Goal: Task Accomplishment & Management: Complete application form

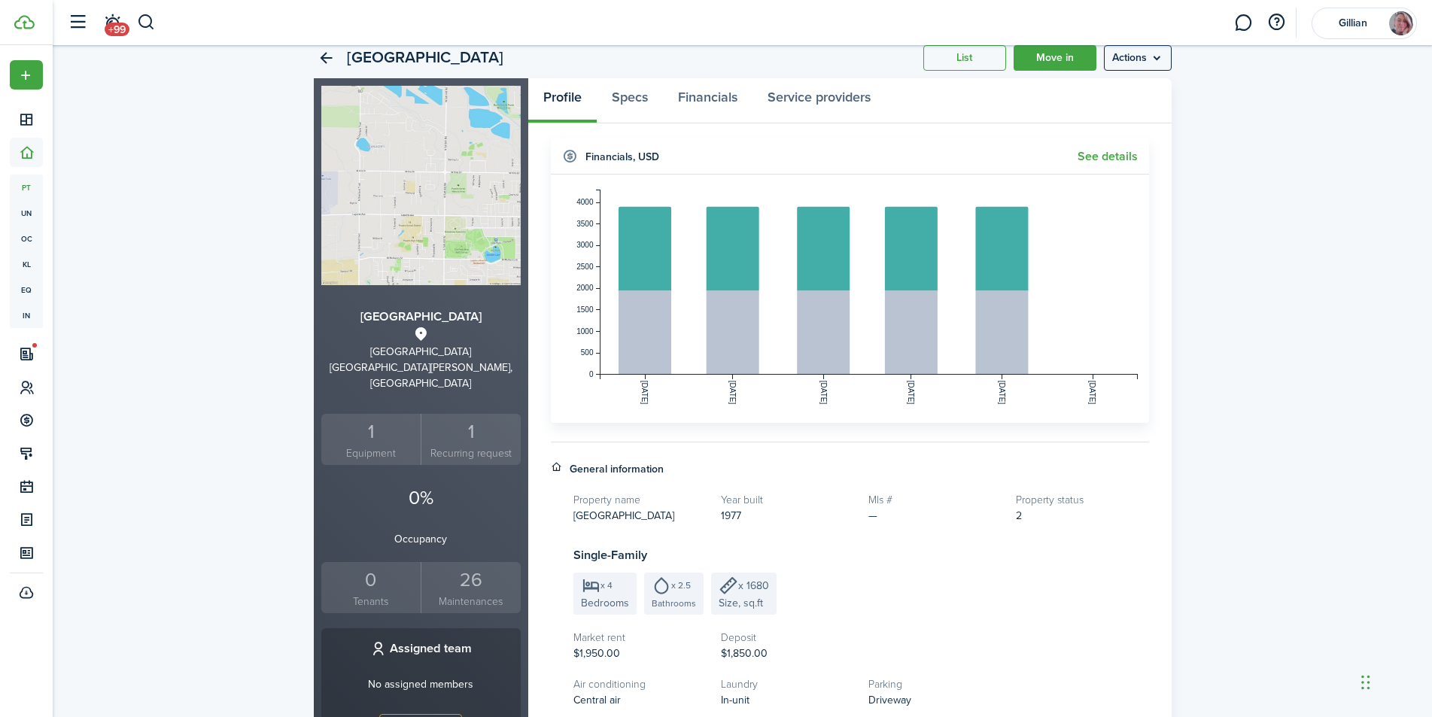
scroll to position [150, 0]
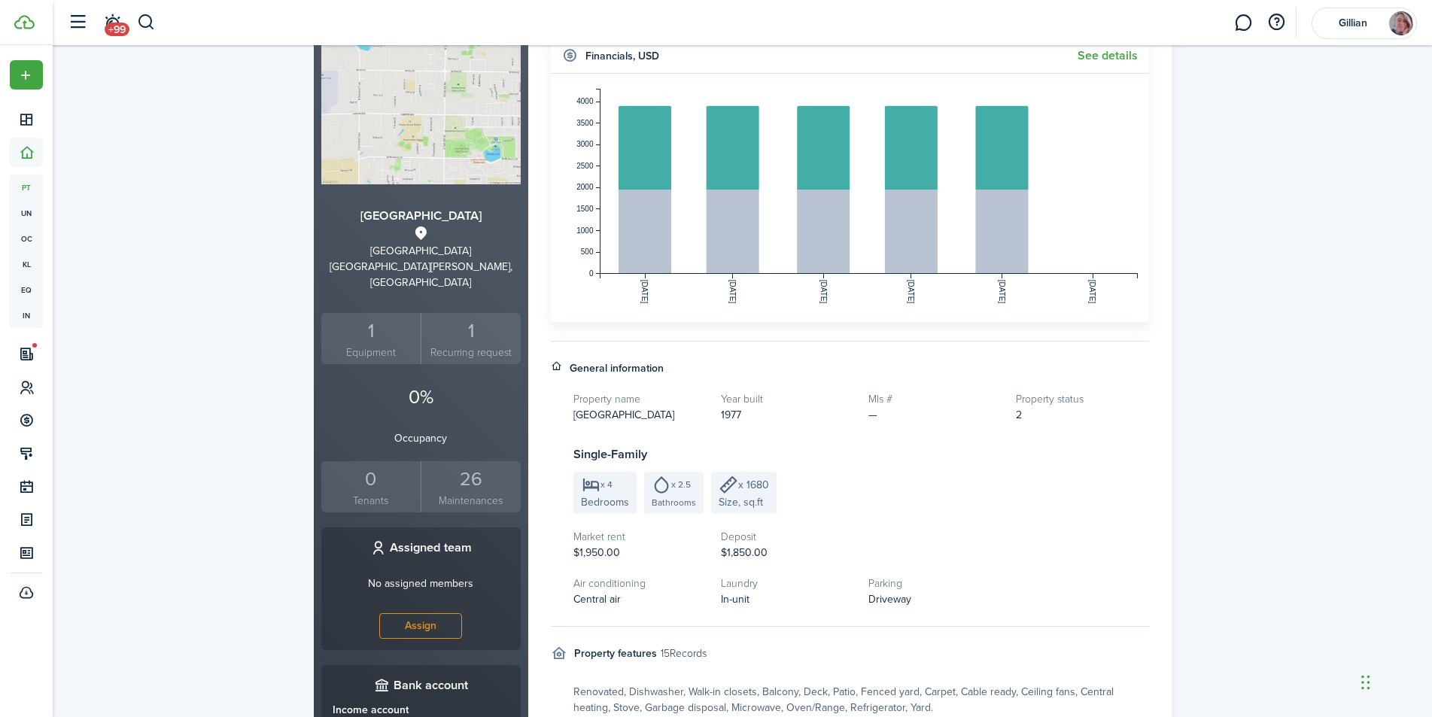
click at [381, 475] on div "0" at bounding box center [371, 479] width 93 height 29
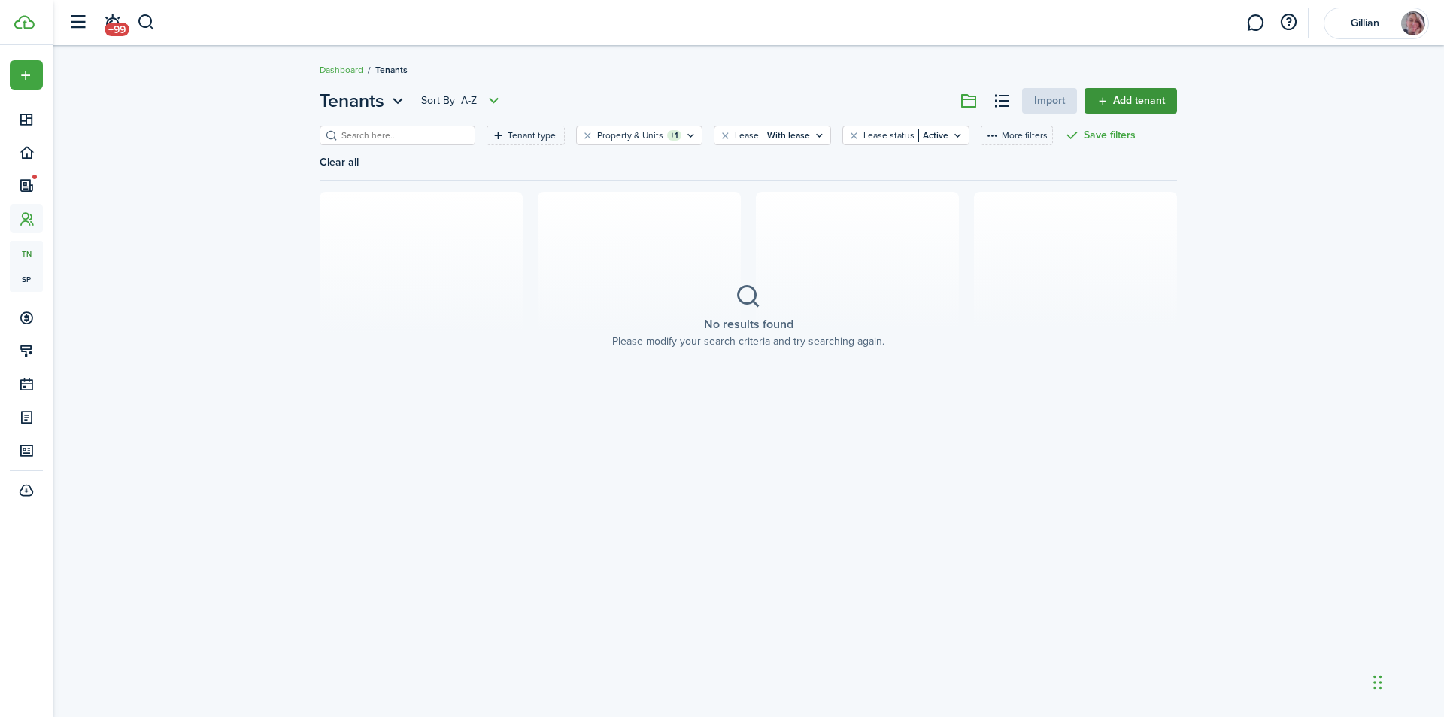
click at [1131, 96] on link "Add tenant" at bounding box center [1131, 101] width 93 height 26
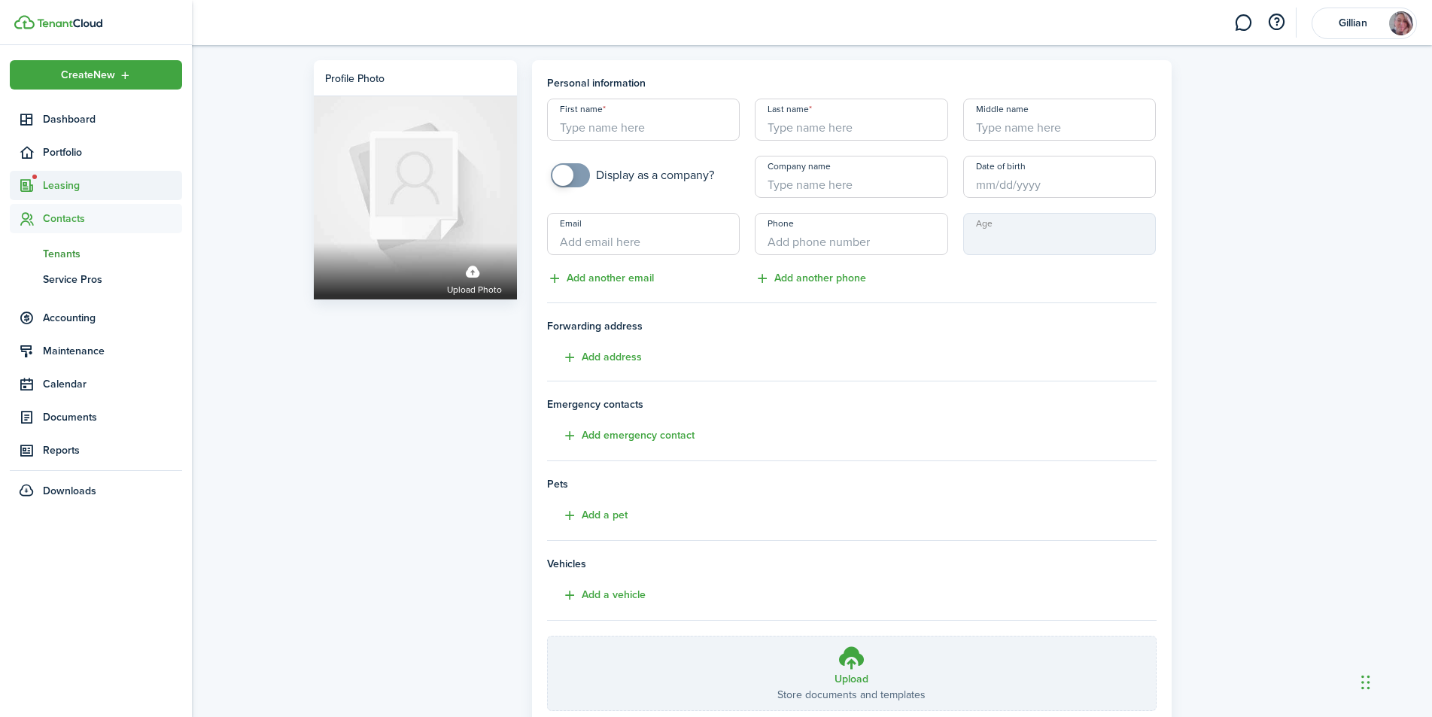
click at [63, 185] on span "Leasing" at bounding box center [112, 186] width 139 height 16
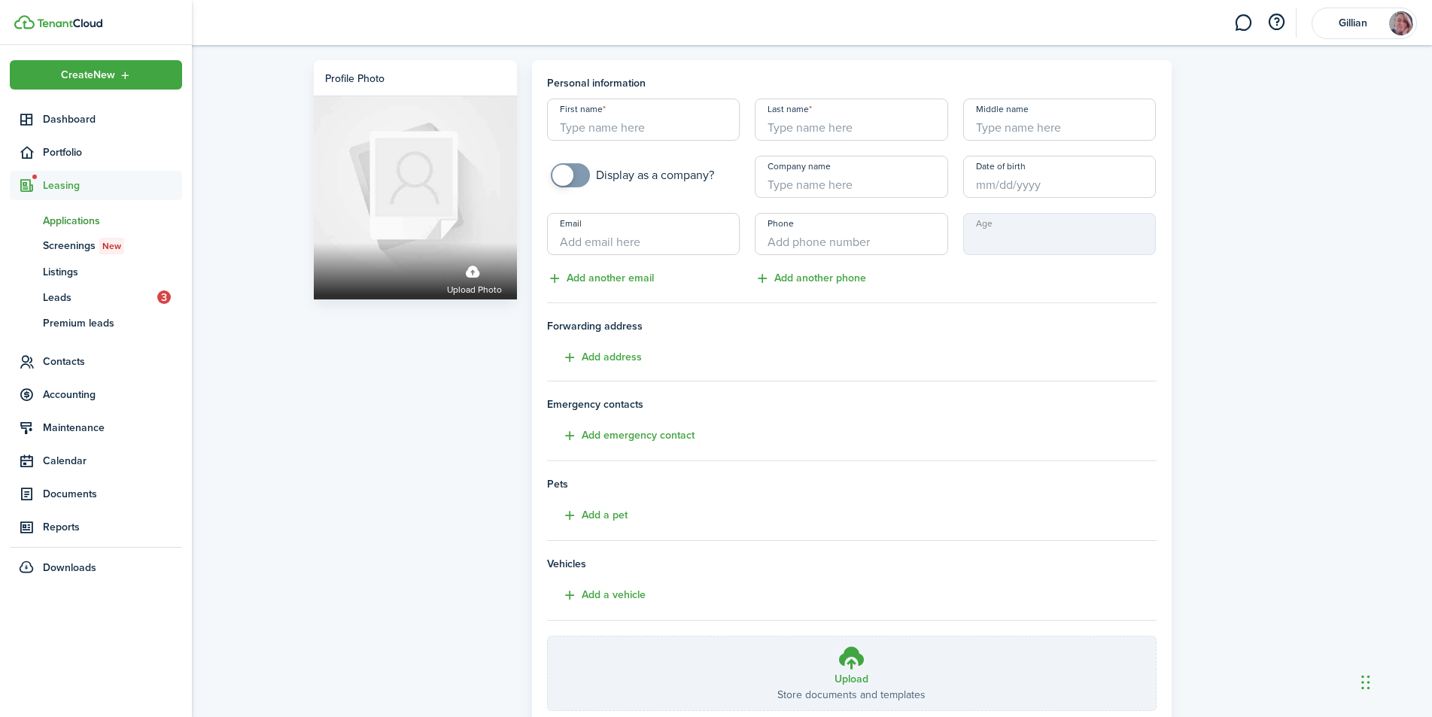
click at [81, 221] on span "Applications" at bounding box center [112, 221] width 139 height 16
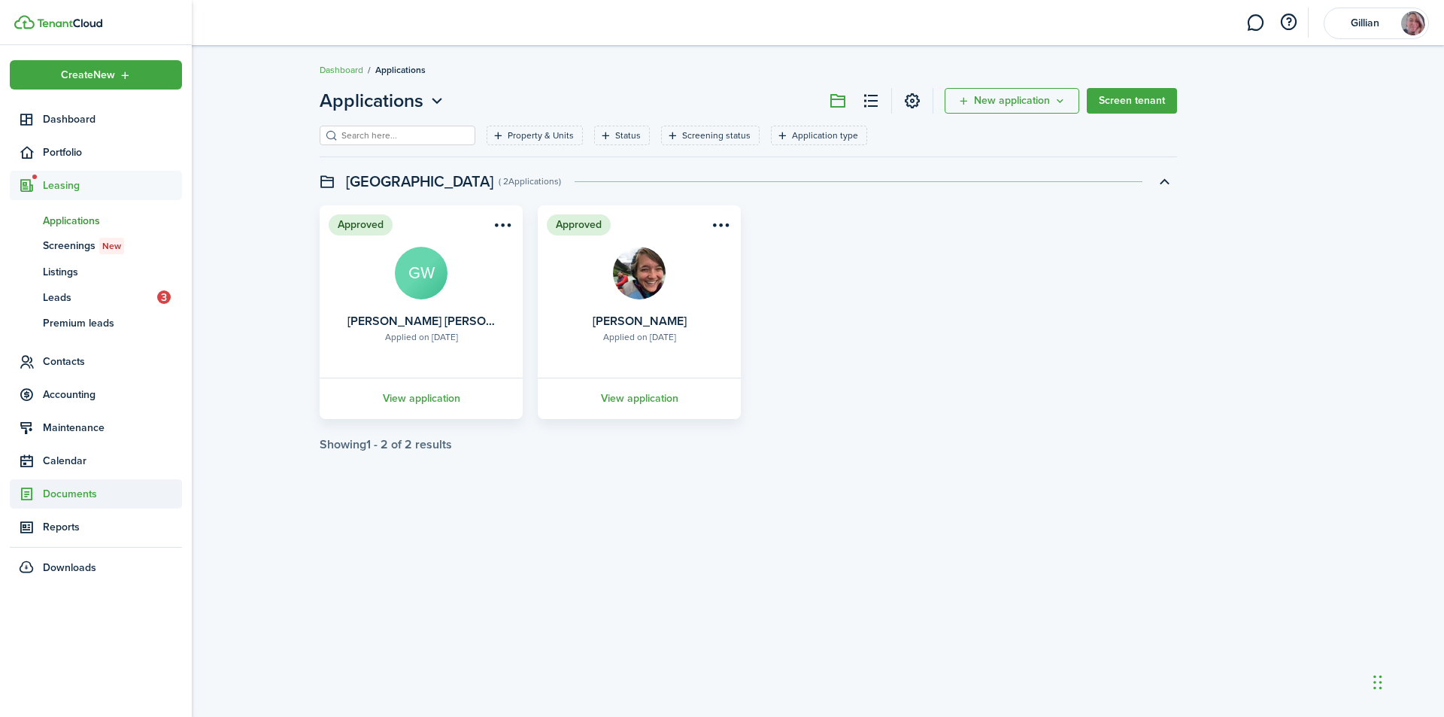
click at [60, 491] on span "Documents" at bounding box center [112, 494] width 139 height 16
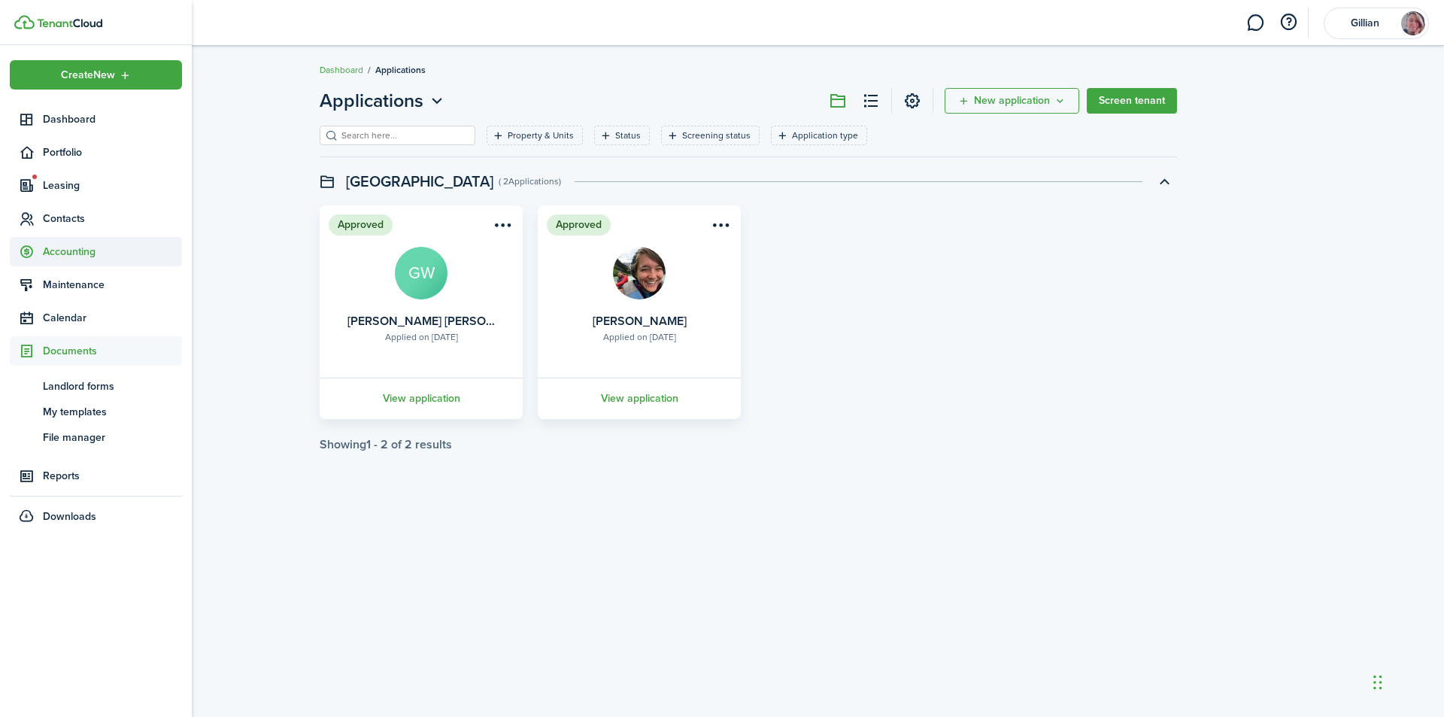
click at [67, 245] on span "Accounting" at bounding box center [112, 252] width 139 height 16
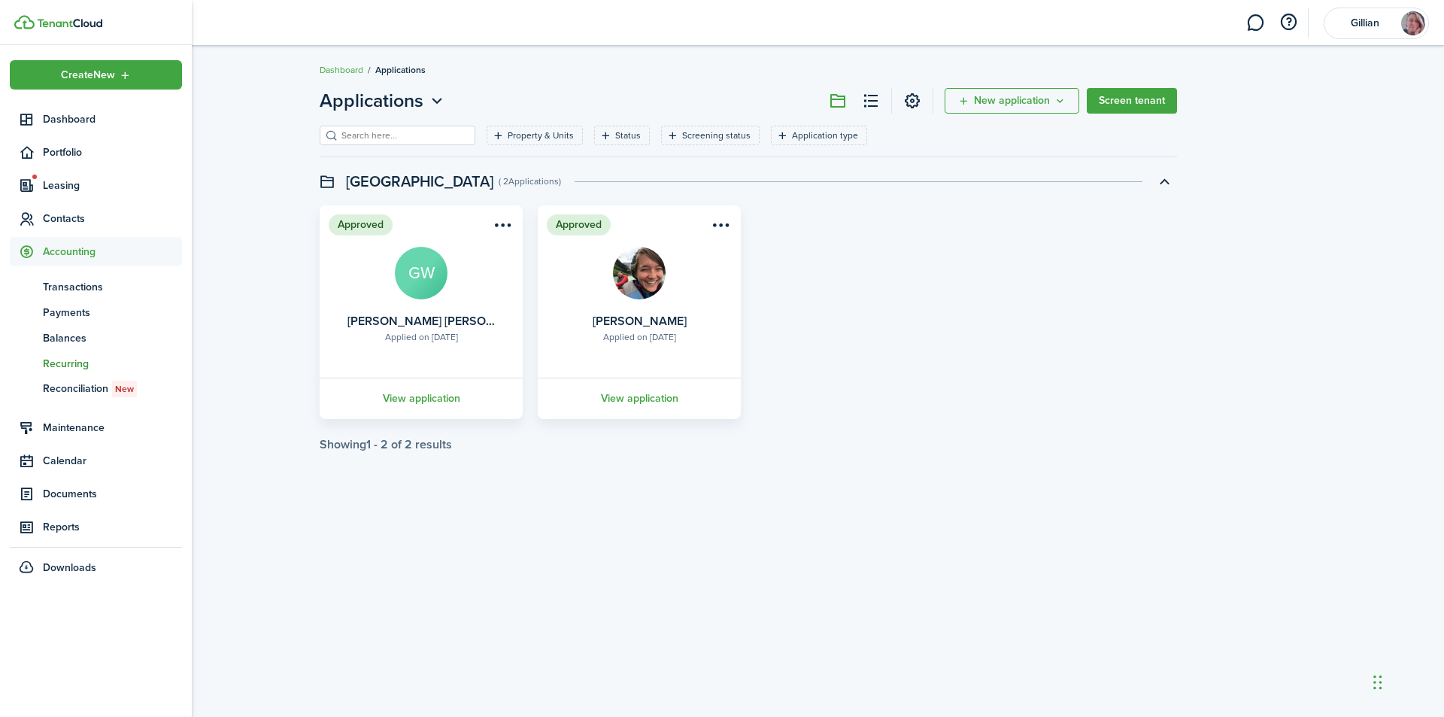
click at [77, 363] on span "Recurring" at bounding box center [112, 364] width 139 height 16
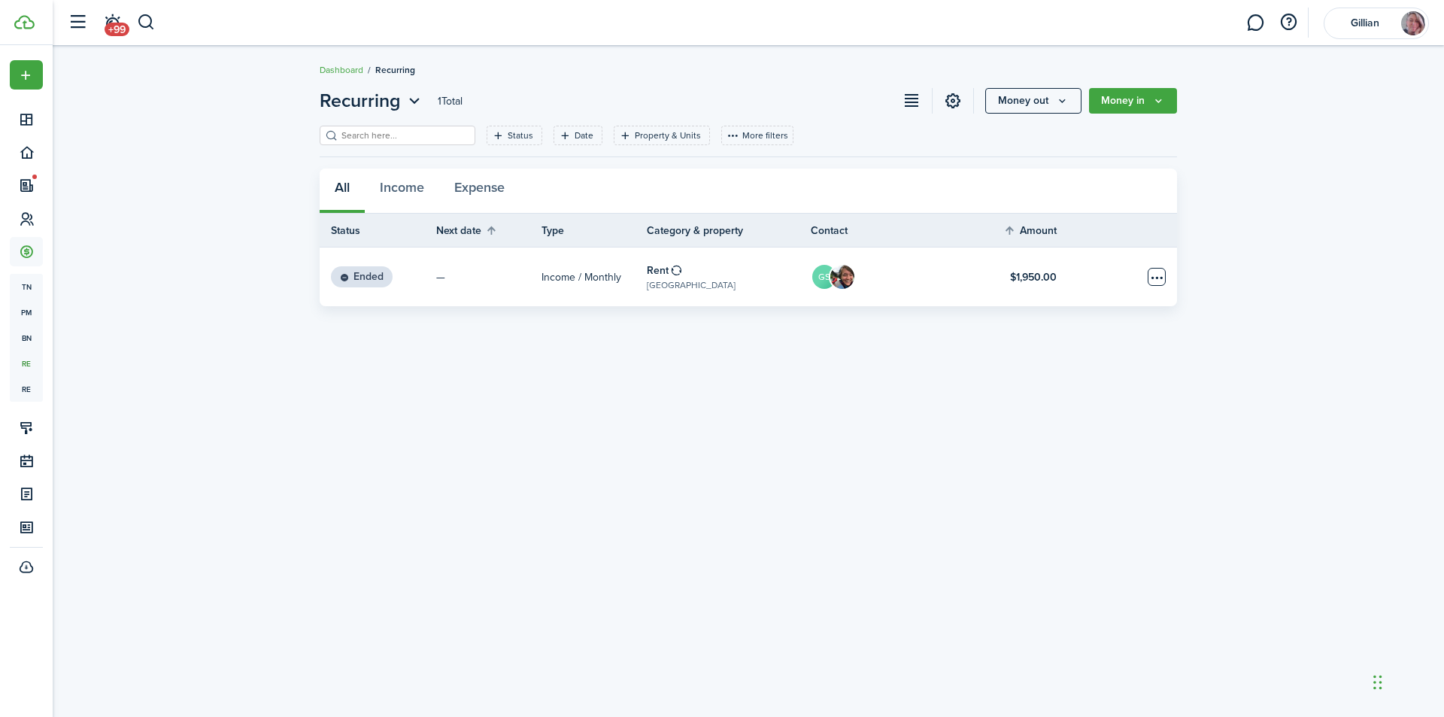
click at [1158, 281] on table-menu-btn-icon "Open menu" at bounding box center [1157, 277] width 18 height 18
click at [571, 341] on div "Recurring 1 Total Money out Money in Status Date Property & Units More filters …" at bounding box center [749, 381] width 1392 height 603
click at [371, 277] on status "Ended" at bounding box center [362, 276] width 62 height 21
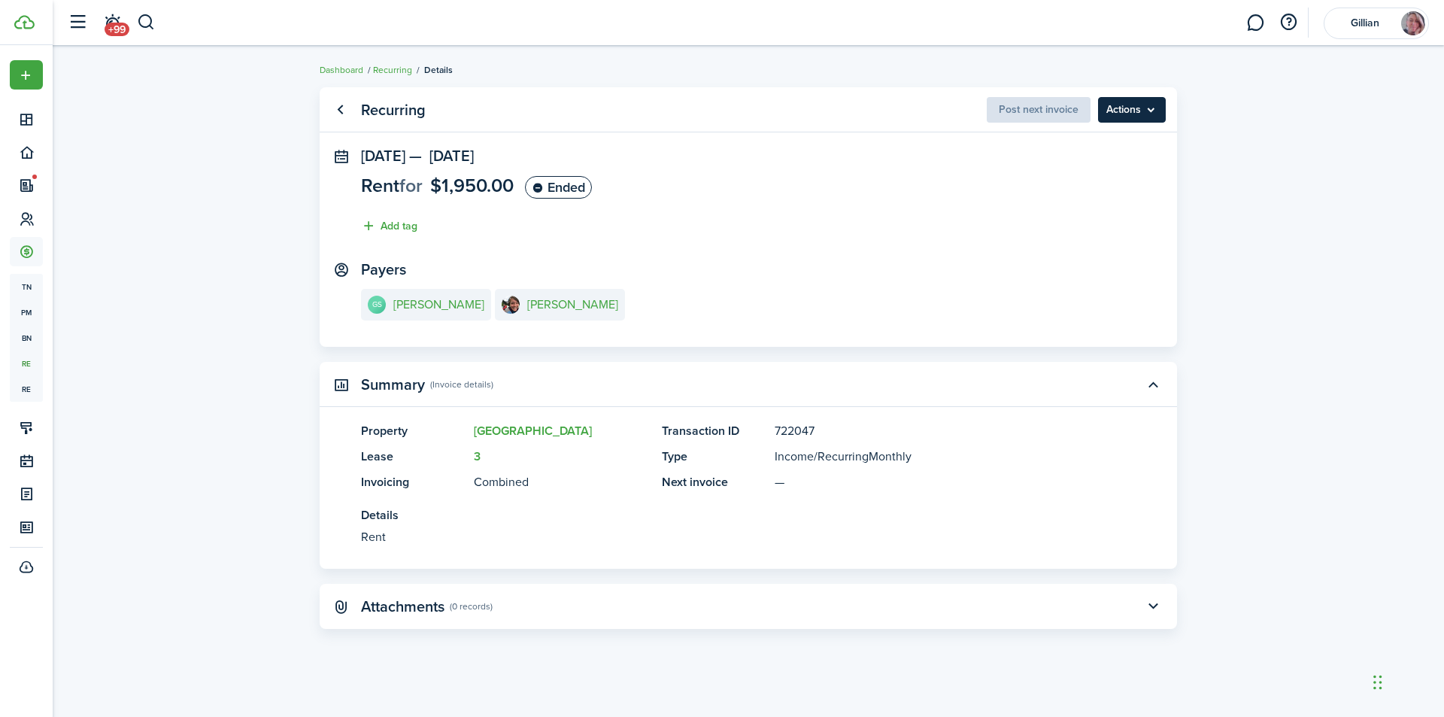
click at [1144, 107] on menu-btn "Actions" at bounding box center [1132, 110] width 68 height 26
click at [1075, 147] on link "Clone" at bounding box center [1100, 143] width 132 height 26
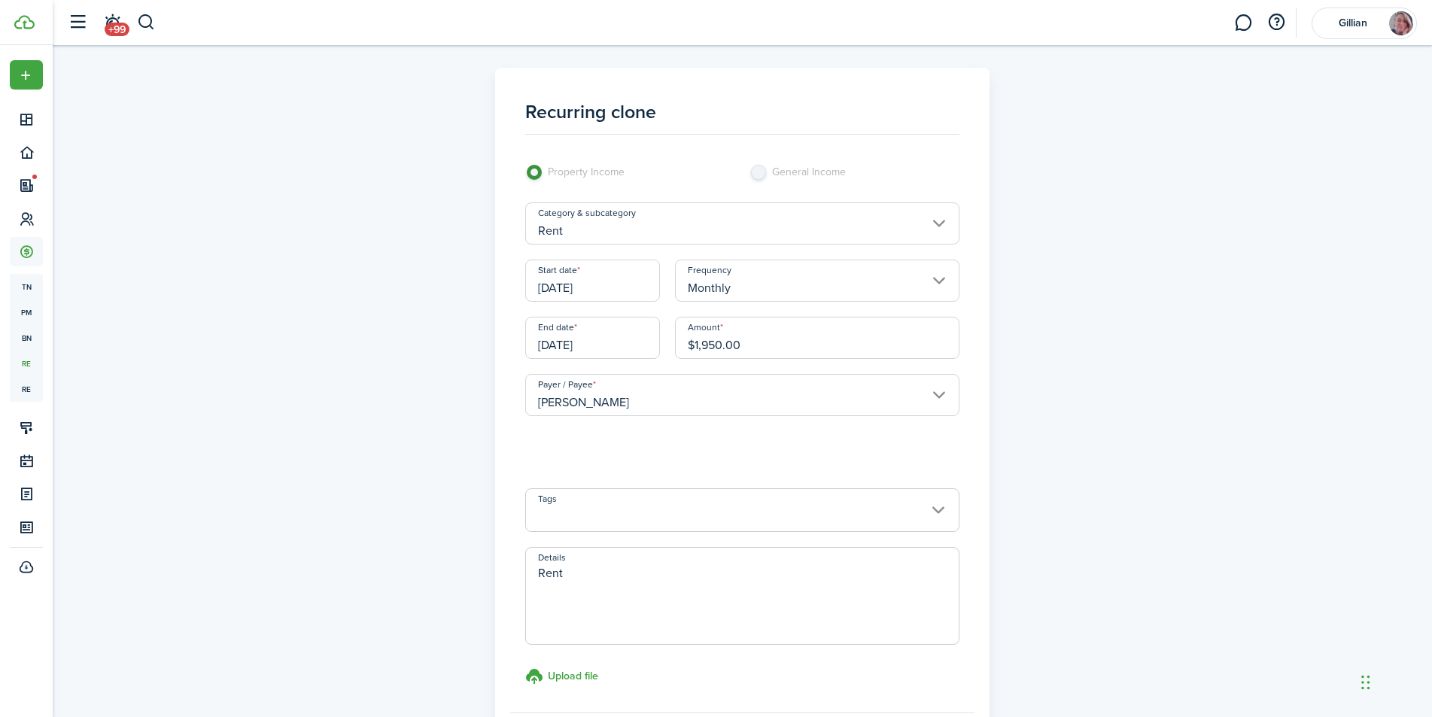
click at [630, 290] on input "[DATE]" at bounding box center [592, 281] width 135 height 42
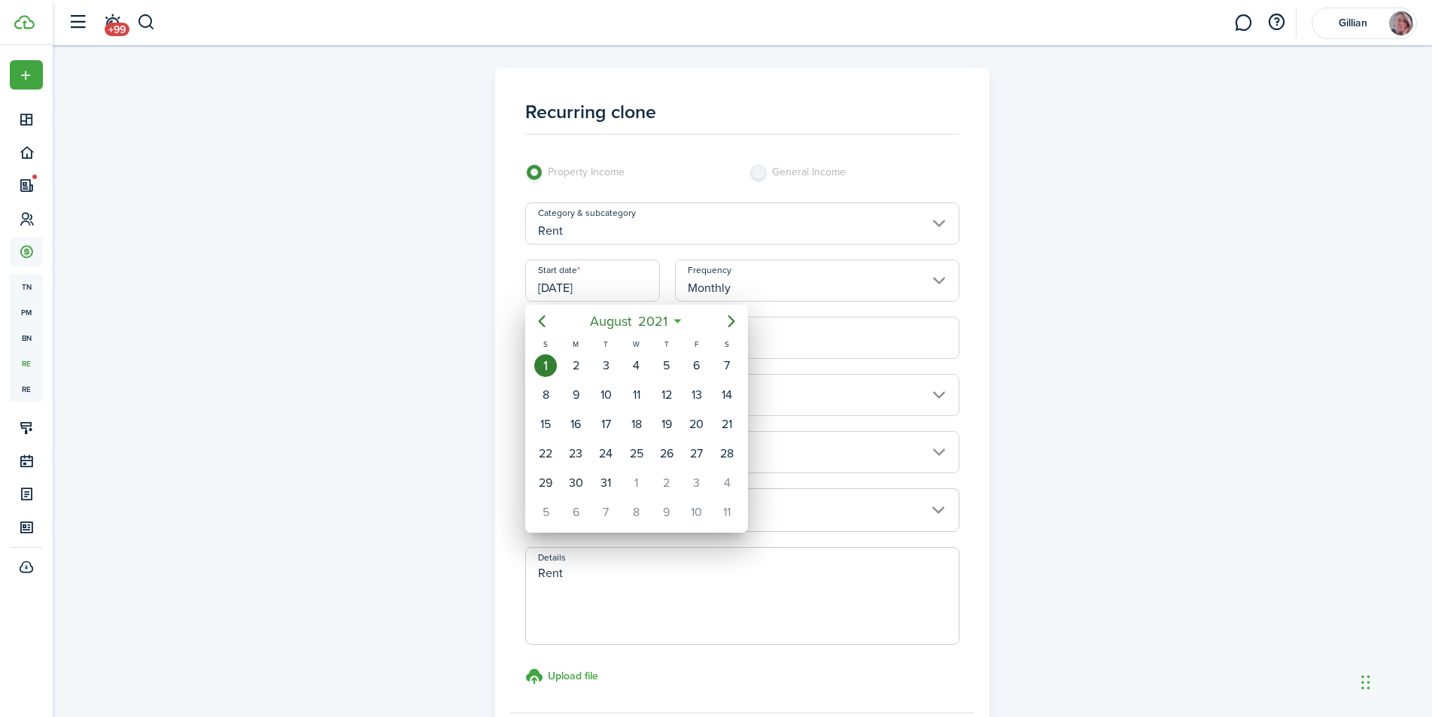
click at [566, 290] on div at bounding box center [716, 359] width 1672 height 958
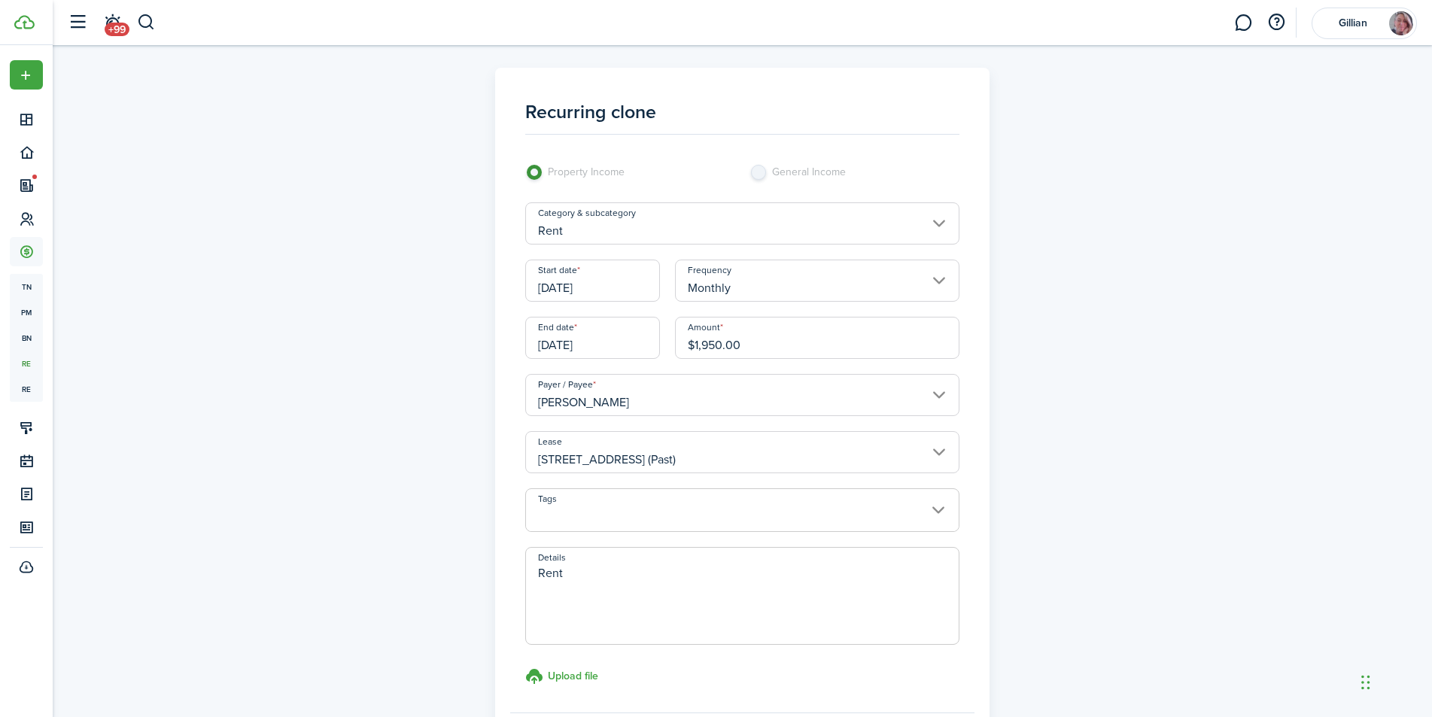
click at [636, 291] on input "[DATE]" at bounding box center [592, 281] width 135 height 42
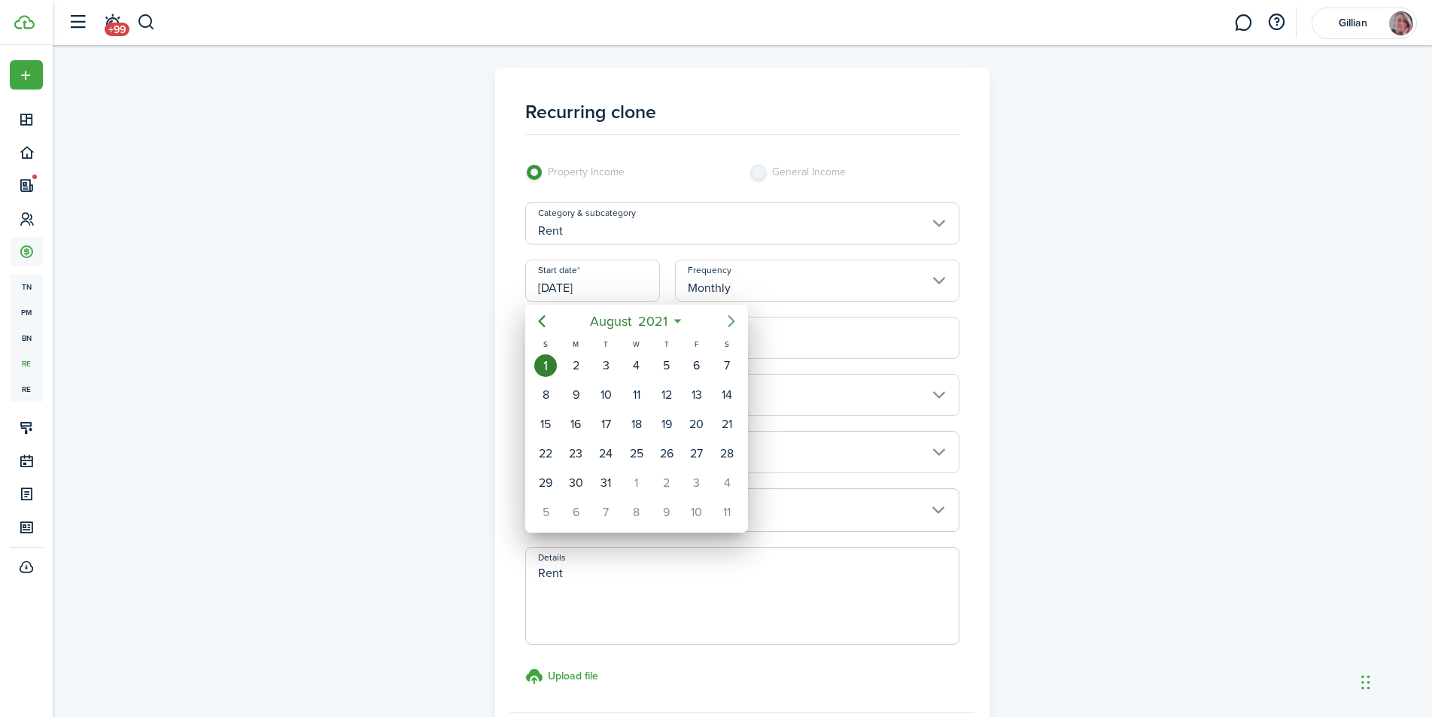
click at [727, 324] on icon "Next page" at bounding box center [731, 321] width 18 height 18
click at [685, 323] on mbsc-button "[DATE]" at bounding box center [629, 321] width 120 height 27
click at [733, 322] on icon "Next page" at bounding box center [731, 321] width 7 height 12
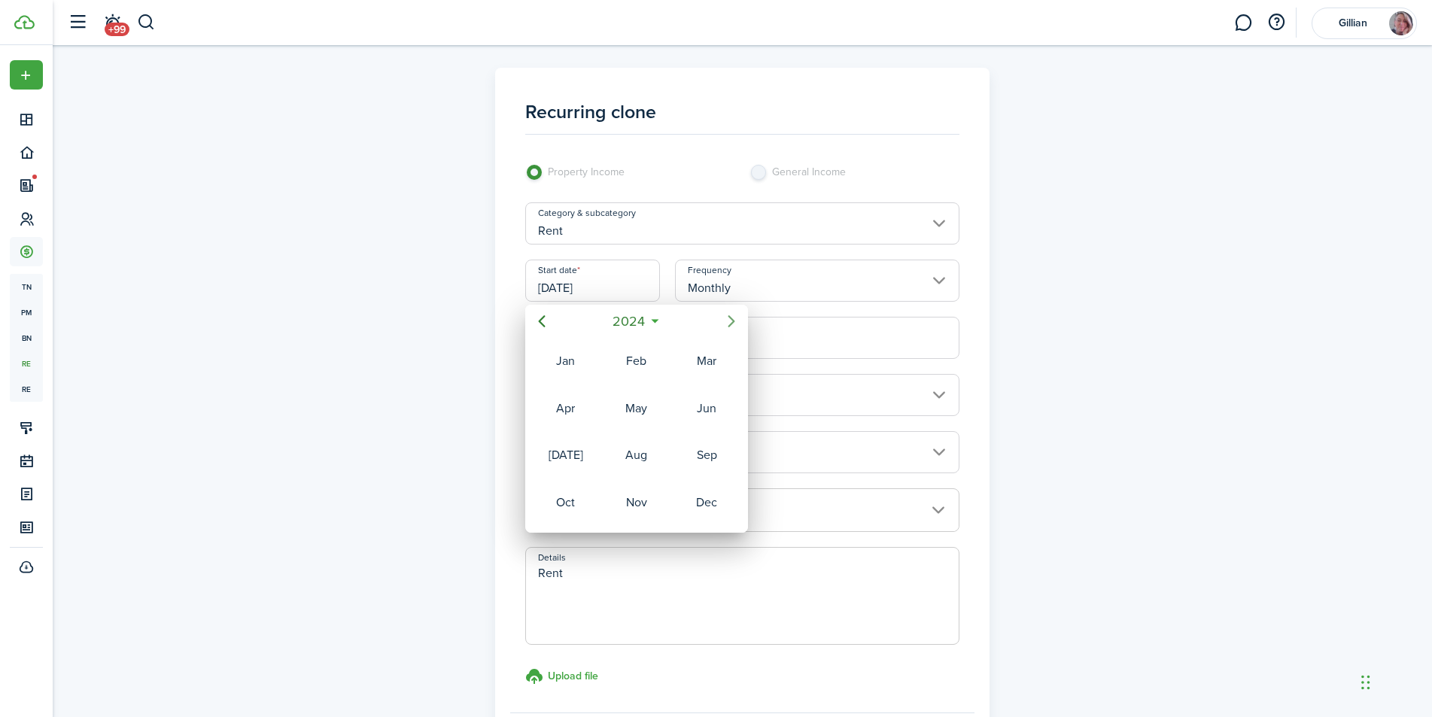
click at [733, 322] on icon "Next page" at bounding box center [731, 321] width 7 height 12
click at [548, 323] on icon "Previous page" at bounding box center [542, 321] width 18 height 18
click at [583, 502] on div "Oct" at bounding box center [566, 502] width 54 height 24
click at [1060, 297] on div at bounding box center [716, 359] width 1672 height 958
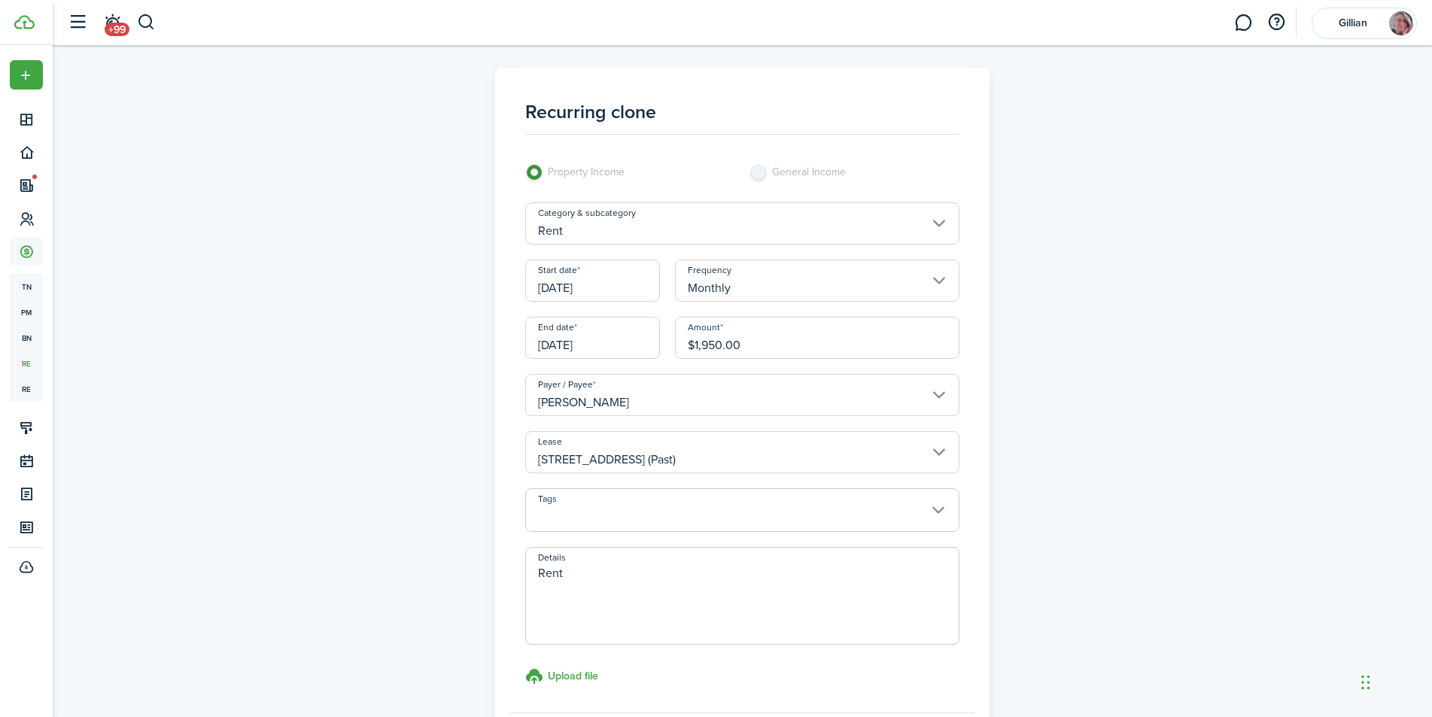
click at [630, 288] on input "[DATE]" at bounding box center [592, 281] width 135 height 42
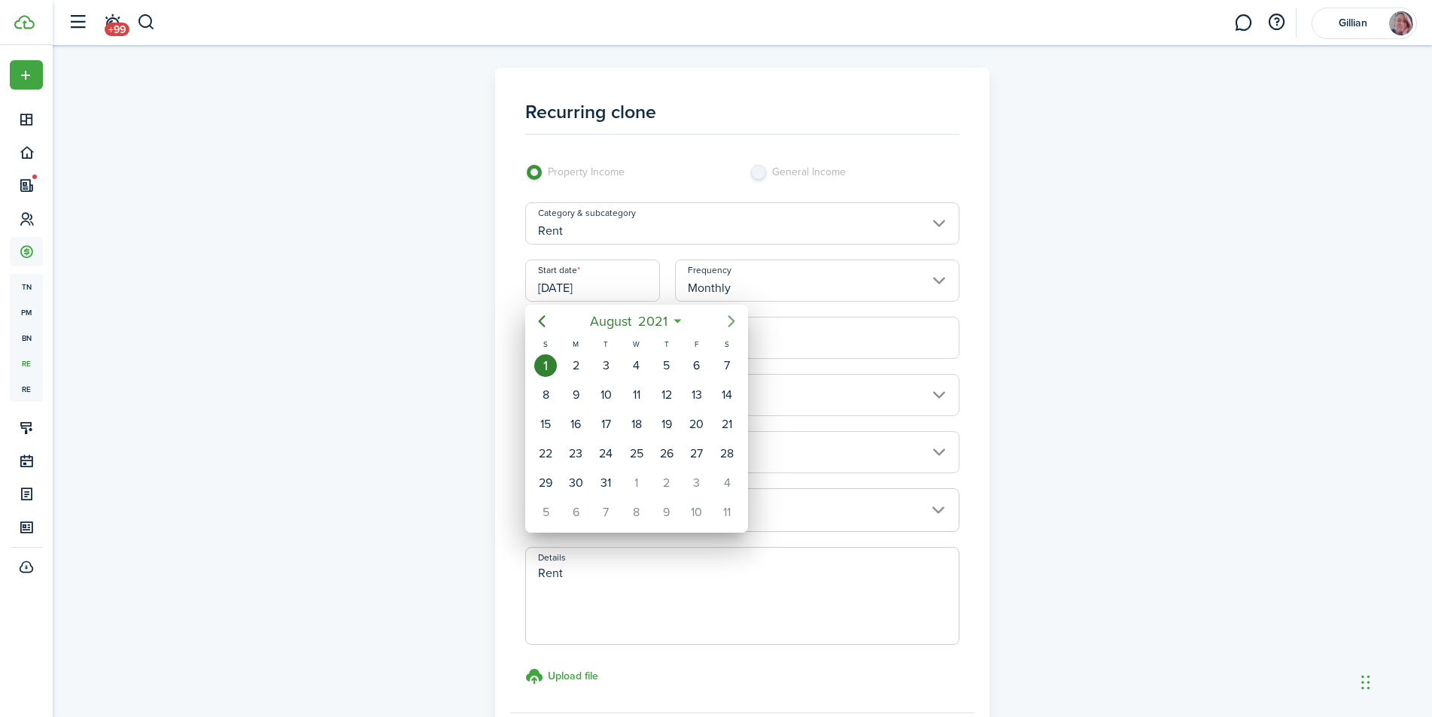
click at [727, 315] on icon "Next page" at bounding box center [731, 321] width 18 height 18
click at [687, 320] on mbsc-button "[DATE]" at bounding box center [629, 321] width 120 height 27
click at [725, 320] on icon "Next page" at bounding box center [731, 321] width 18 height 18
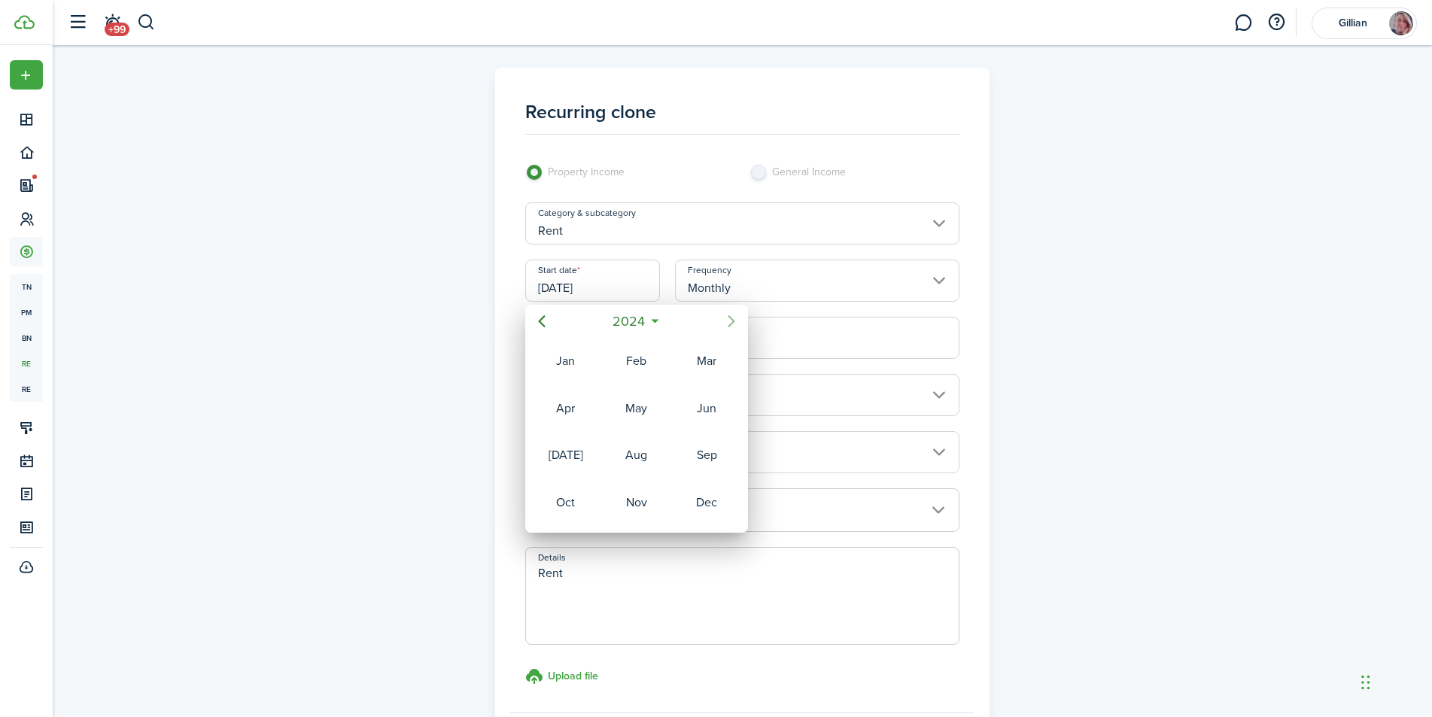
click at [725, 320] on icon "Next page" at bounding box center [731, 321] width 18 height 18
click at [572, 499] on div "Oct" at bounding box center [566, 502] width 54 height 24
click at [1143, 303] on div at bounding box center [716, 359] width 1672 height 958
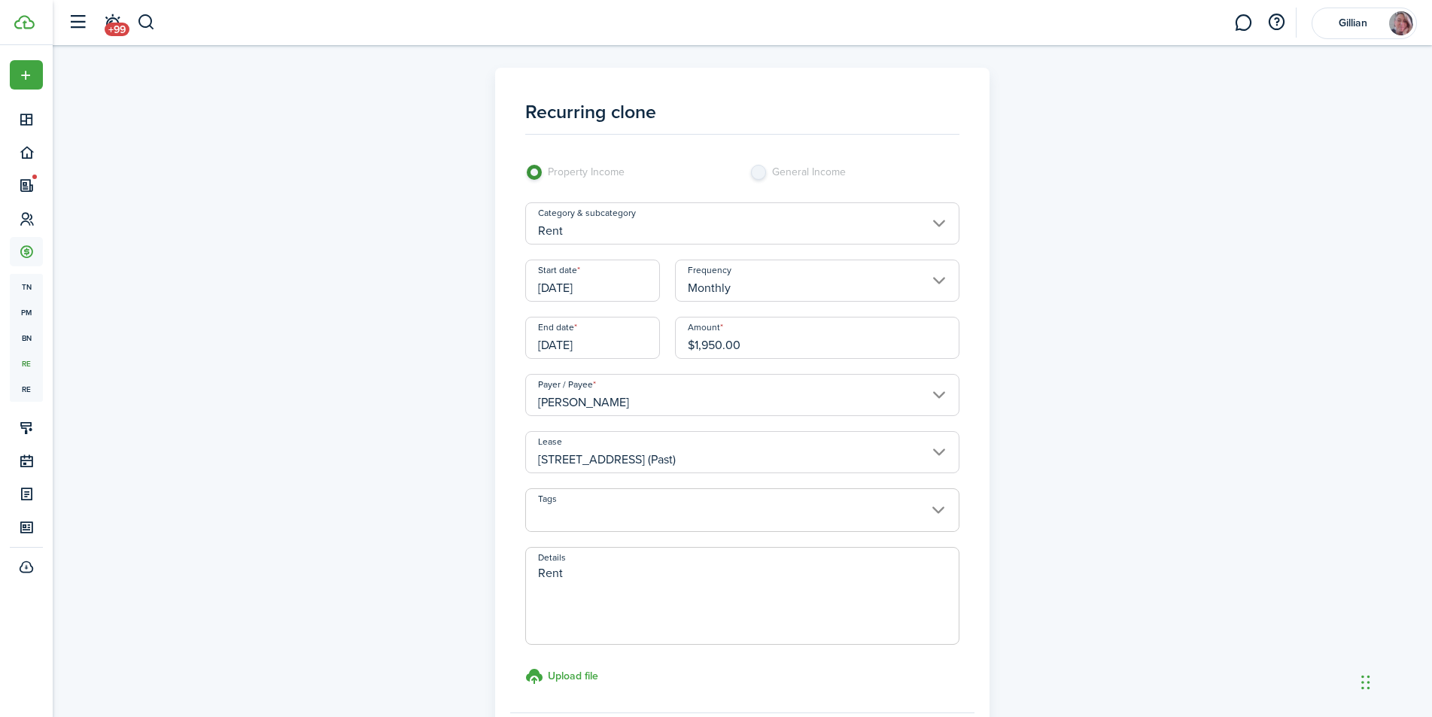
click at [648, 345] on input "[DATE]" at bounding box center [592, 338] width 135 height 42
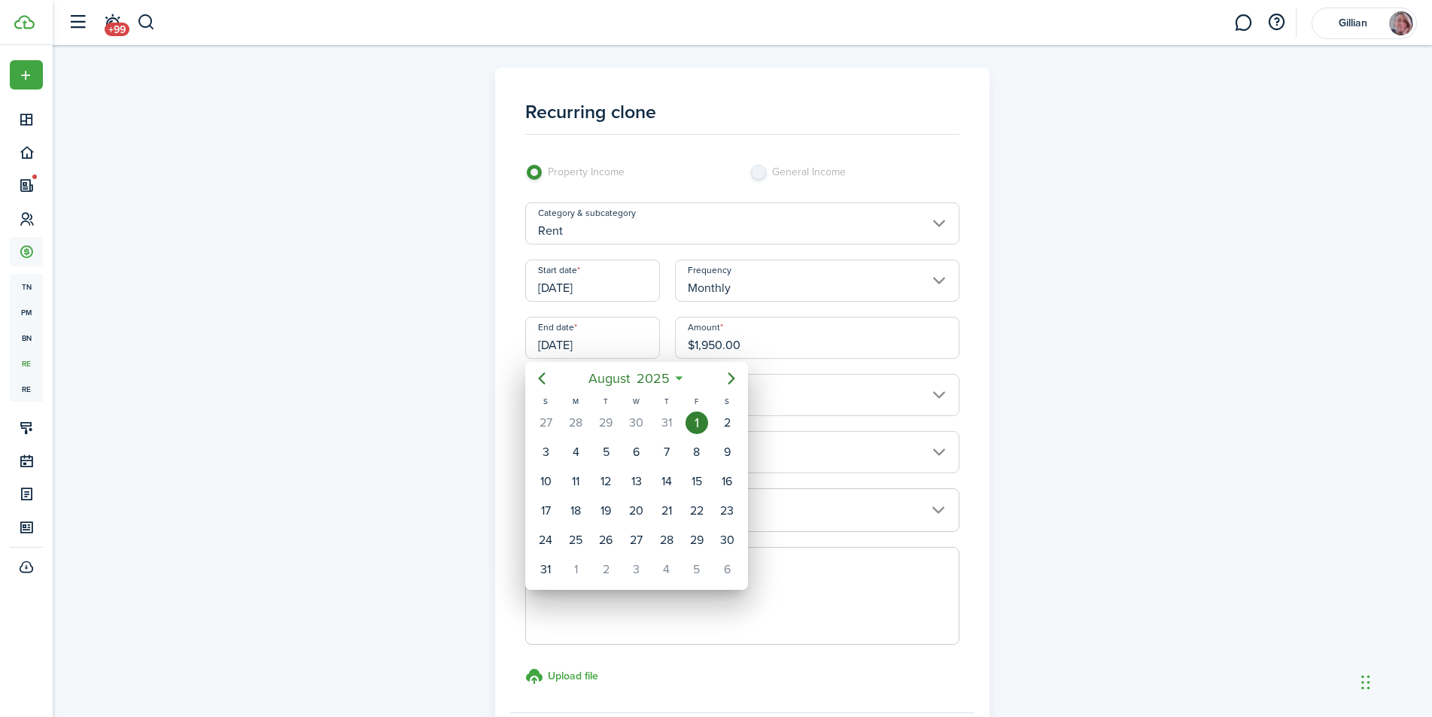
click at [631, 299] on div at bounding box center [716, 359] width 1672 height 958
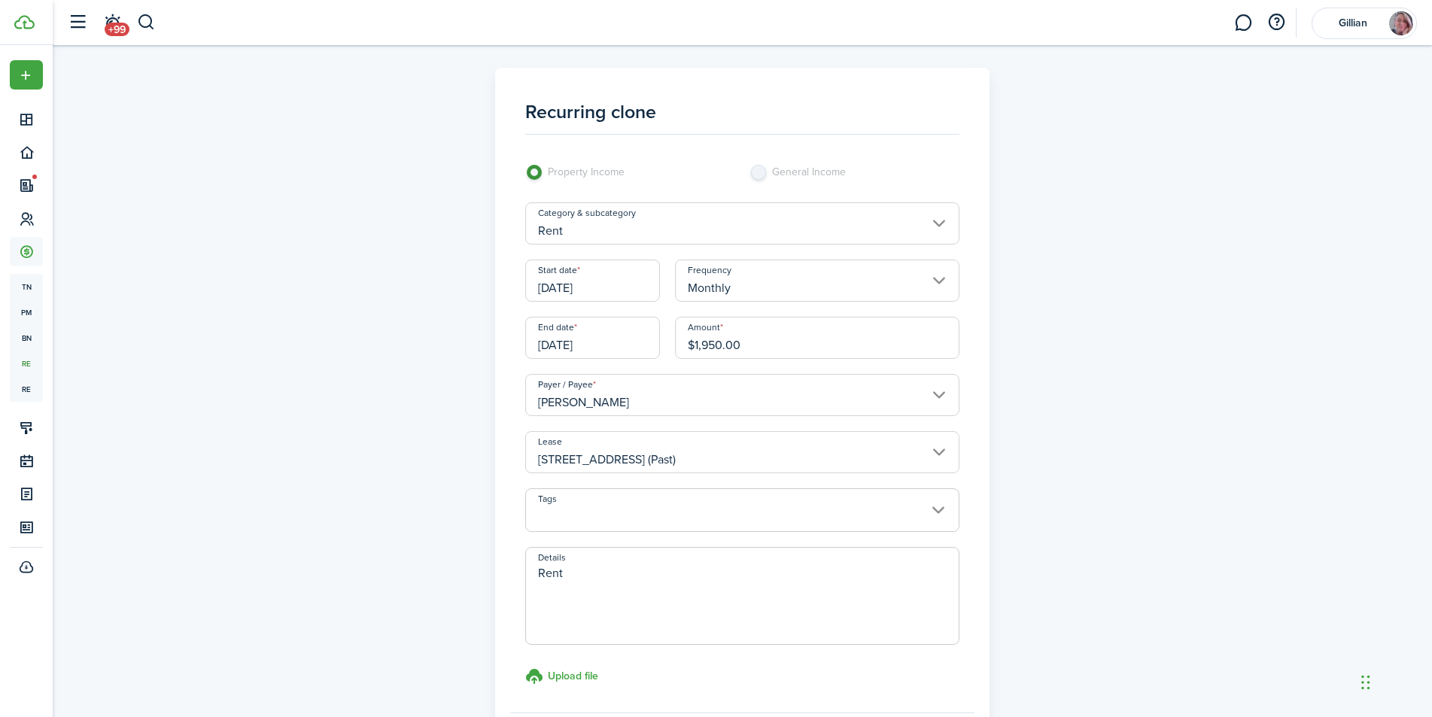
click at [631, 293] on input "[DATE]" at bounding box center [592, 281] width 135 height 42
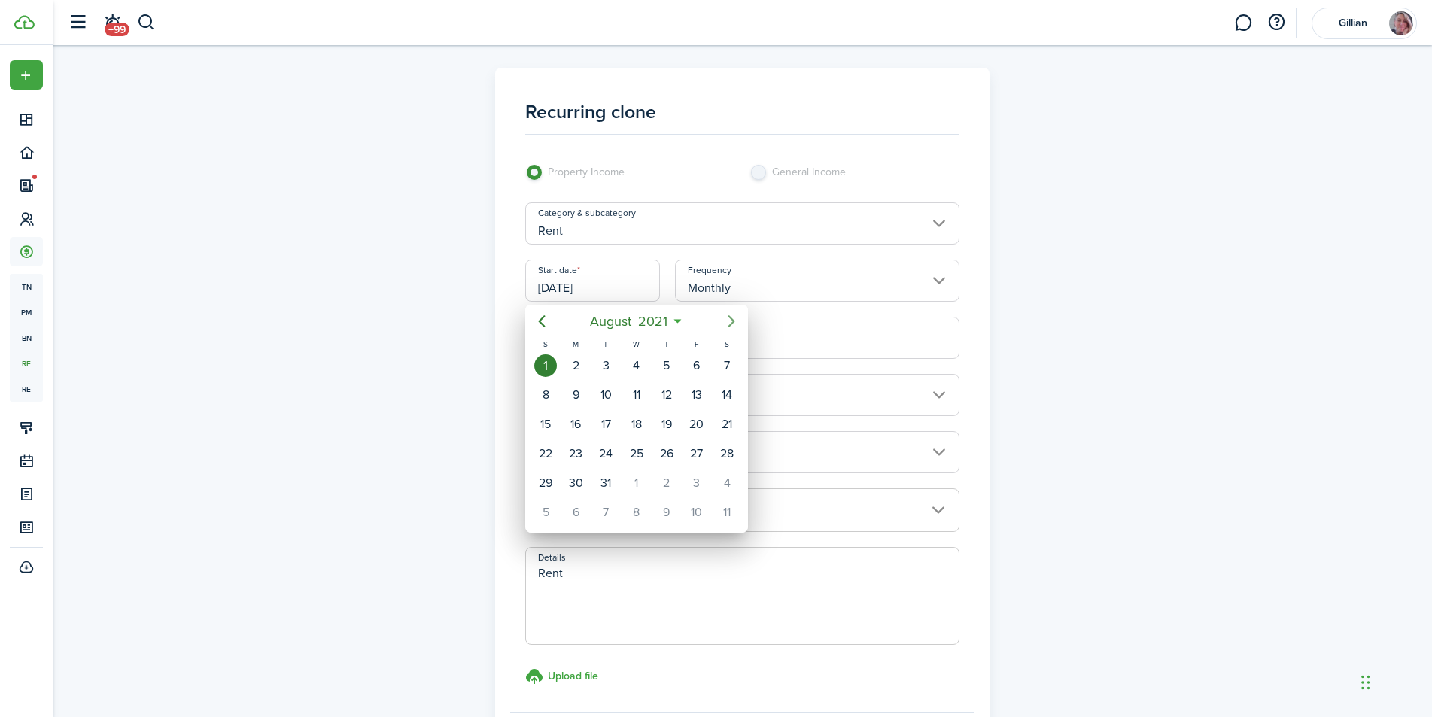
click at [728, 320] on icon "Next page" at bounding box center [731, 321] width 18 height 18
click at [689, 322] on icon at bounding box center [690, 321] width 16 height 15
click at [686, 318] on mbsc-button "[DATE]" at bounding box center [629, 321] width 120 height 27
click at [716, 455] on div "Sep" at bounding box center [706, 455] width 54 height 24
click at [632, 366] on div "1" at bounding box center [636, 365] width 23 height 23
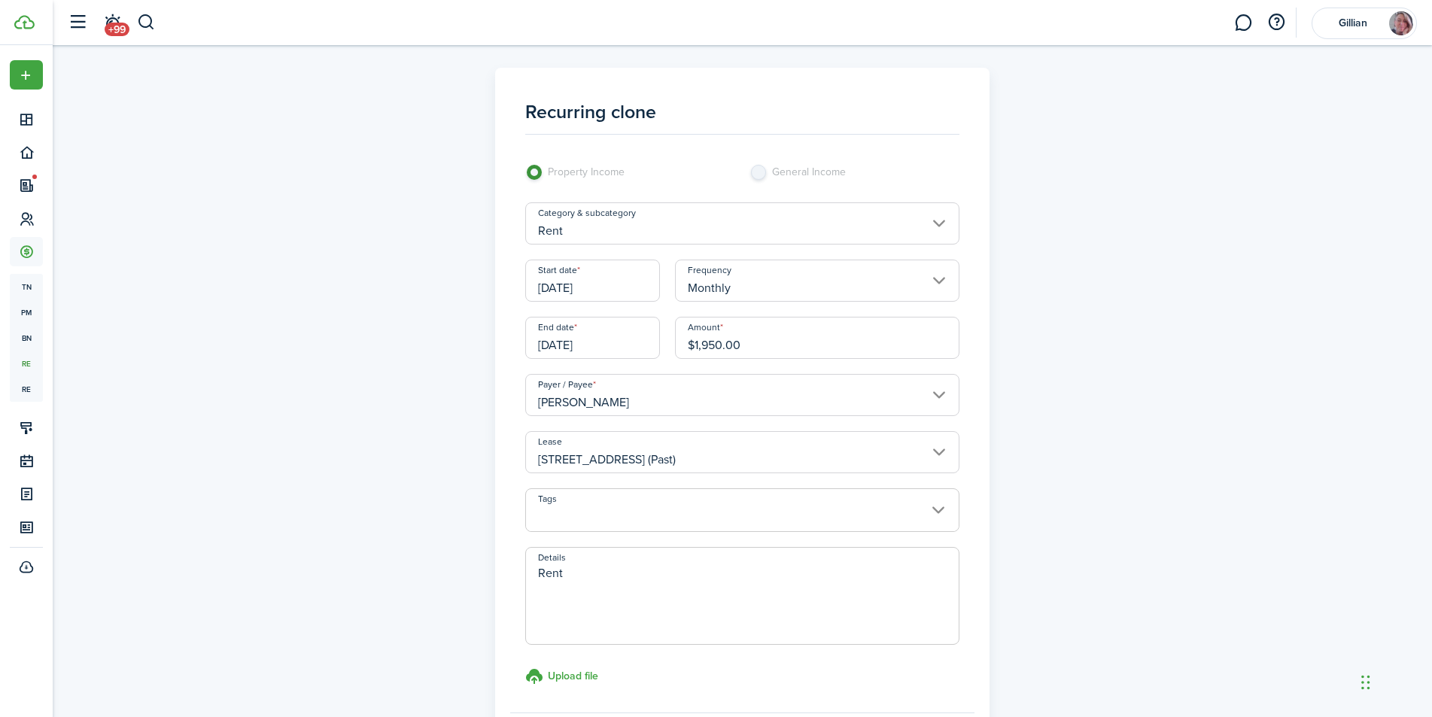
click at [645, 293] on input "[DATE]" at bounding box center [592, 281] width 135 height 42
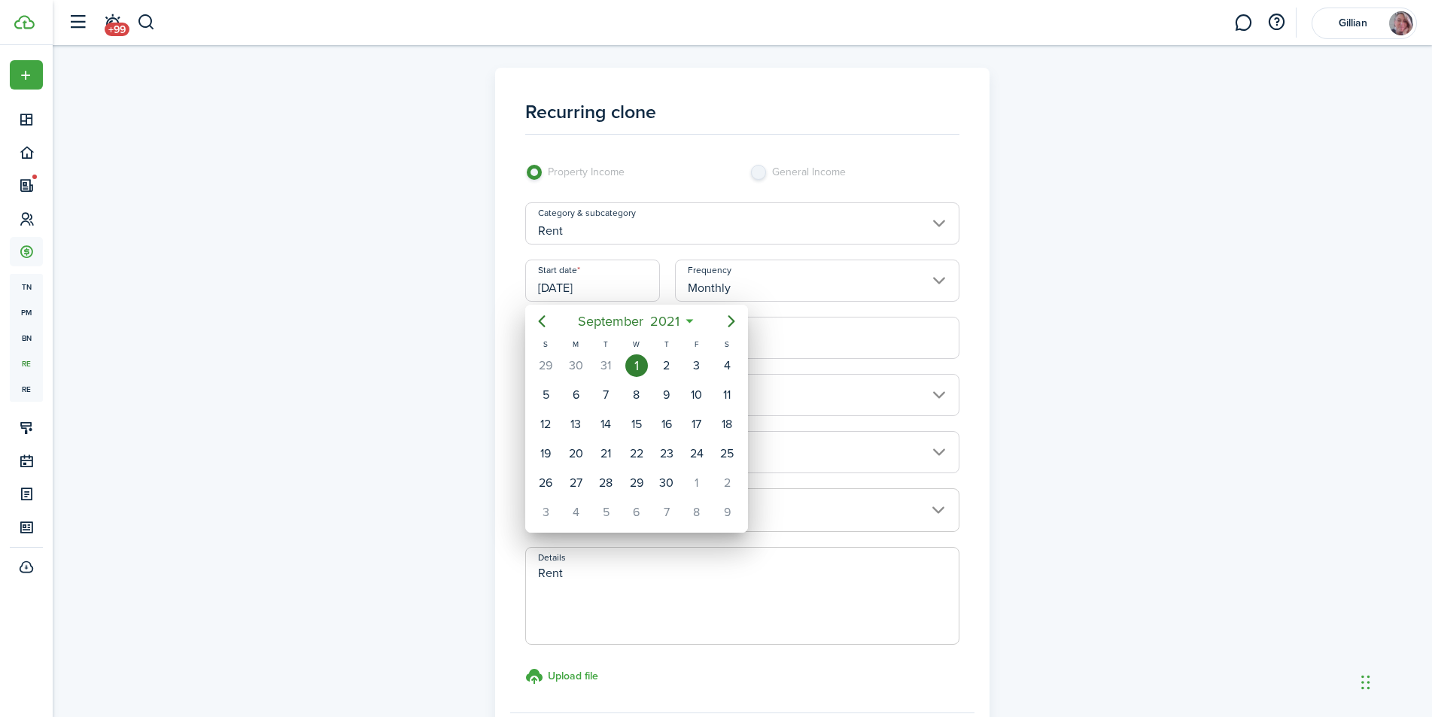
click at [688, 323] on mbsc-button "[DATE]" at bounding box center [629, 321] width 120 height 27
click at [729, 320] on icon "Next page" at bounding box center [731, 321] width 18 height 18
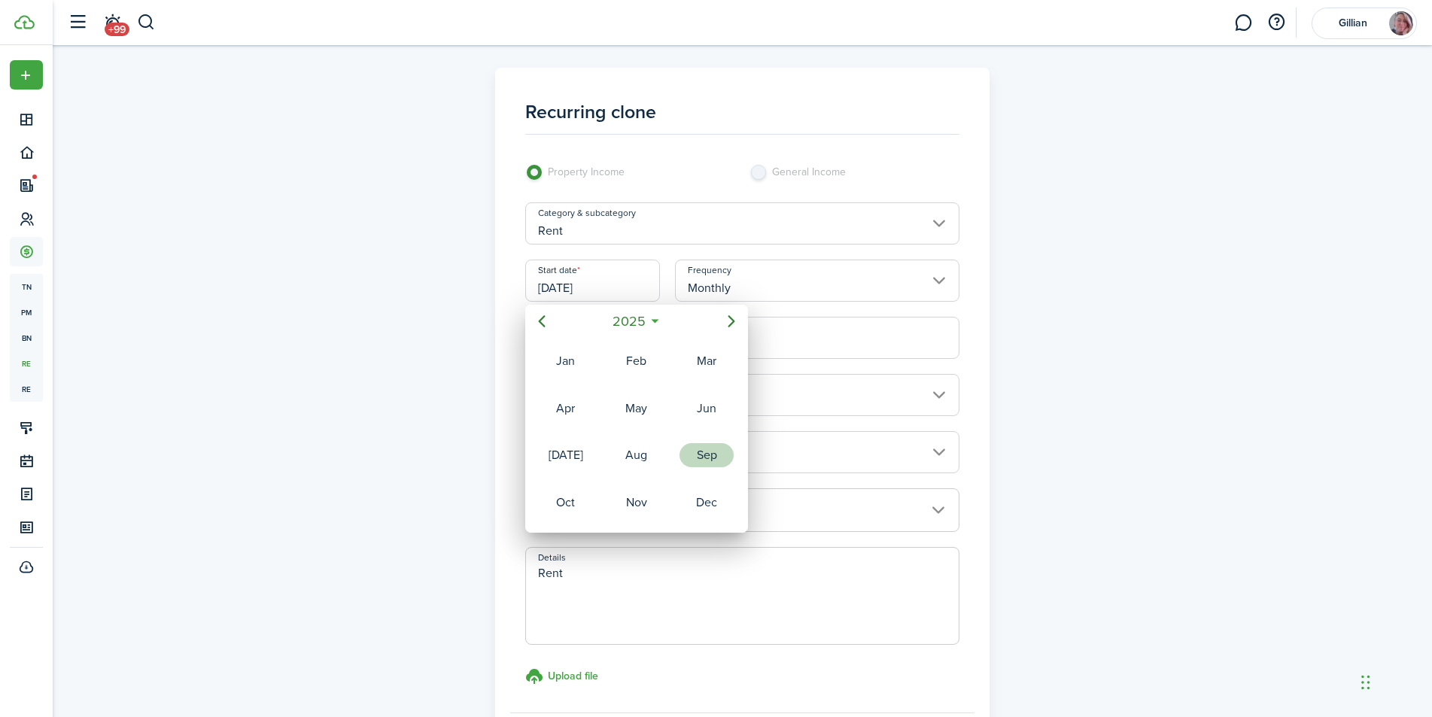
click at [700, 460] on div "Sep" at bounding box center [706, 455] width 54 height 24
click at [575, 369] on div "1" at bounding box center [575, 365] width 23 height 23
type input "[DATE]"
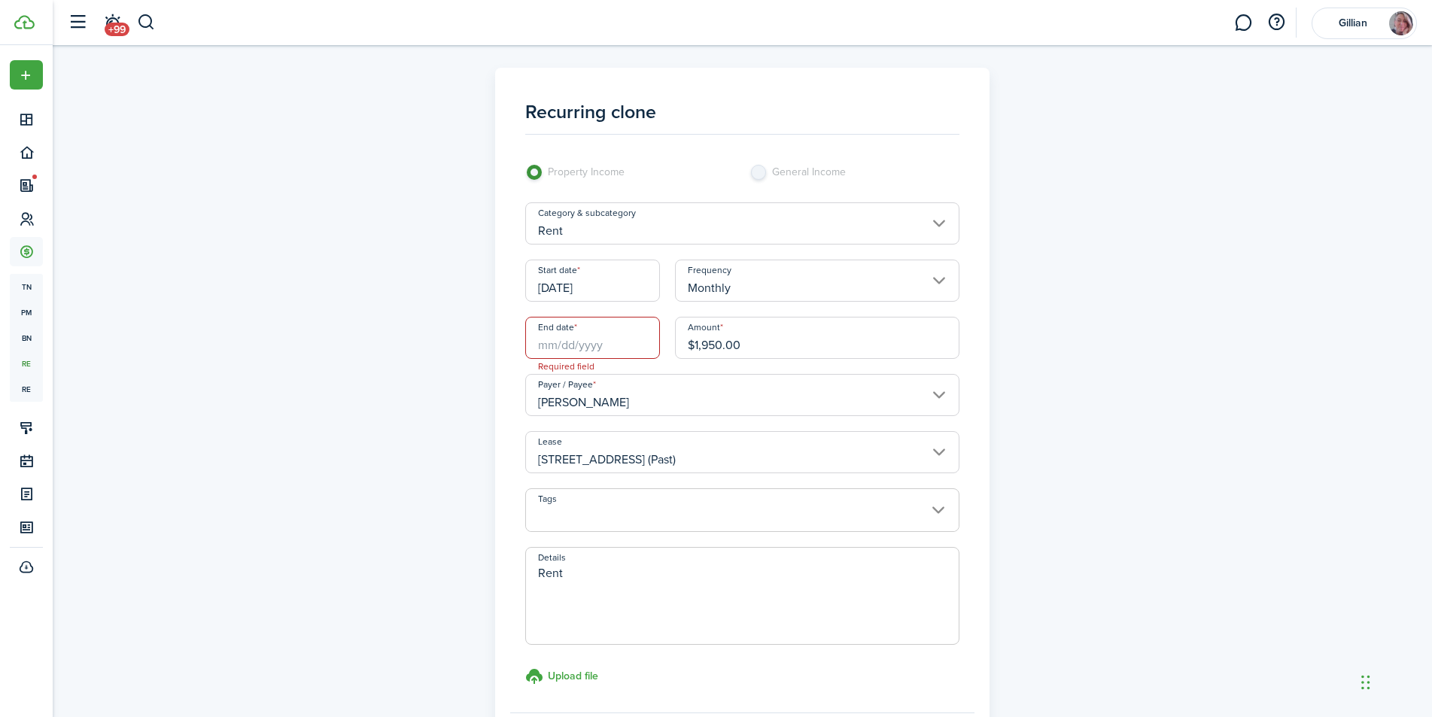
click at [629, 348] on input "End date" at bounding box center [592, 338] width 135 height 42
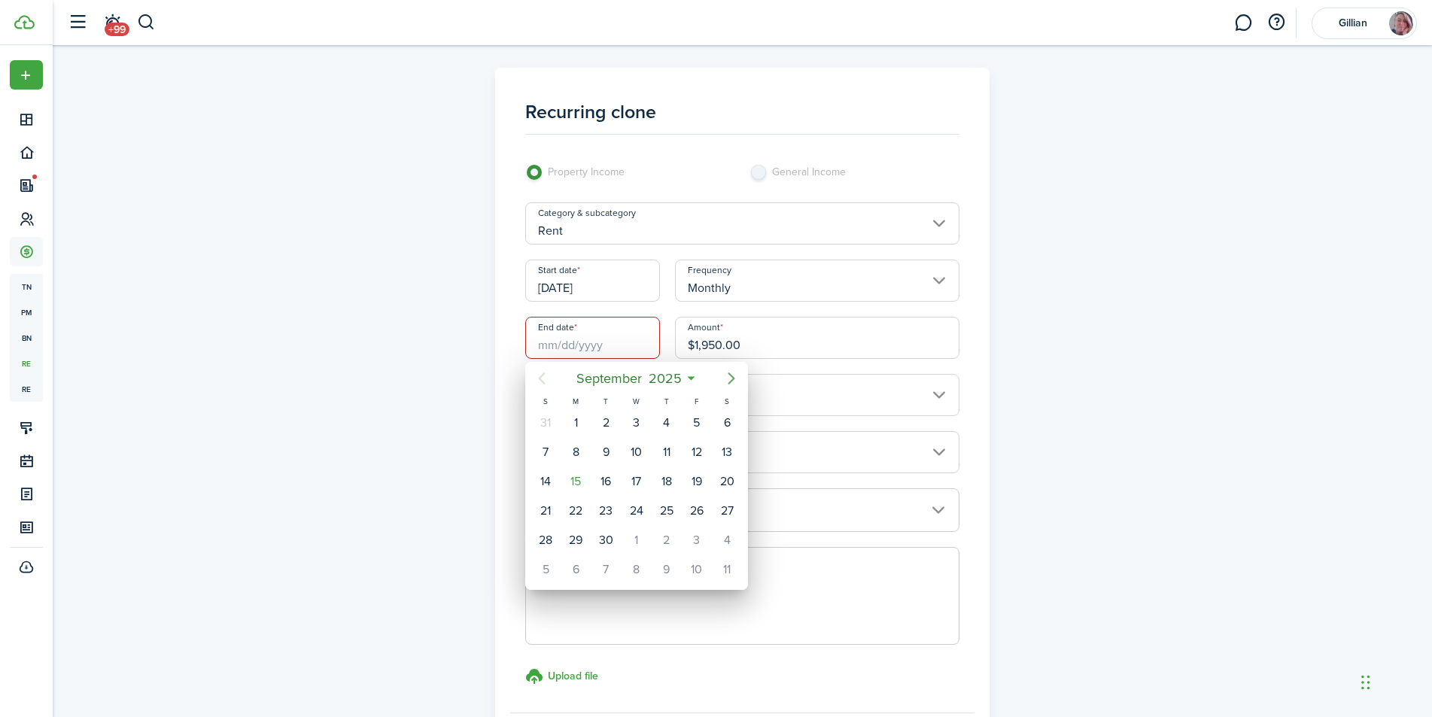
click at [727, 379] on icon "Next page" at bounding box center [731, 378] width 18 height 18
click at [728, 380] on icon "Next page" at bounding box center [731, 378] width 18 height 18
click at [730, 378] on icon "Next page" at bounding box center [731, 378] width 18 height 18
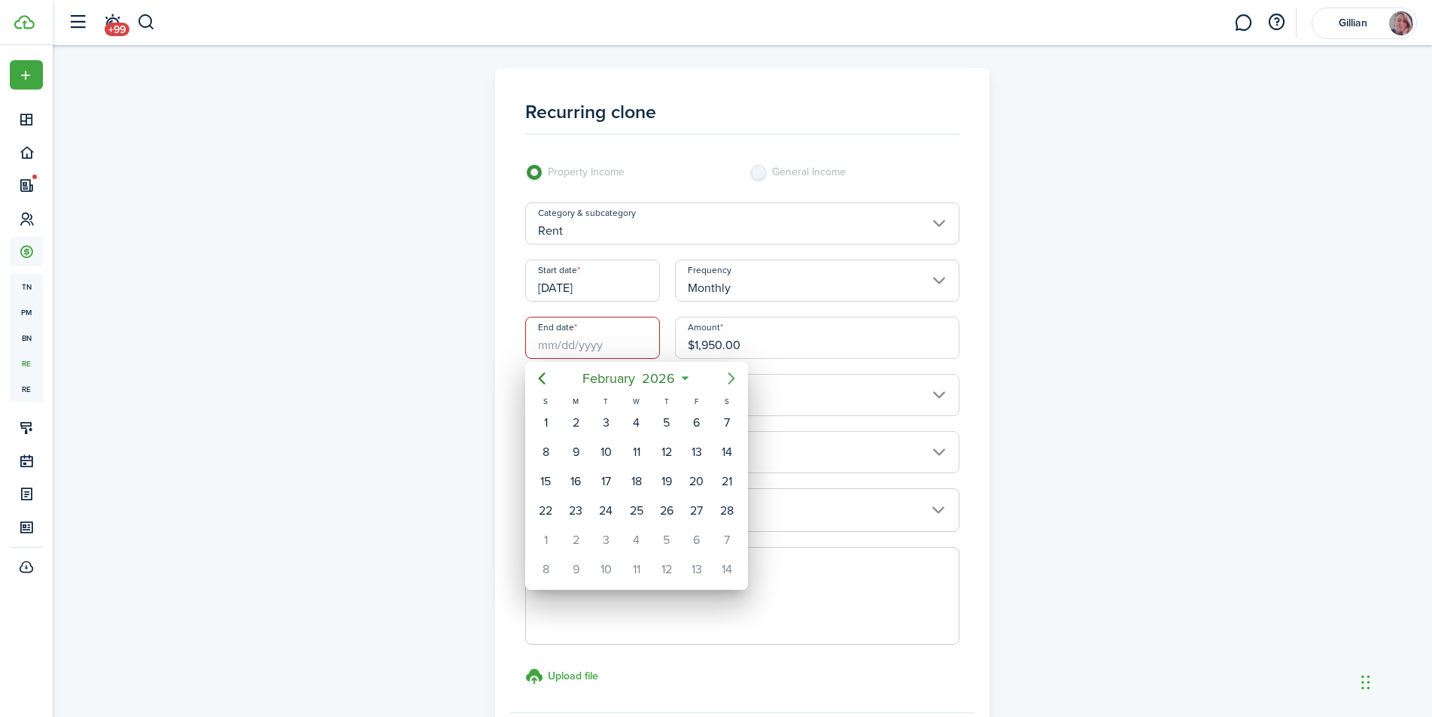
click at [730, 378] on icon "Next page" at bounding box center [731, 378] width 18 height 18
click at [581, 457] on div "6" at bounding box center [575, 452] width 23 height 23
type input "[DATE]"
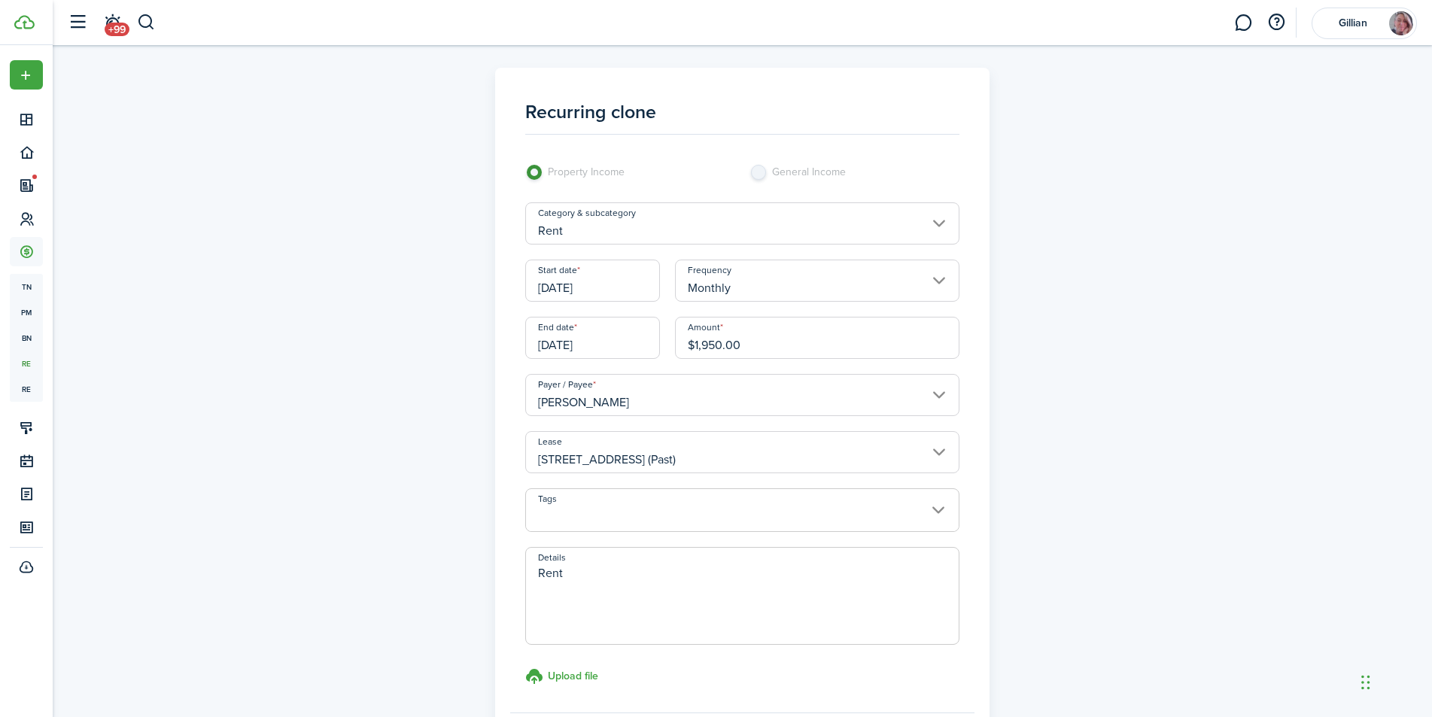
click at [937, 454] on input "[STREET_ADDRESS] (Past)" at bounding box center [742, 452] width 434 height 42
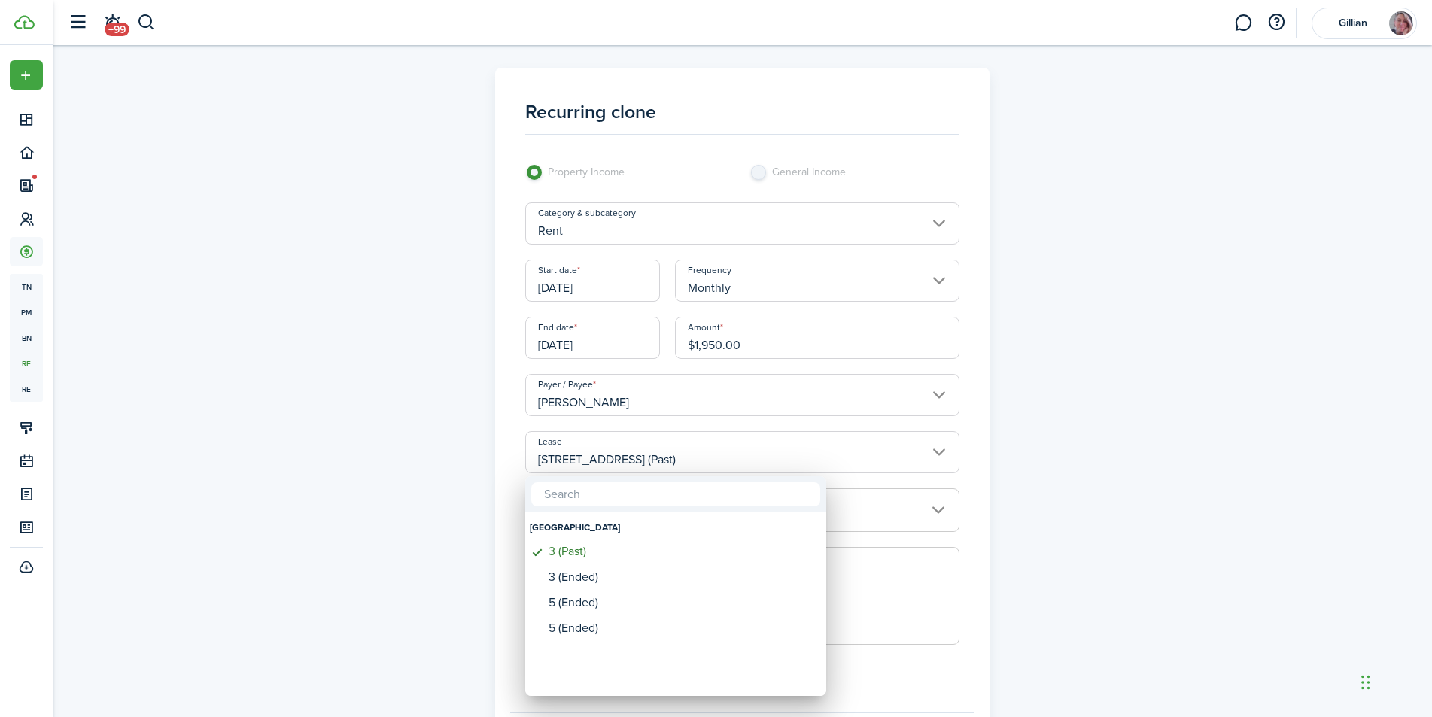
click at [607, 494] on input "text" at bounding box center [675, 494] width 289 height 24
type input "4"
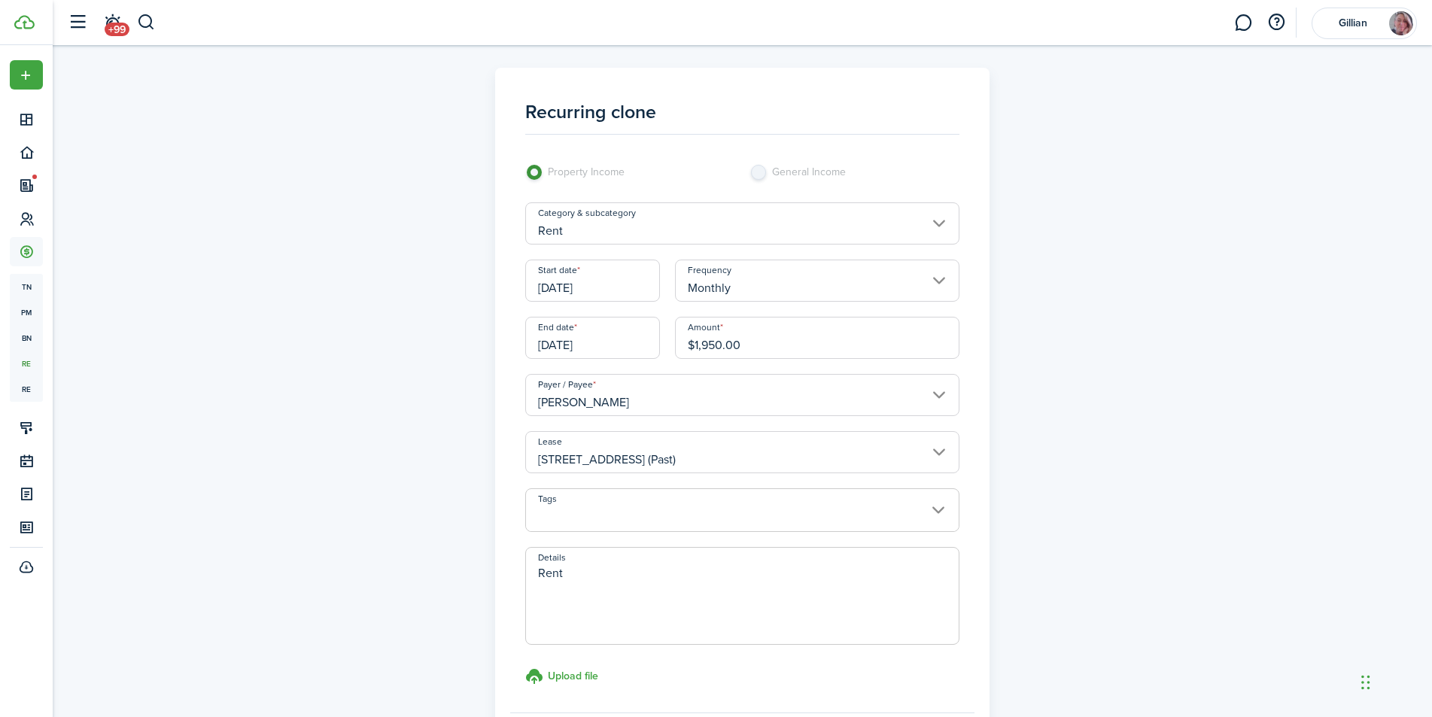
click at [936, 452] on input "[STREET_ADDRESS] (Past)" at bounding box center [742, 452] width 434 height 42
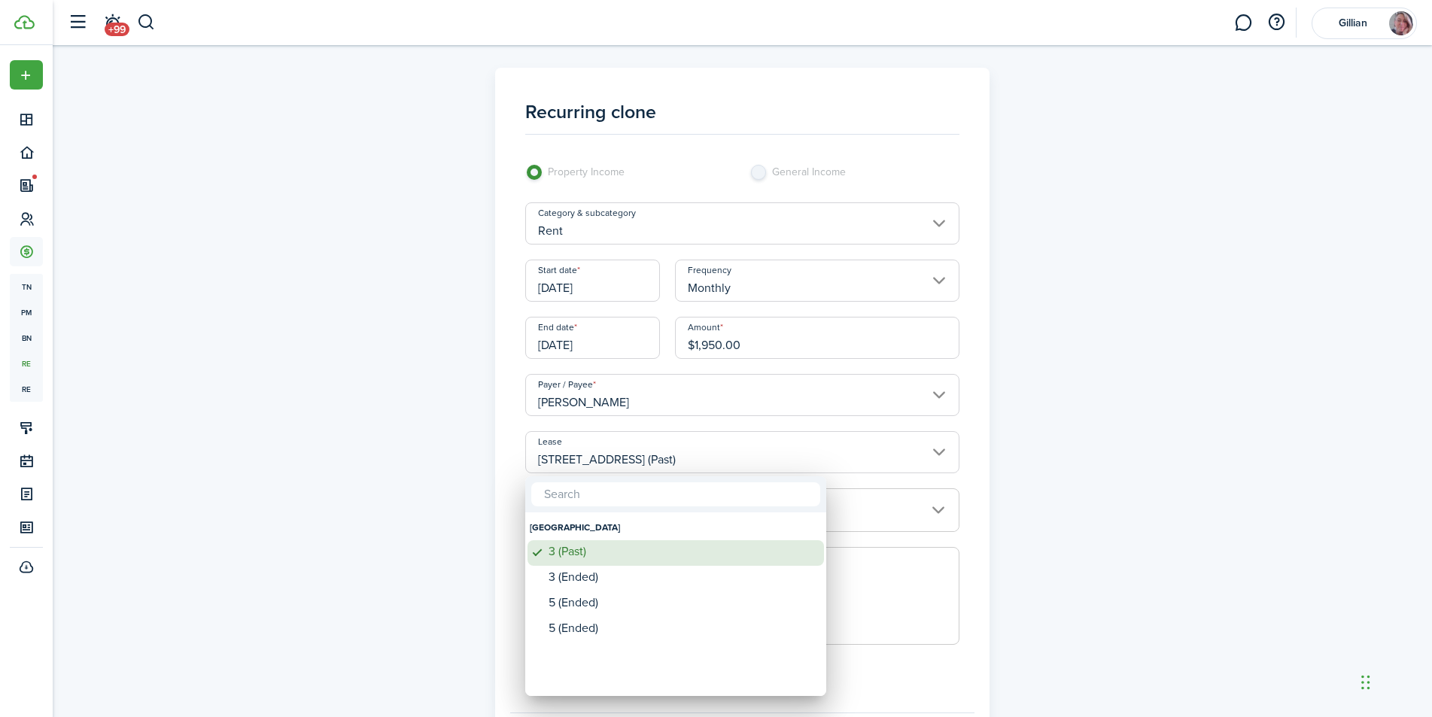
click at [579, 557] on div "3 (Past)" at bounding box center [681, 552] width 266 height 14
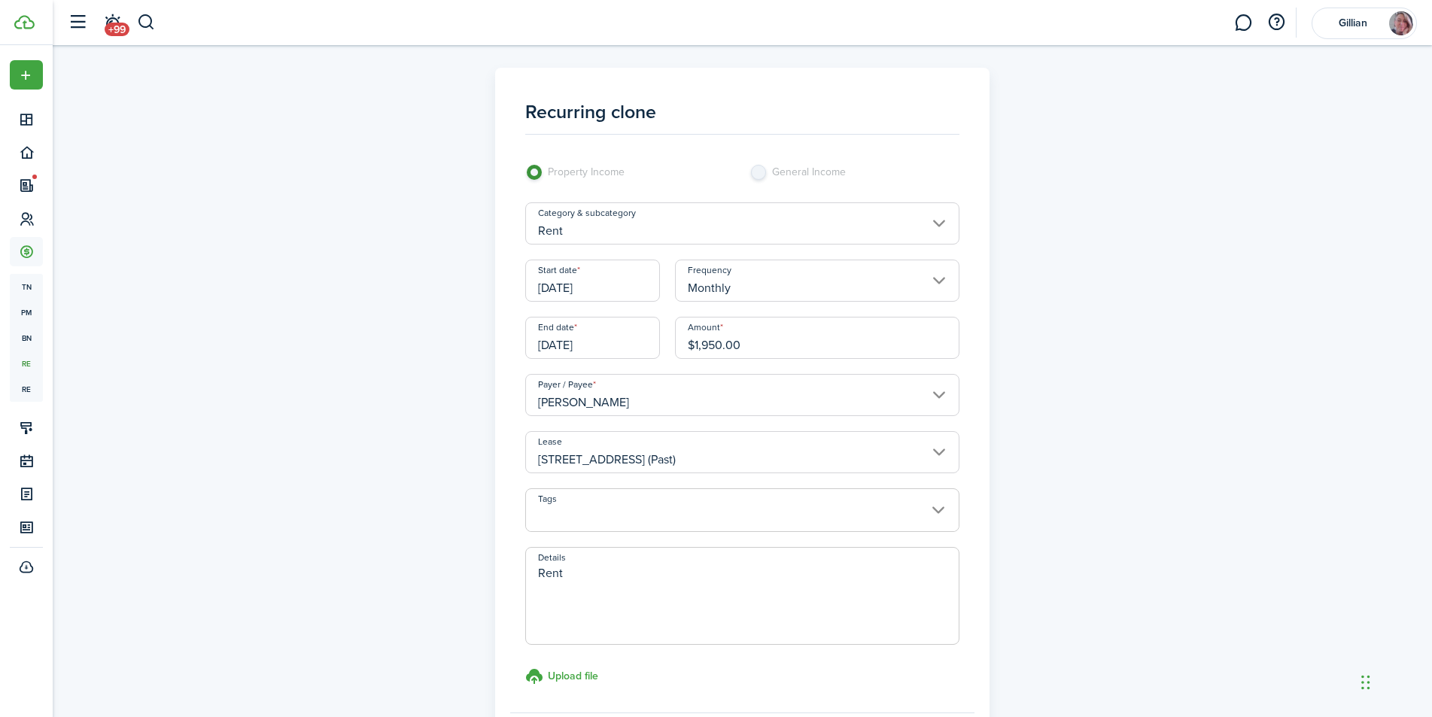
click at [946, 512] on span at bounding box center [742, 519] width 433 height 26
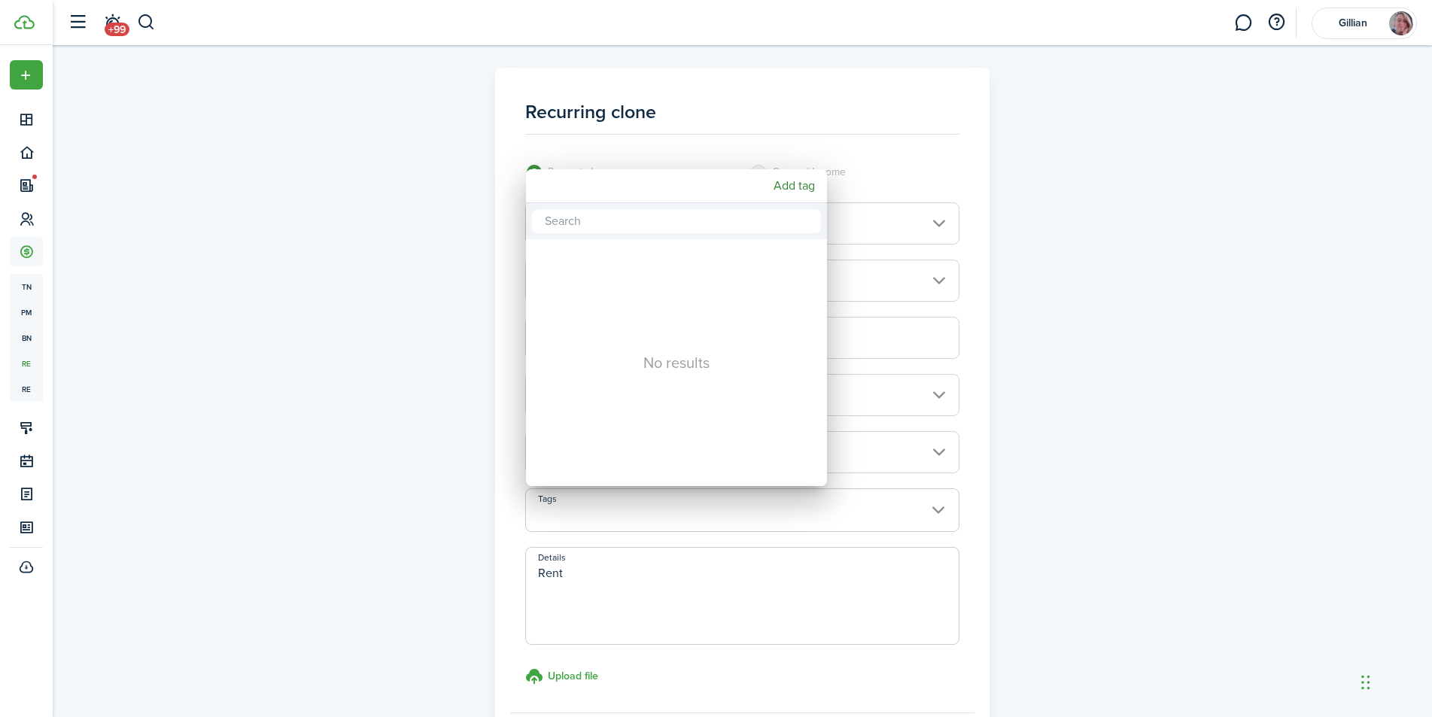
click at [912, 159] on div at bounding box center [716, 359] width 1672 height 958
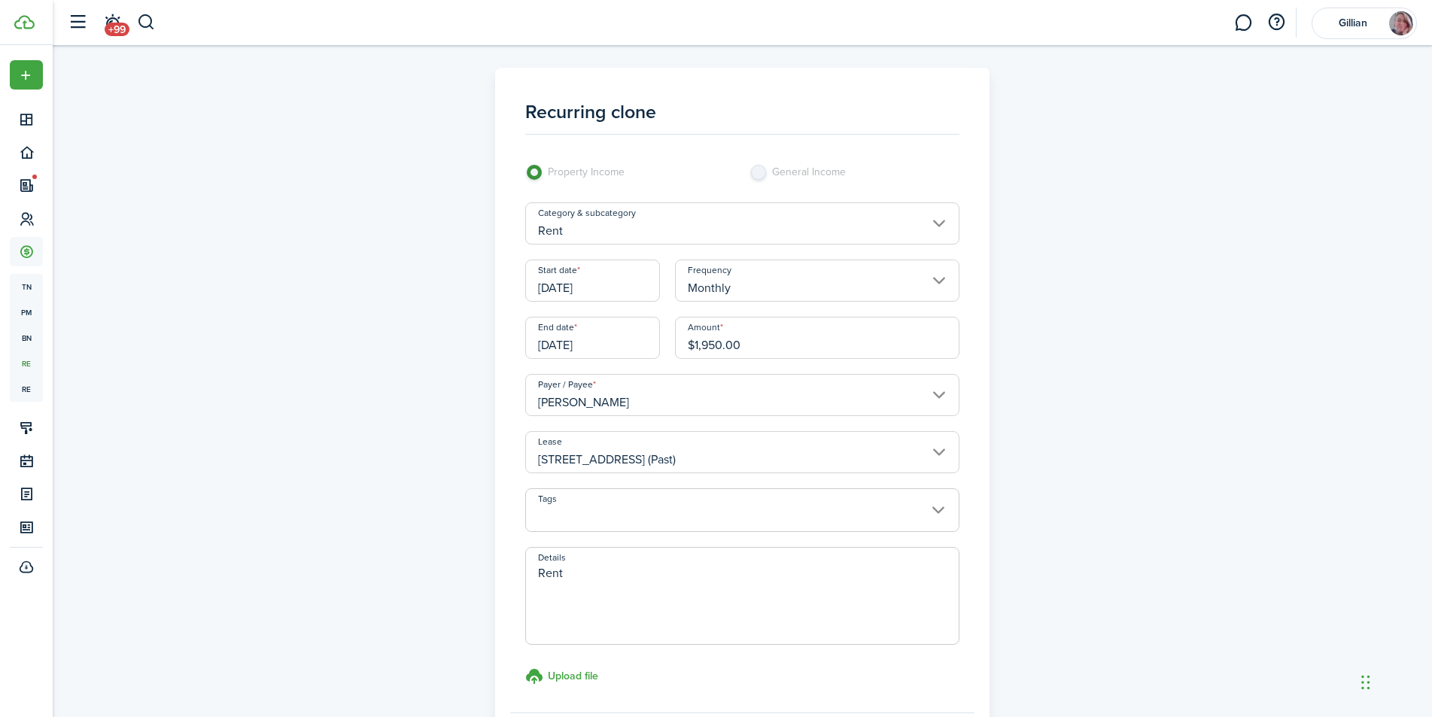
click at [629, 335] on input "[DATE]" at bounding box center [592, 338] width 135 height 42
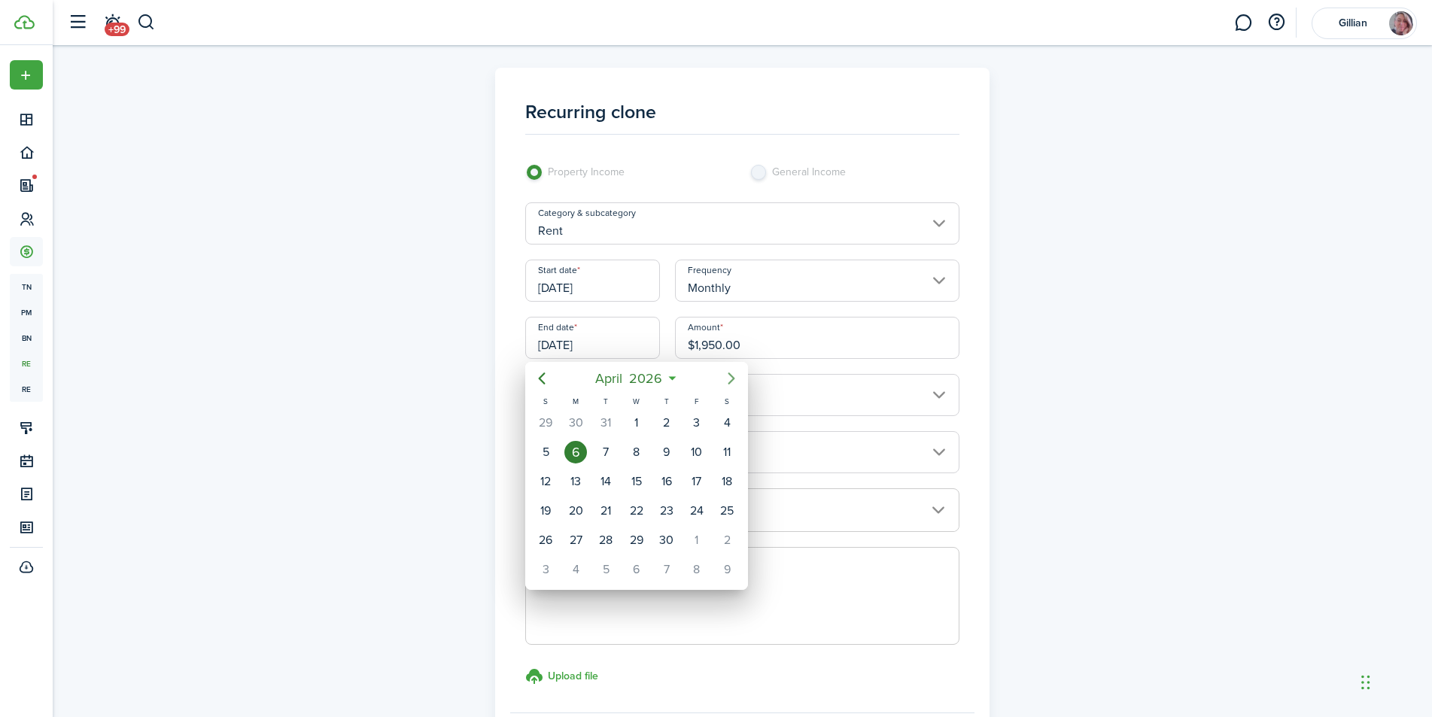
click at [728, 381] on icon "Next page" at bounding box center [731, 378] width 18 height 18
click at [546, 379] on icon "Previous page" at bounding box center [542, 378] width 18 height 18
click at [671, 540] on div "30" at bounding box center [666, 540] width 23 height 23
type input "[DATE]"
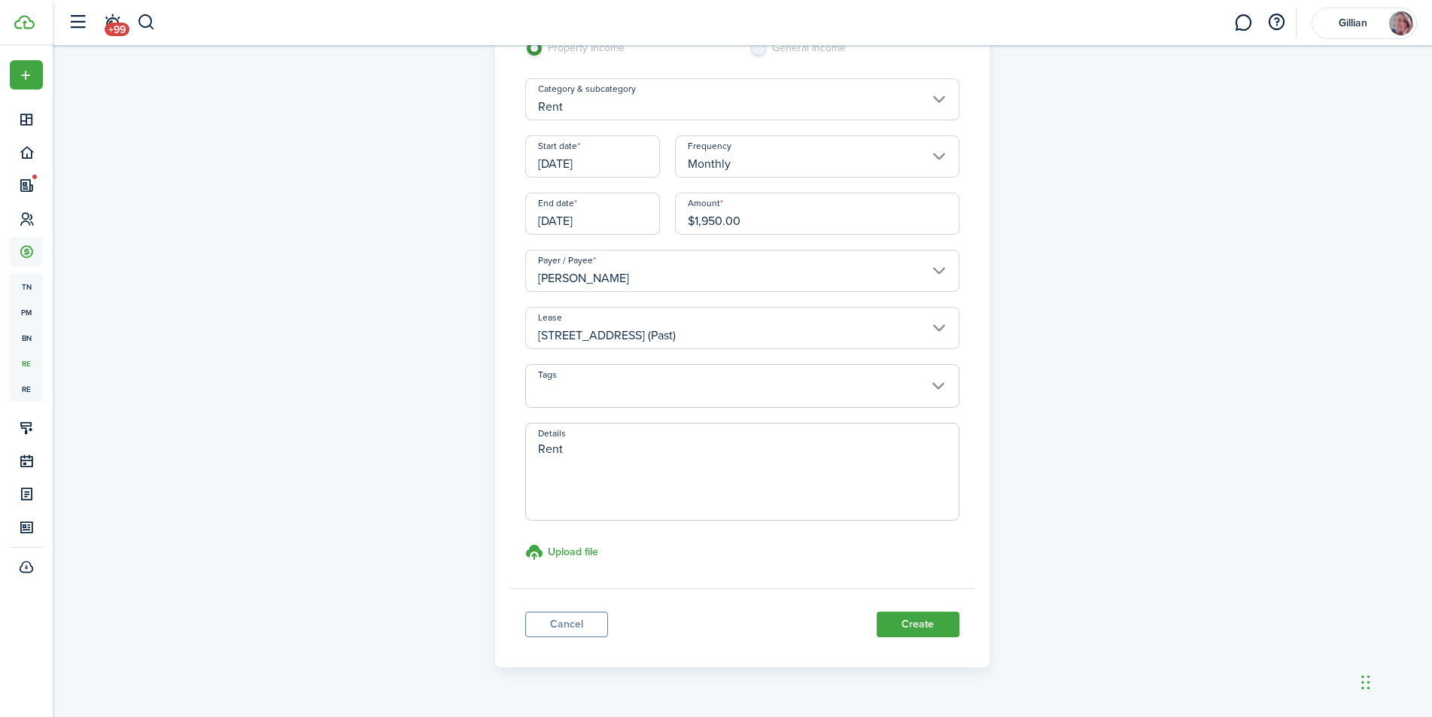
scroll to position [150, 0]
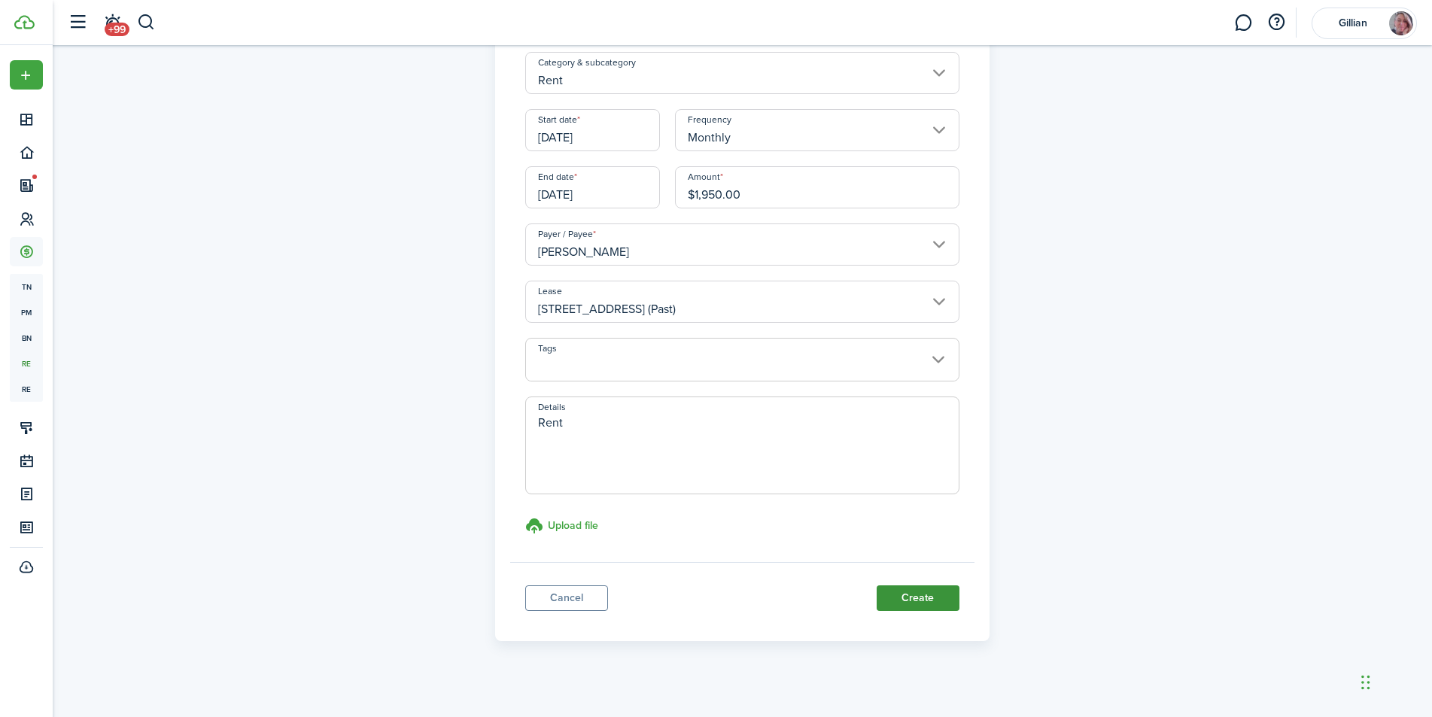
click at [915, 603] on button "Create" at bounding box center [917, 598] width 83 height 26
click at [913, 596] on button "Create" at bounding box center [917, 598] width 83 height 26
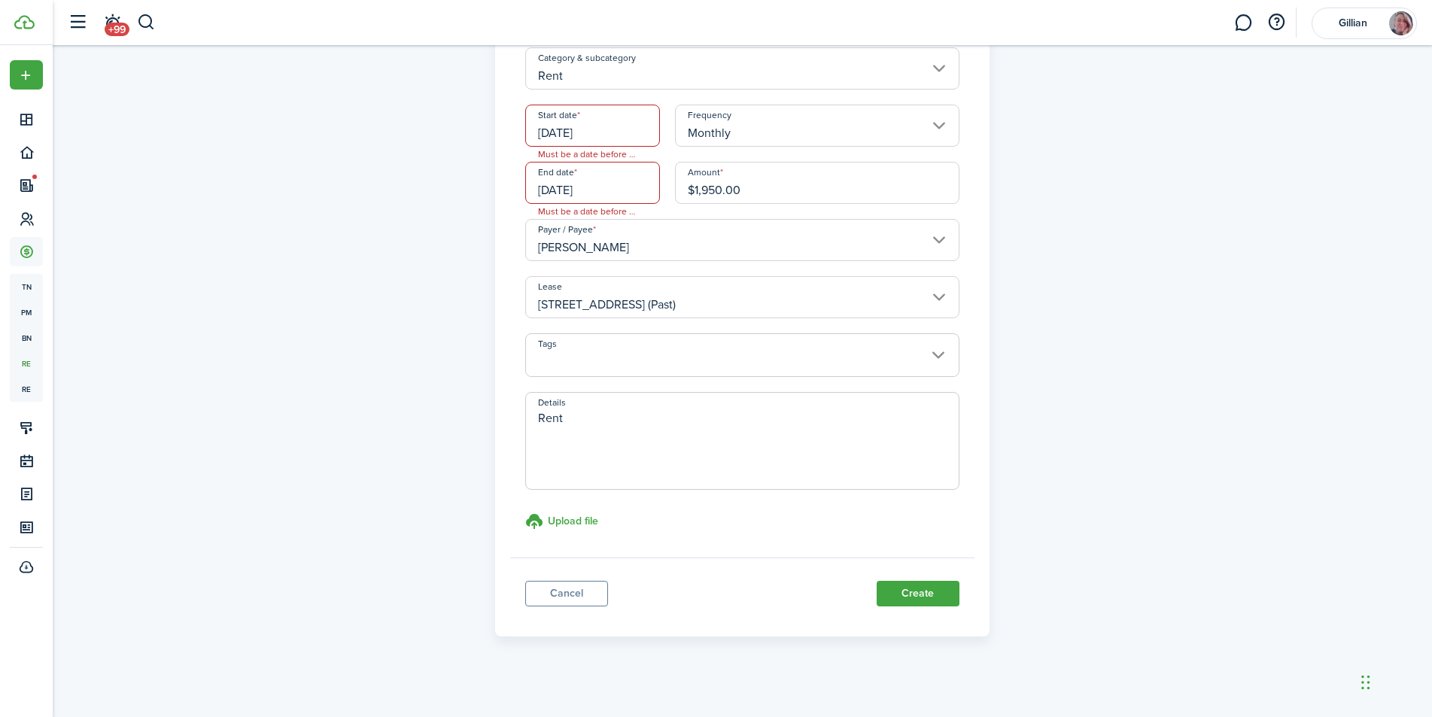
scroll to position [161, 0]
click at [930, 348] on span at bounding box center [742, 358] width 433 height 26
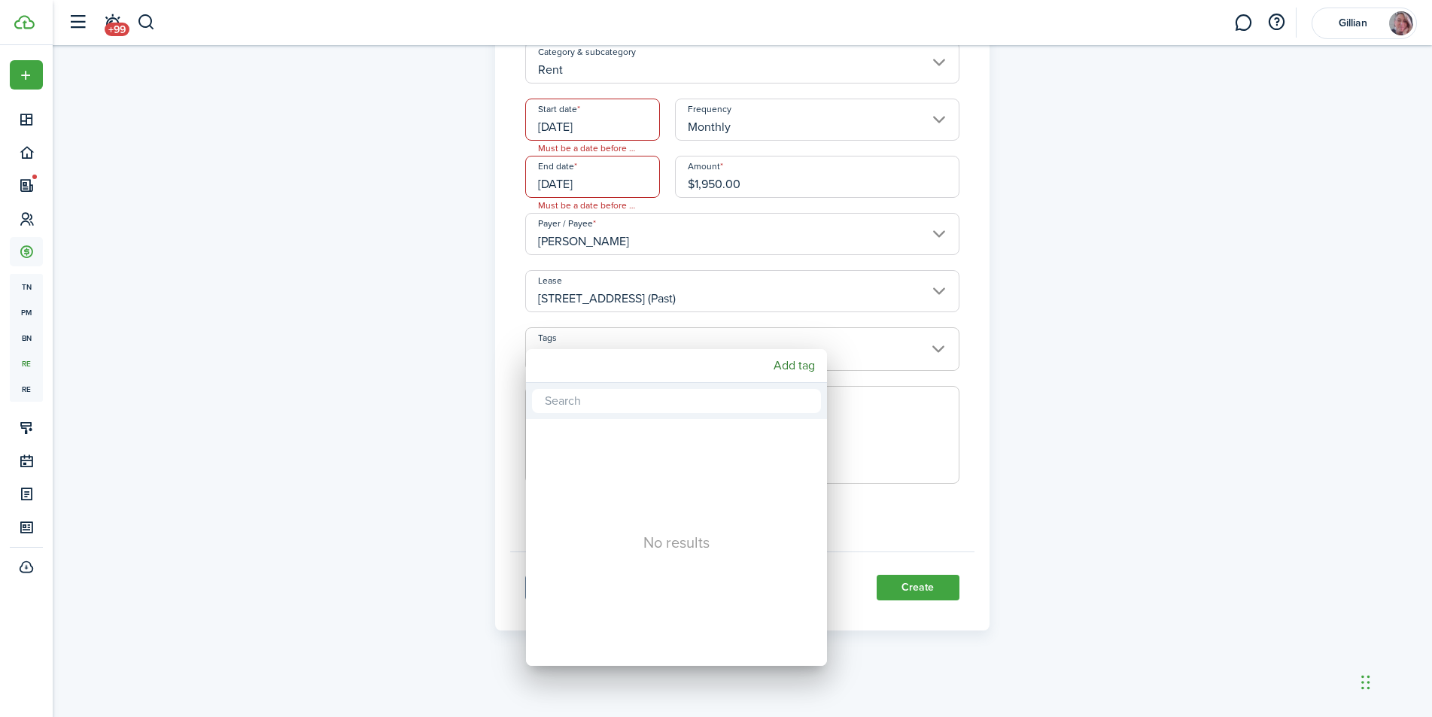
click at [939, 351] on div at bounding box center [716, 359] width 1672 height 958
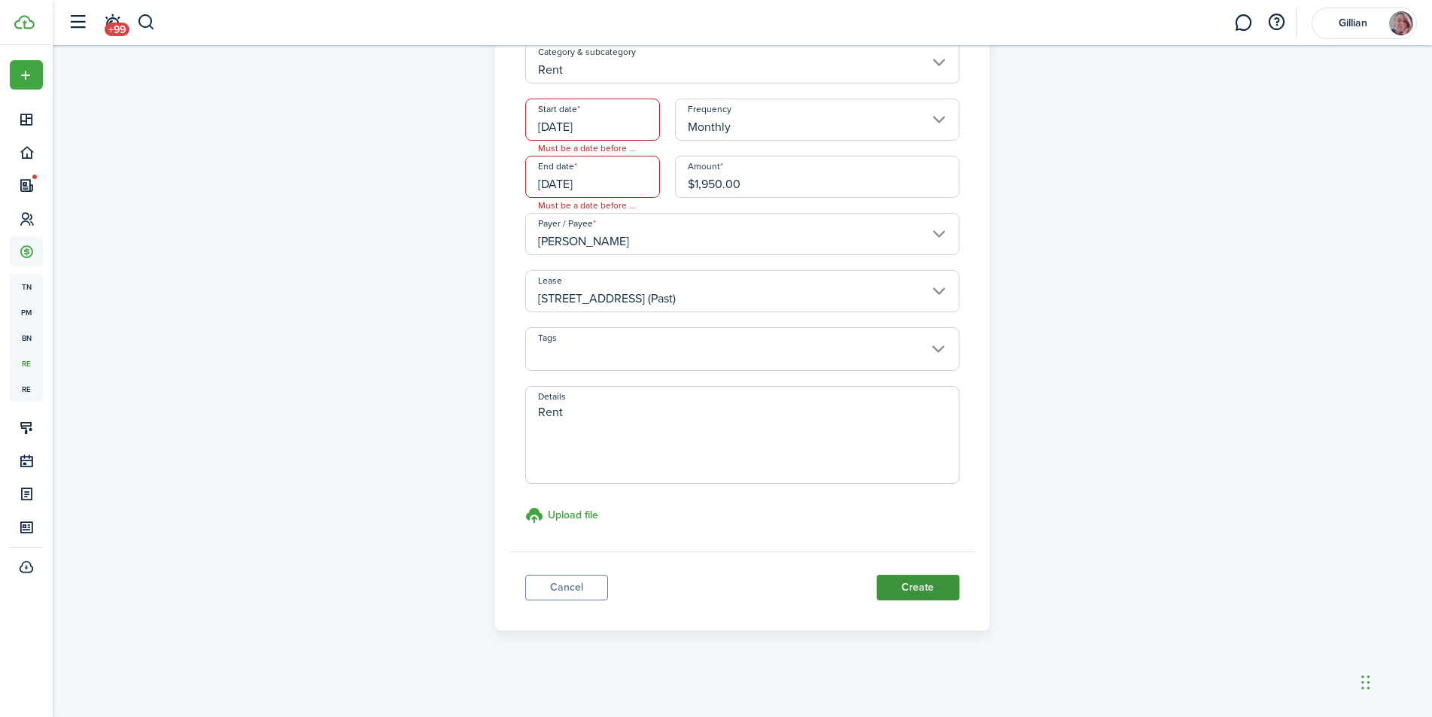
click at [922, 585] on button "Create" at bounding box center [917, 588] width 83 height 26
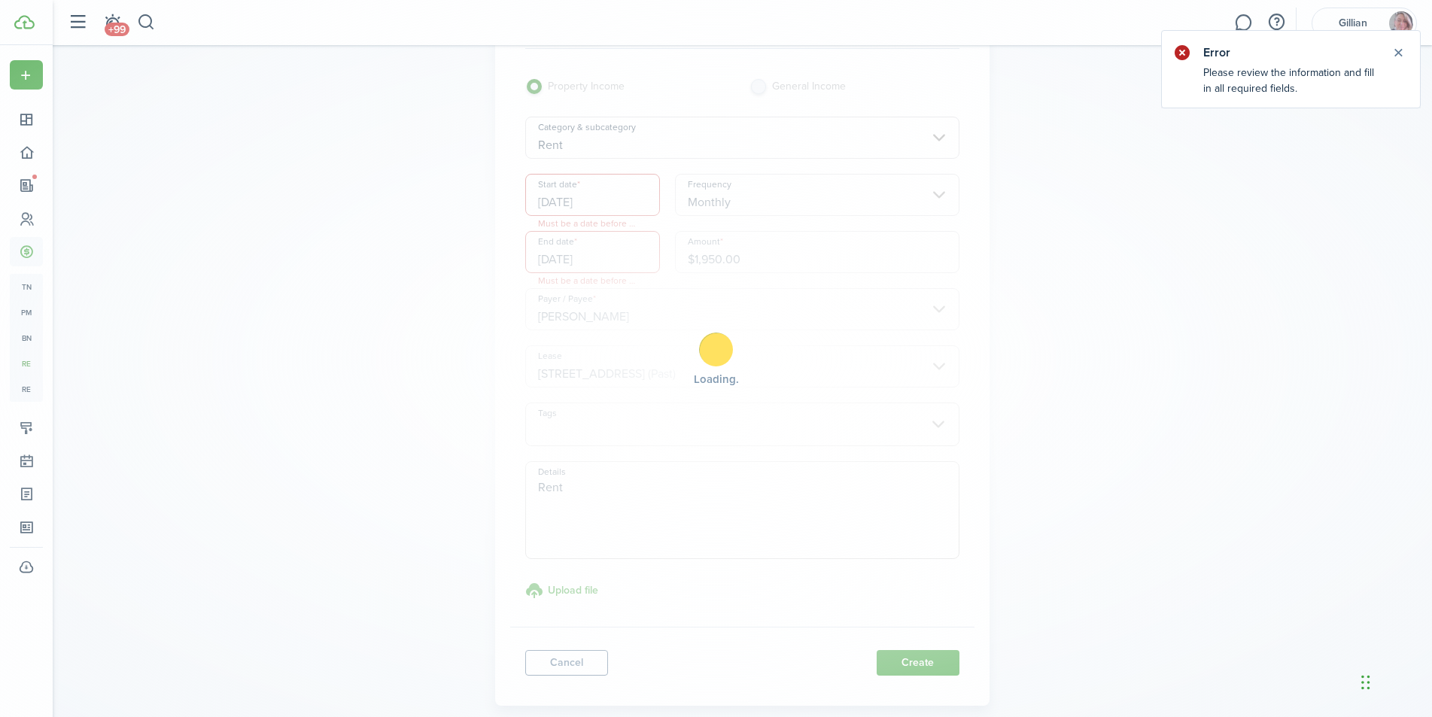
scroll to position [0, 0]
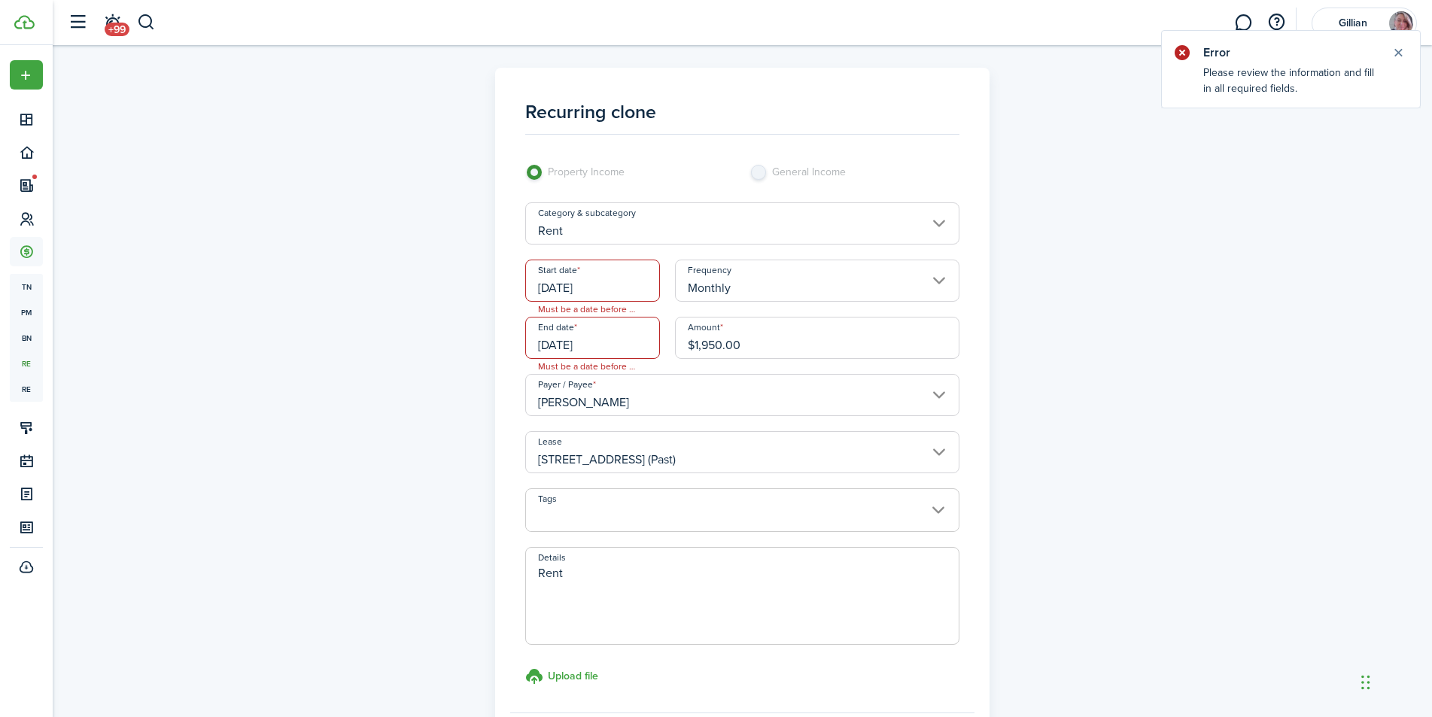
click at [622, 311] on span "Must be a date before [DATE]." at bounding box center [586, 309] width 121 height 15
click at [635, 308] on span "Must be a date before [DATE]." at bounding box center [586, 309] width 121 height 15
click at [636, 285] on input "[DATE]" at bounding box center [592, 281] width 135 height 42
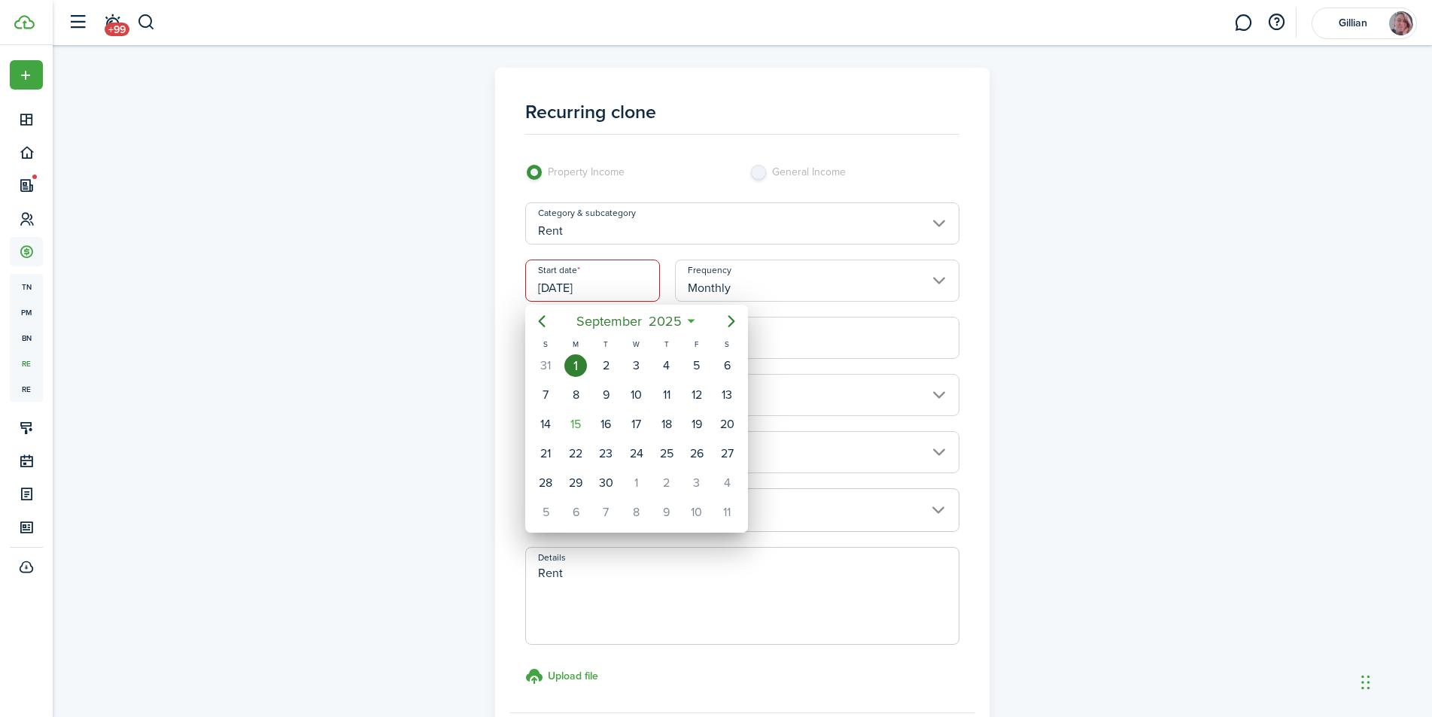
click at [1033, 266] on div at bounding box center [716, 359] width 1672 height 958
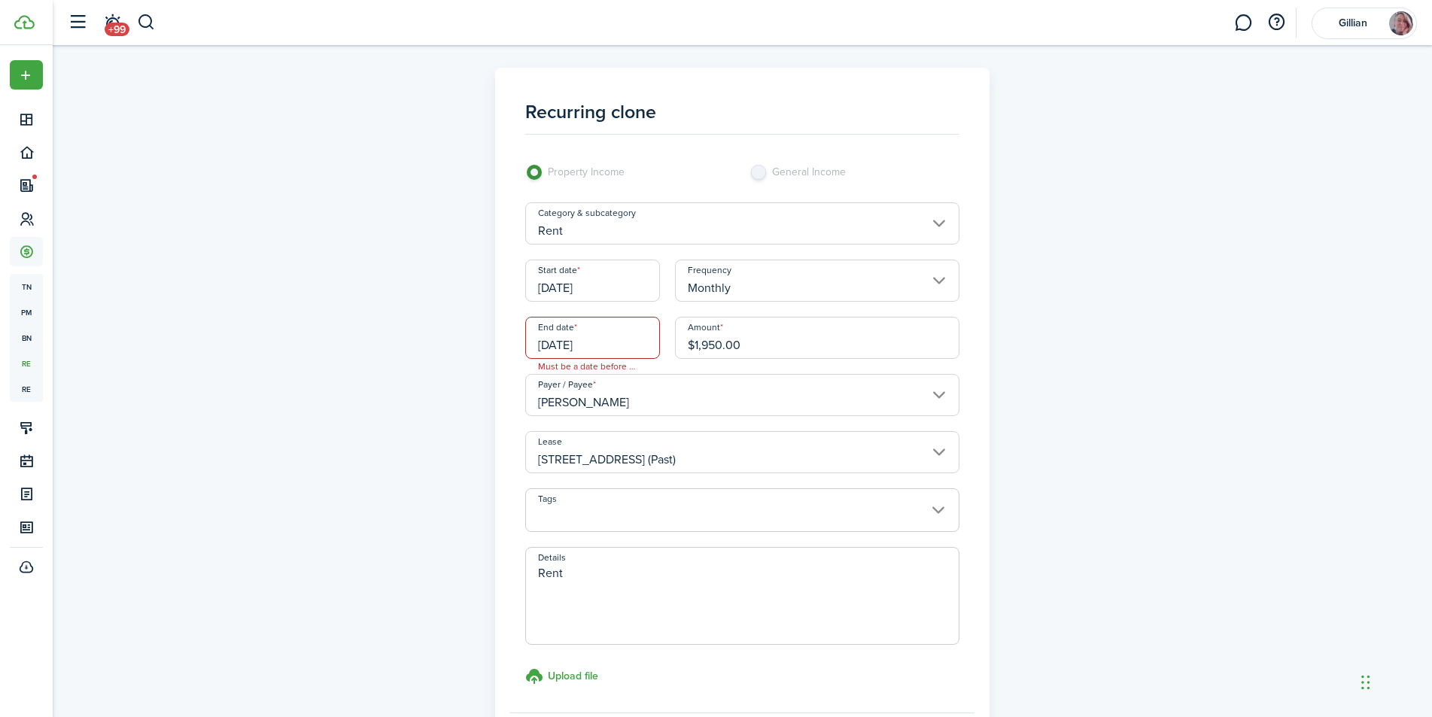
click at [600, 364] on span "Must be a date before or equal to [DATE]." at bounding box center [586, 366] width 121 height 15
click at [600, 342] on input "[DATE]" at bounding box center [592, 338] width 135 height 42
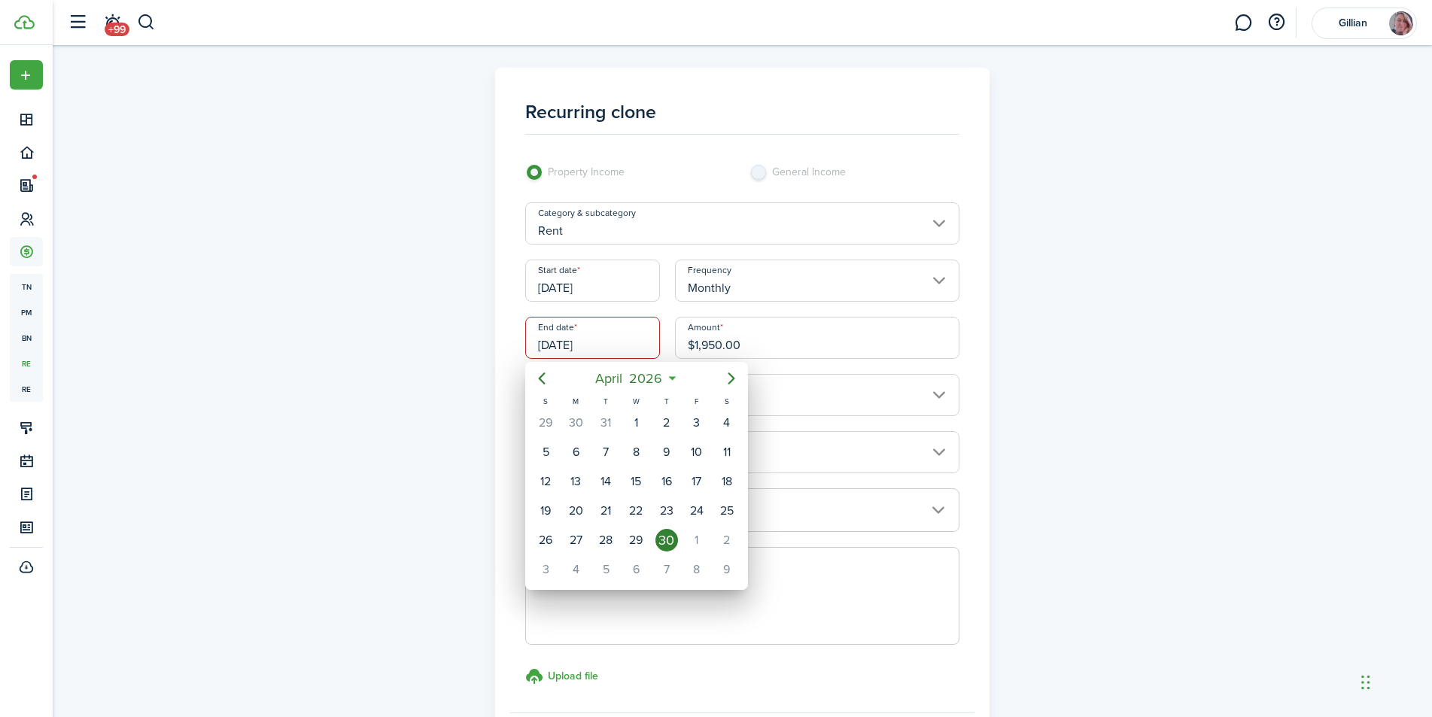
click at [675, 348] on div at bounding box center [716, 359] width 1672 height 958
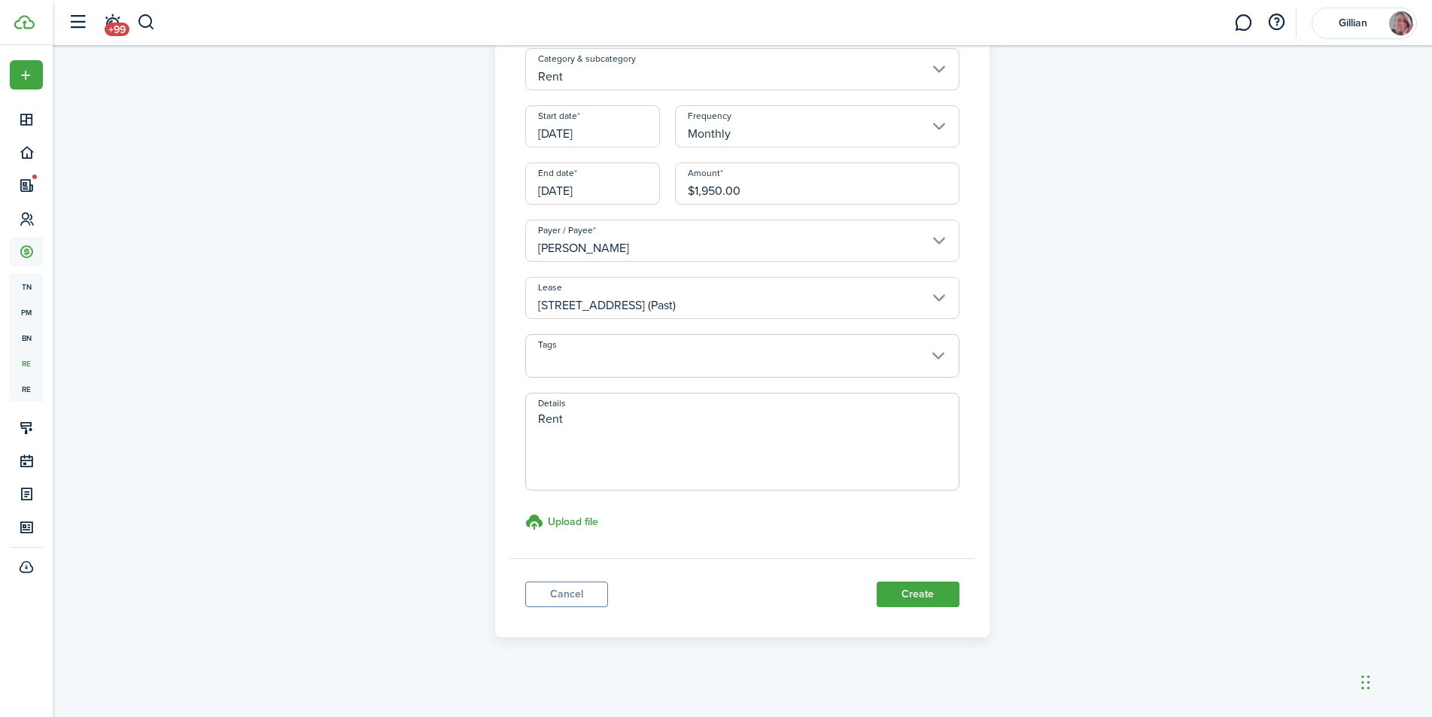
scroll to position [161, 0]
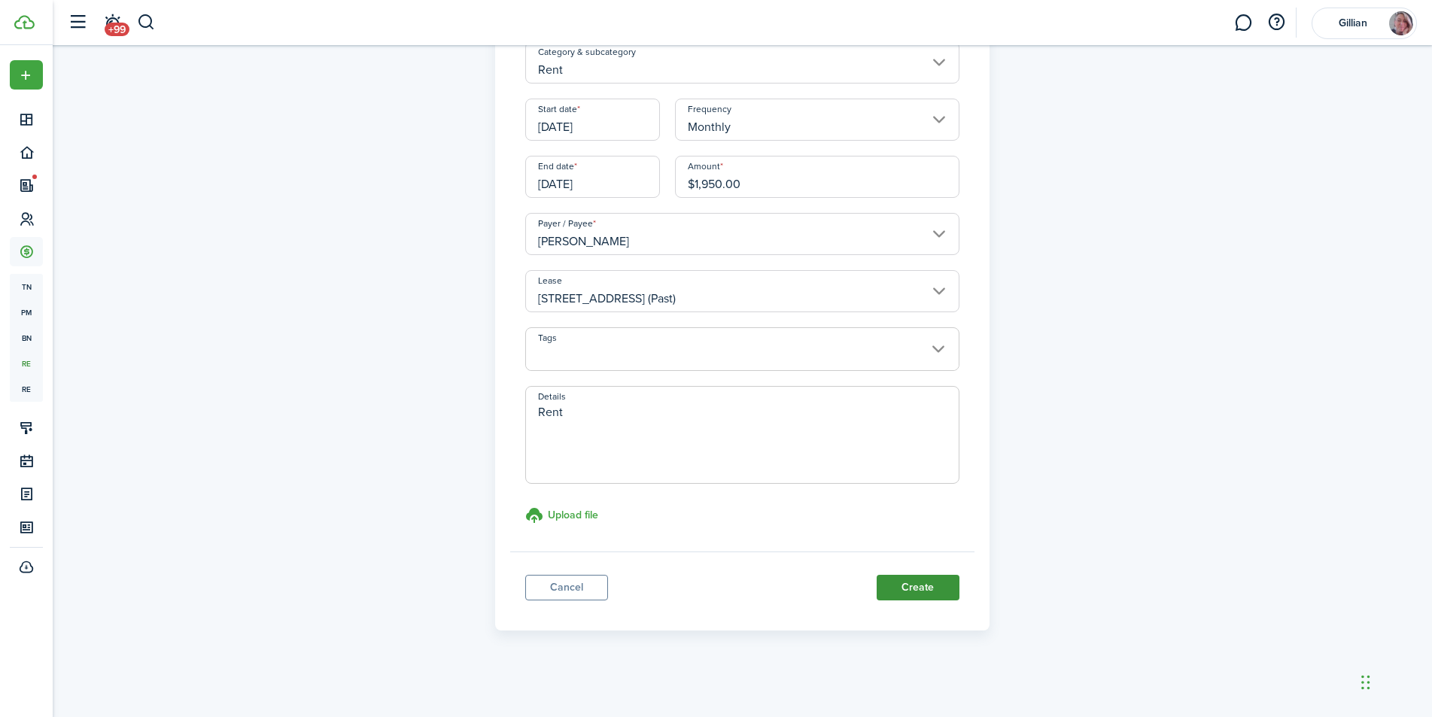
click at [931, 583] on button "Create" at bounding box center [917, 588] width 83 height 26
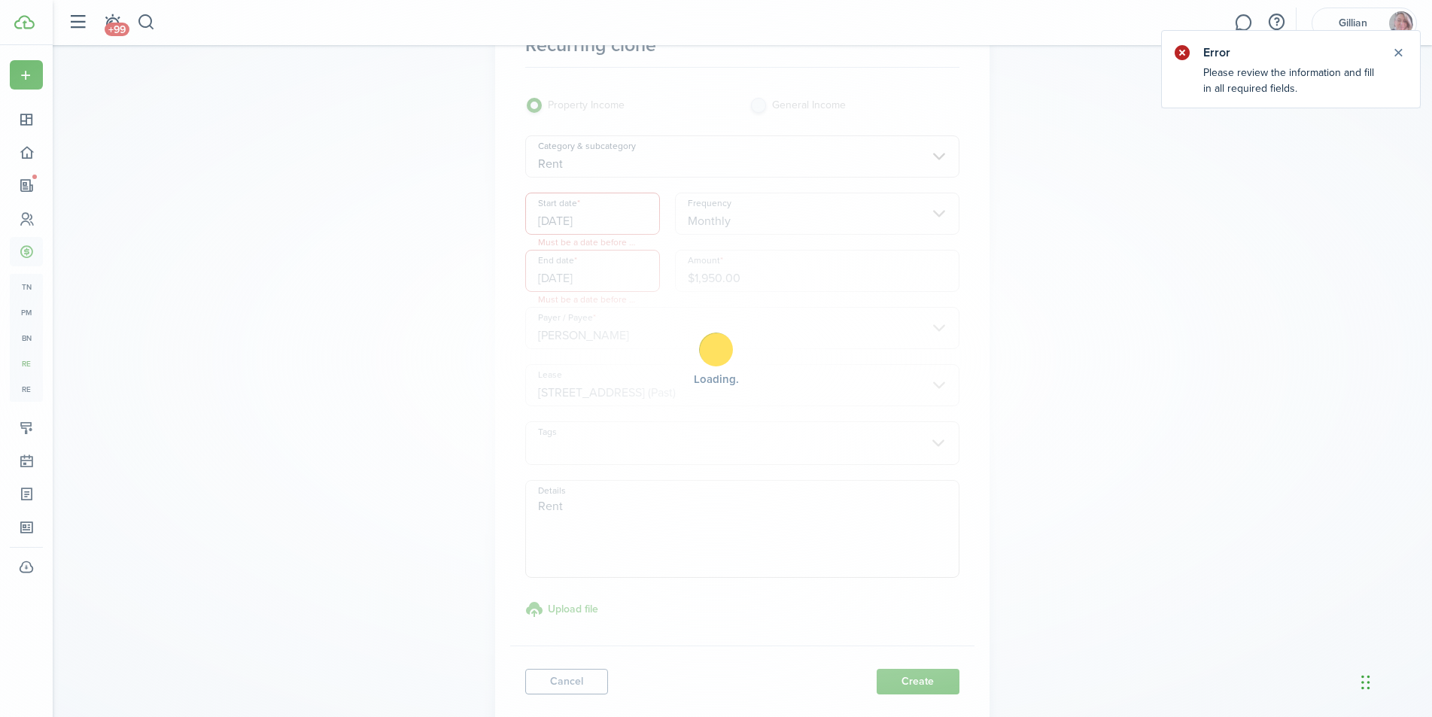
scroll to position [0, 0]
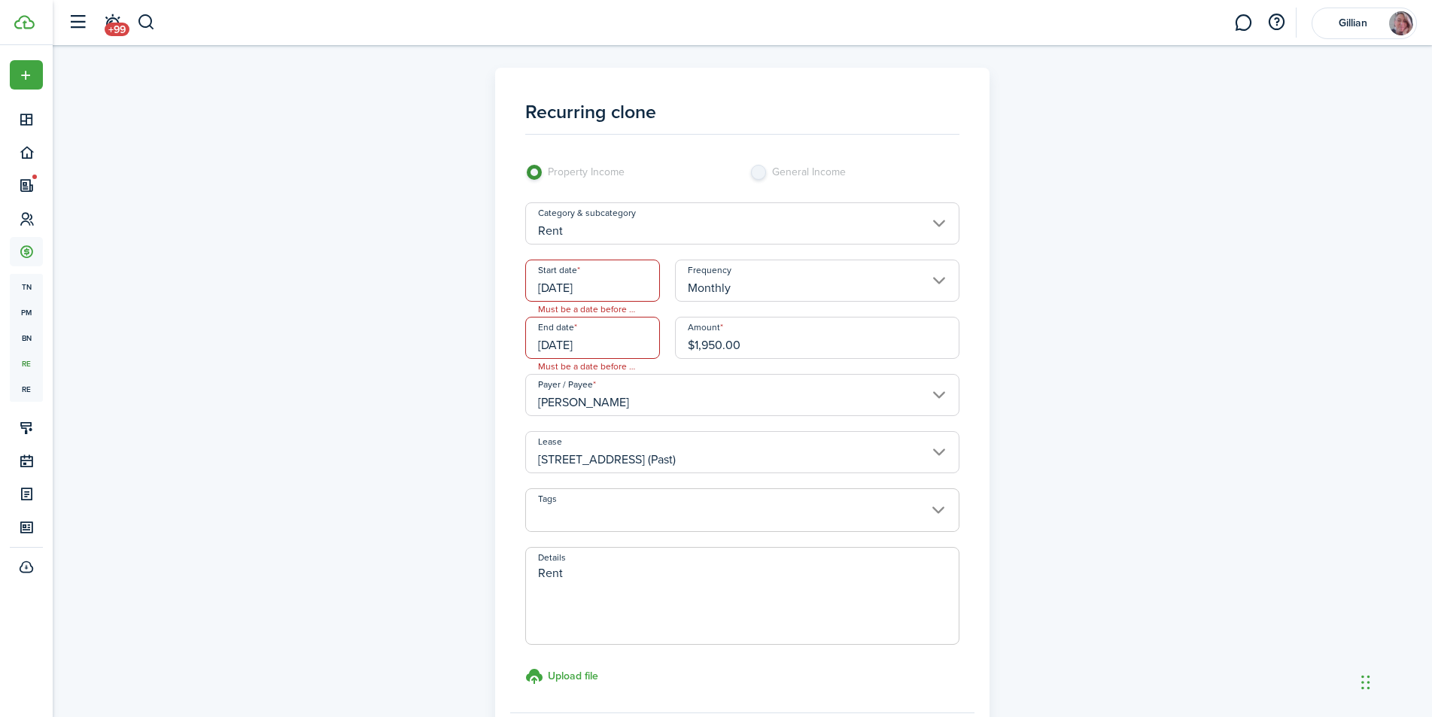
click at [630, 310] on span "Must be a date before [DATE]." at bounding box center [586, 309] width 121 height 15
click at [633, 311] on span "Must be a date before [DATE]." at bounding box center [586, 309] width 121 height 15
click at [620, 302] on span "Must be a date before [DATE]." at bounding box center [586, 309] width 121 height 15
drag, startPoint x: 1272, startPoint y: 290, endPoint x: 1236, endPoint y: 283, distance: 36.7
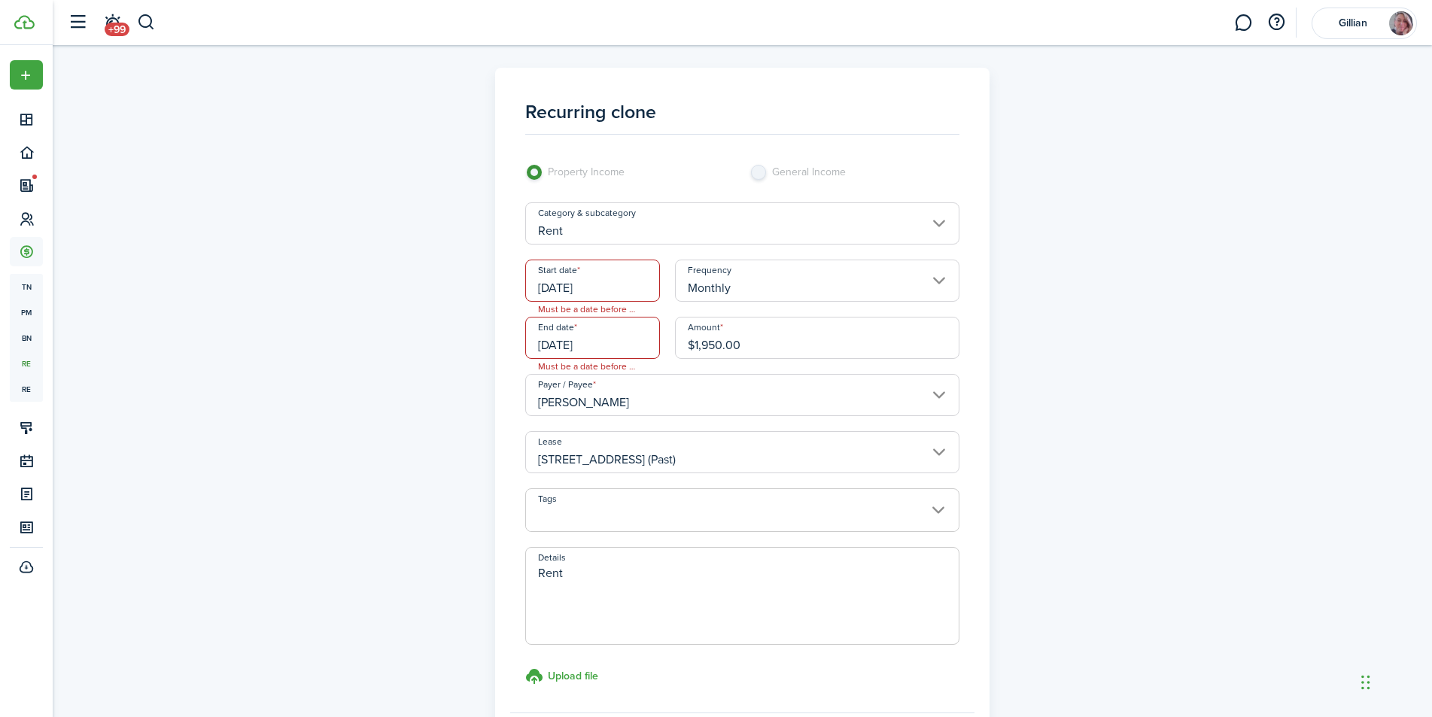
click at [1268, 286] on div "Recurring clone Property Income General Income Category & subcategory Rent Star…" at bounding box center [742, 444] width 1379 height 799
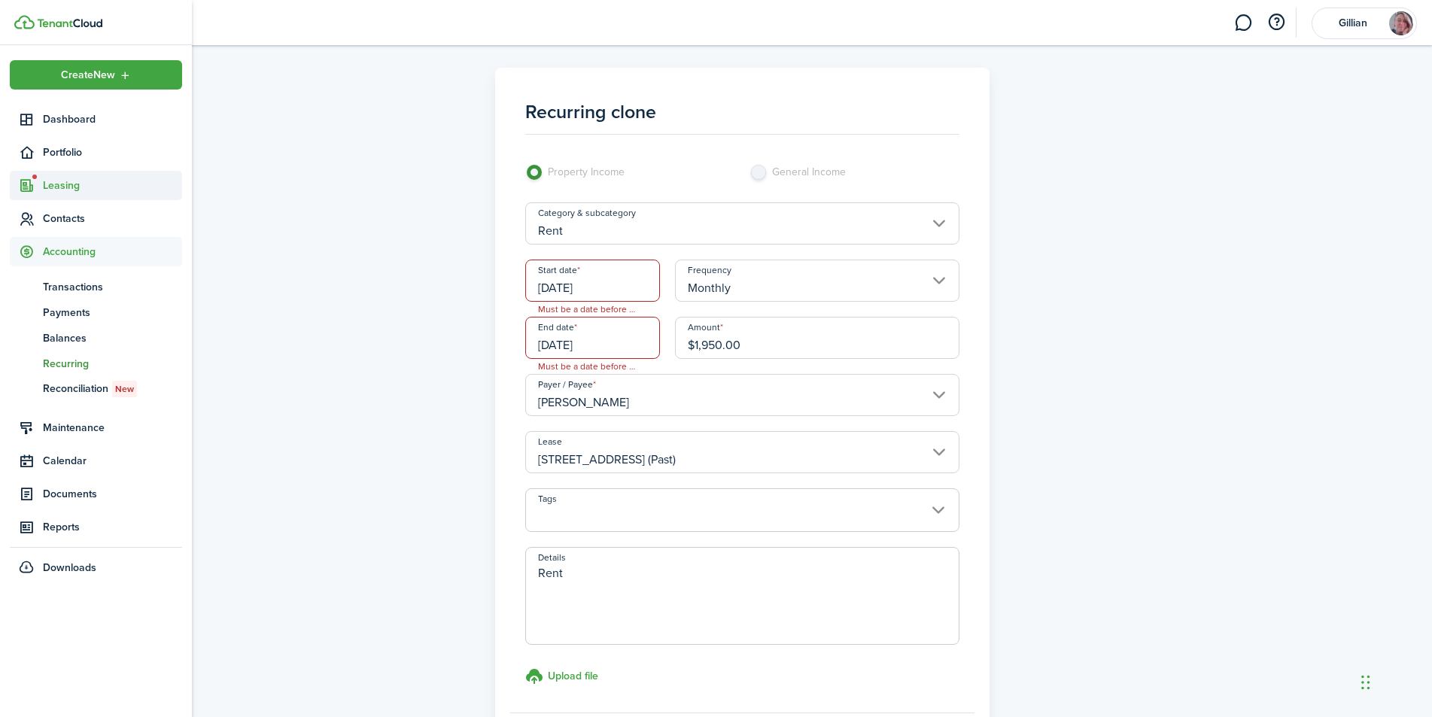
click at [64, 183] on span "Leasing" at bounding box center [112, 186] width 139 height 16
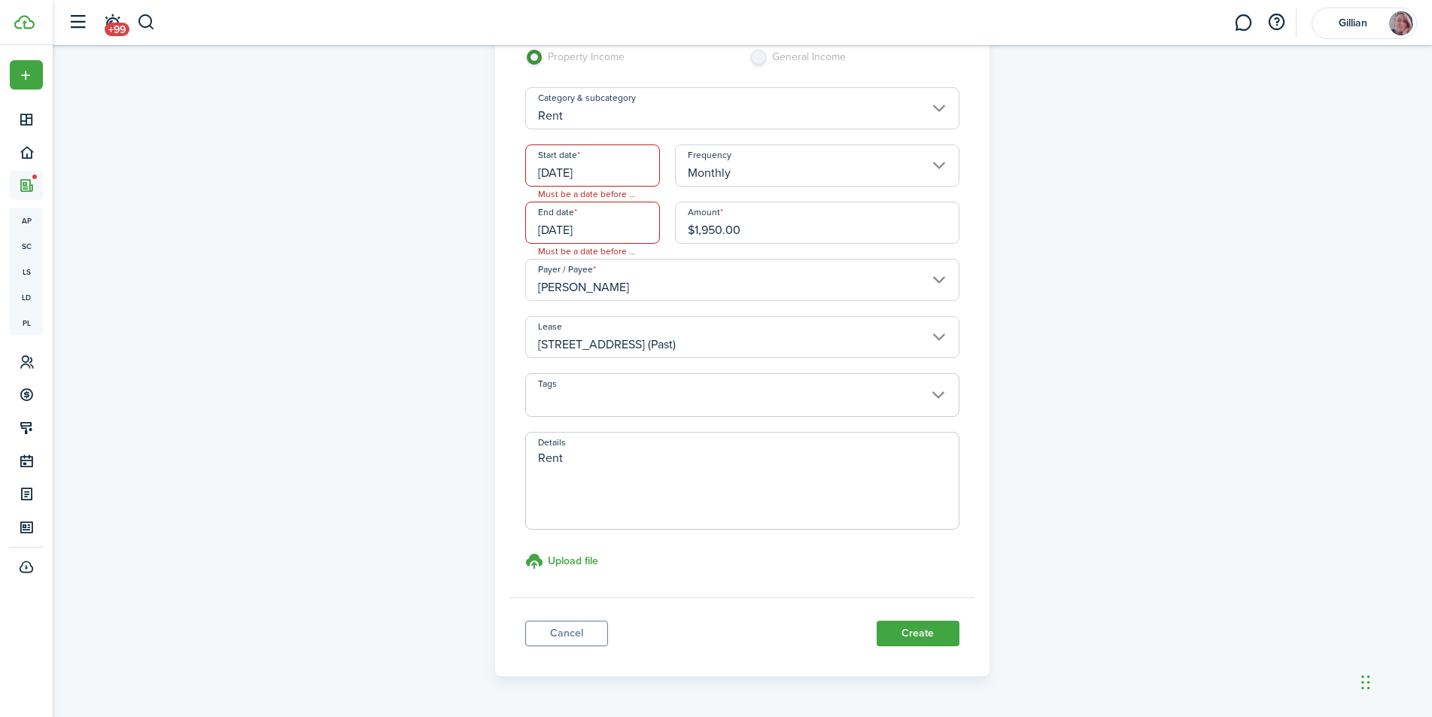
scroll to position [150, 0]
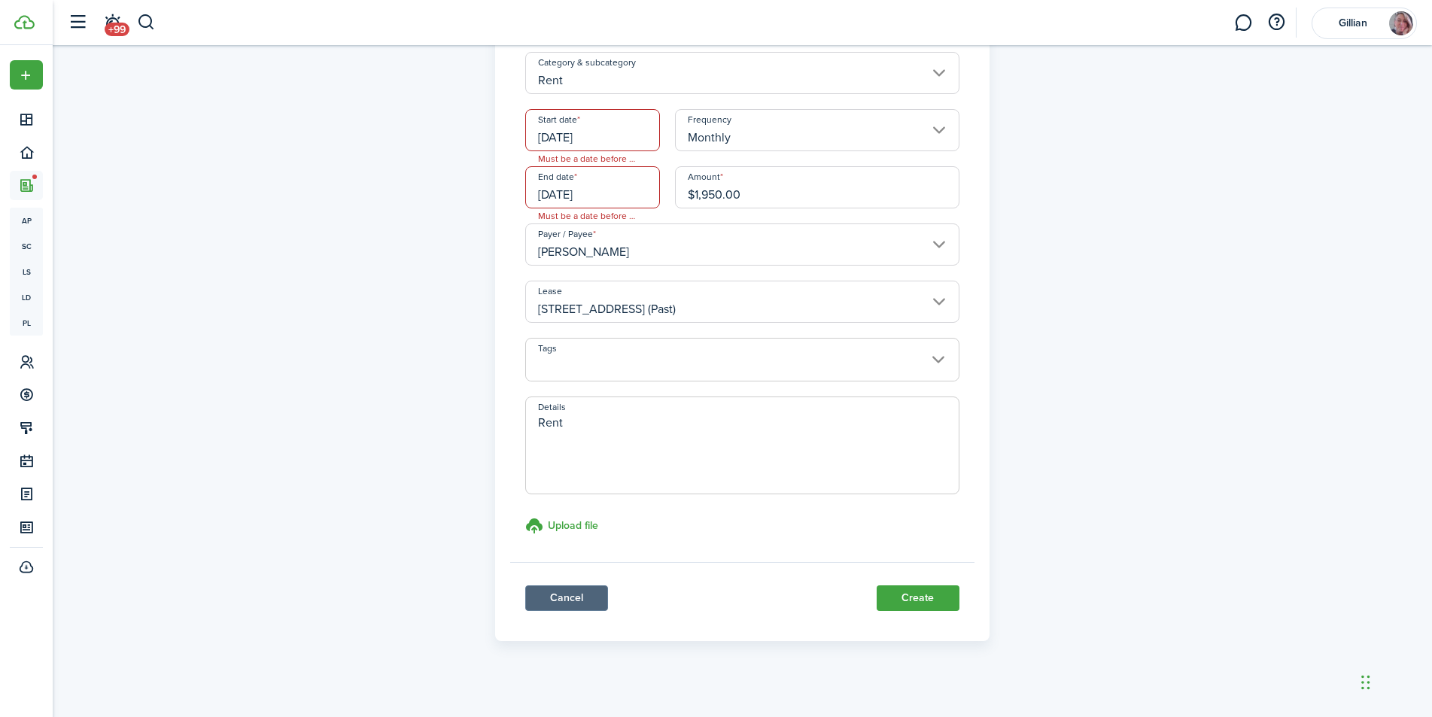
click at [578, 609] on link "Cancel" at bounding box center [566, 598] width 83 height 26
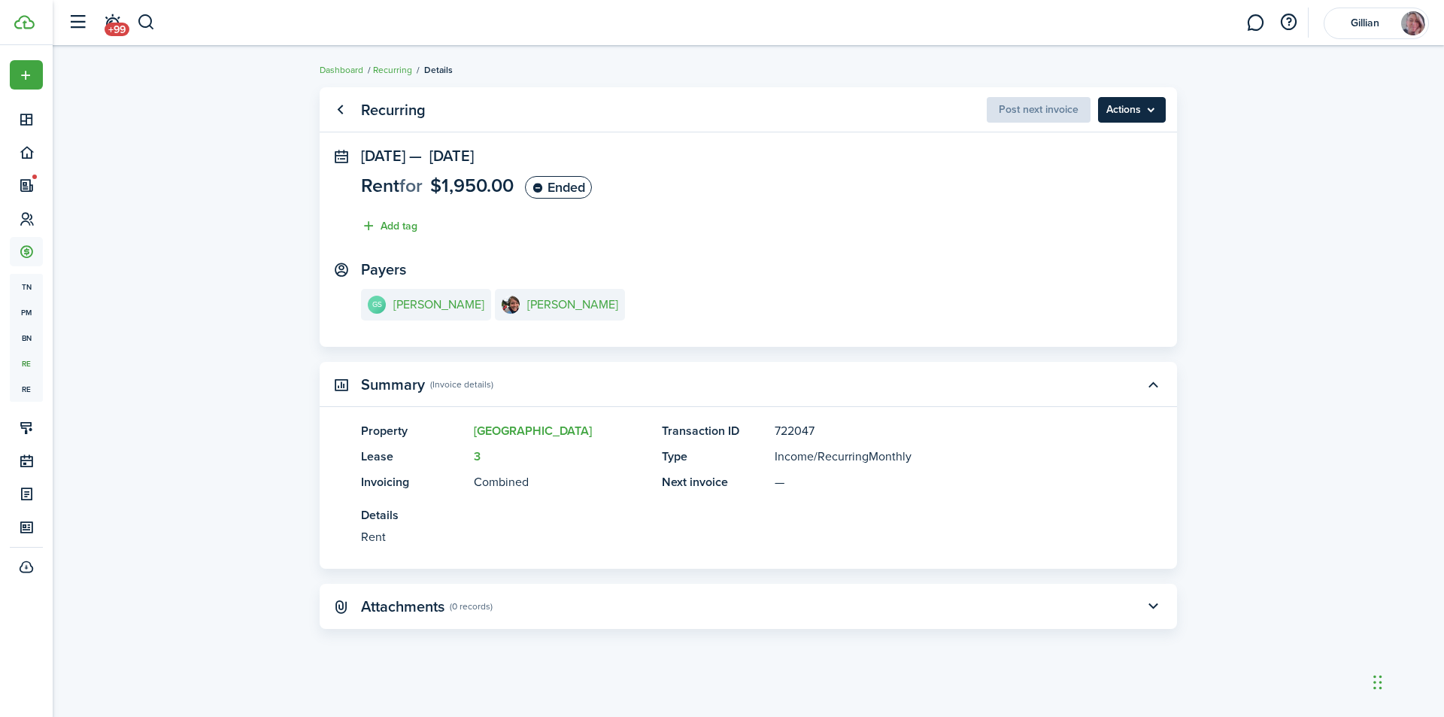
click at [1131, 112] on menu-btn "Actions" at bounding box center [1132, 110] width 68 height 26
click at [1058, 117] on span "Post next invoice" at bounding box center [1039, 110] width 104 height 16
click at [1070, 116] on span "Post next invoice" at bounding box center [1039, 110] width 104 height 16
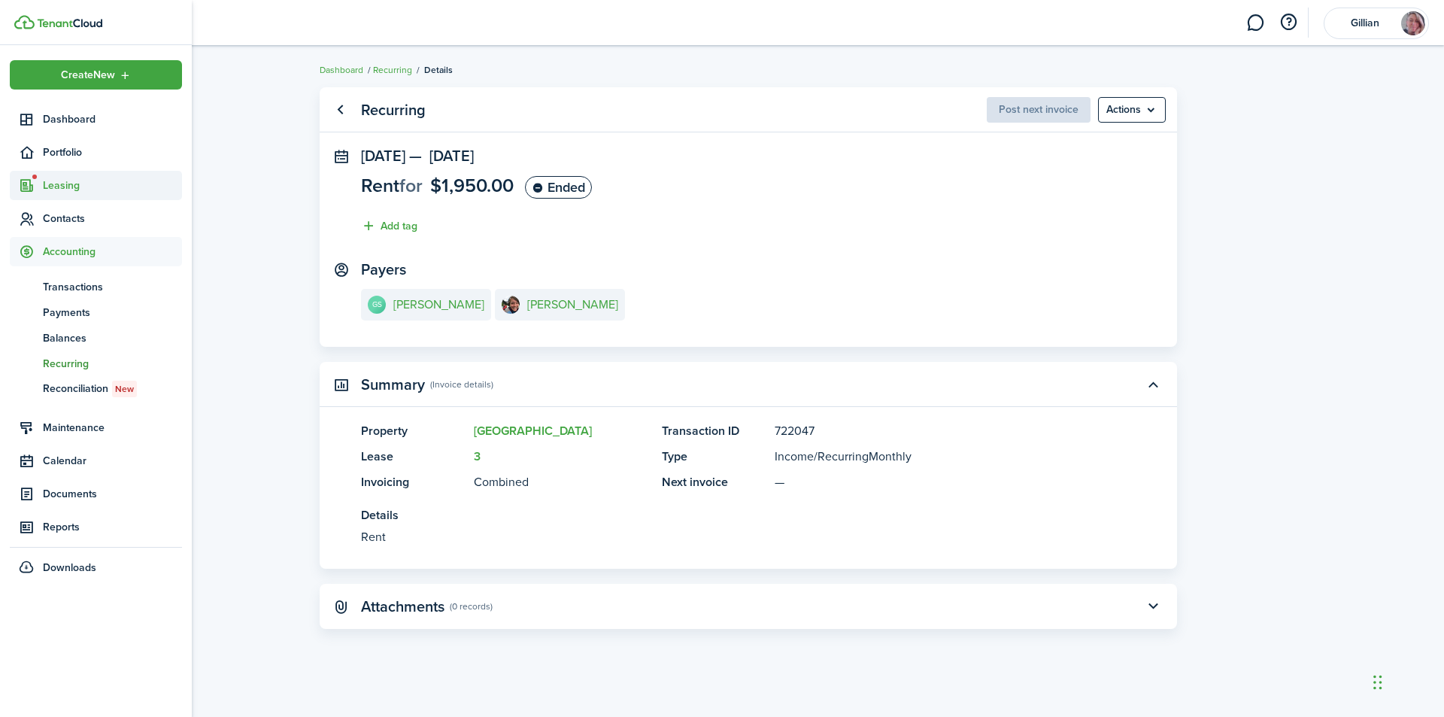
click at [50, 186] on span "Leasing" at bounding box center [112, 186] width 139 height 16
click at [73, 221] on span "Applications" at bounding box center [112, 221] width 139 height 16
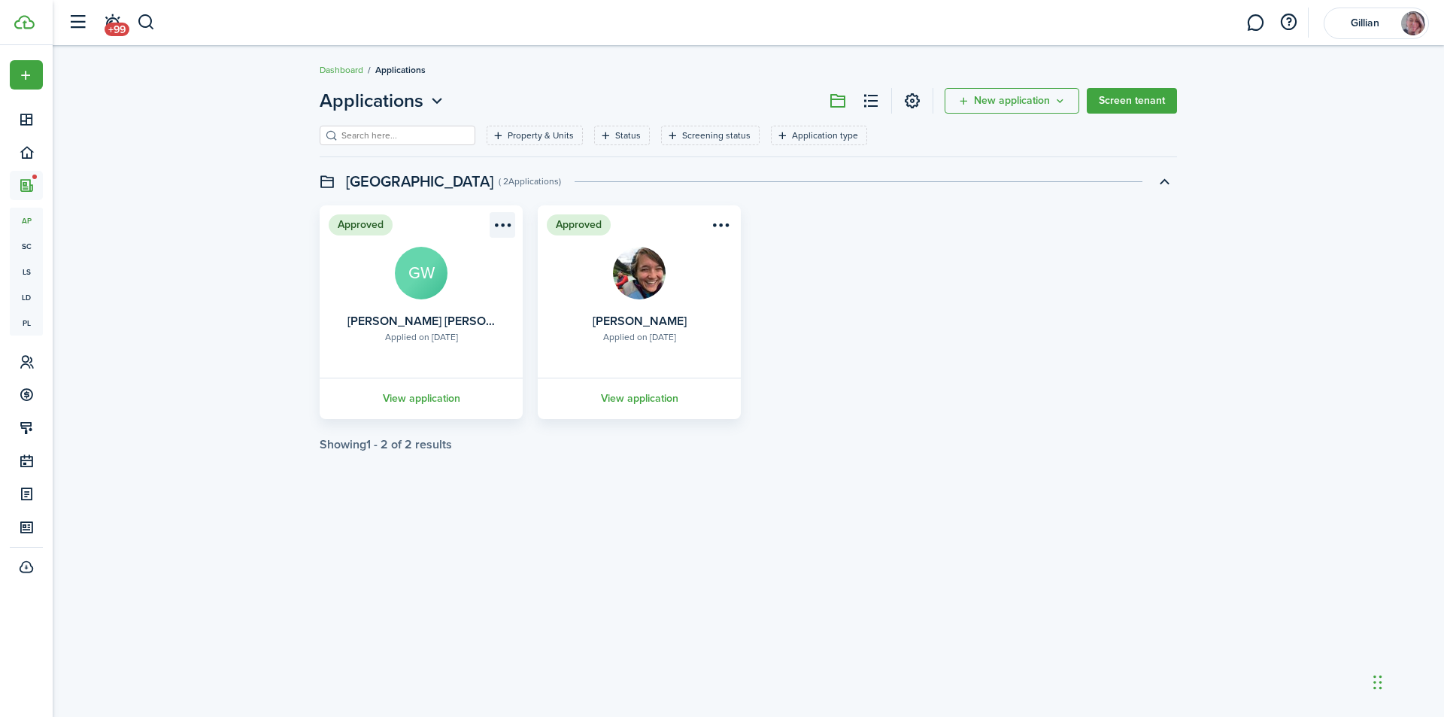
click at [509, 224] on menu-btn-icon "Open menu" at bounding box center [503, 225] width 26 height 26
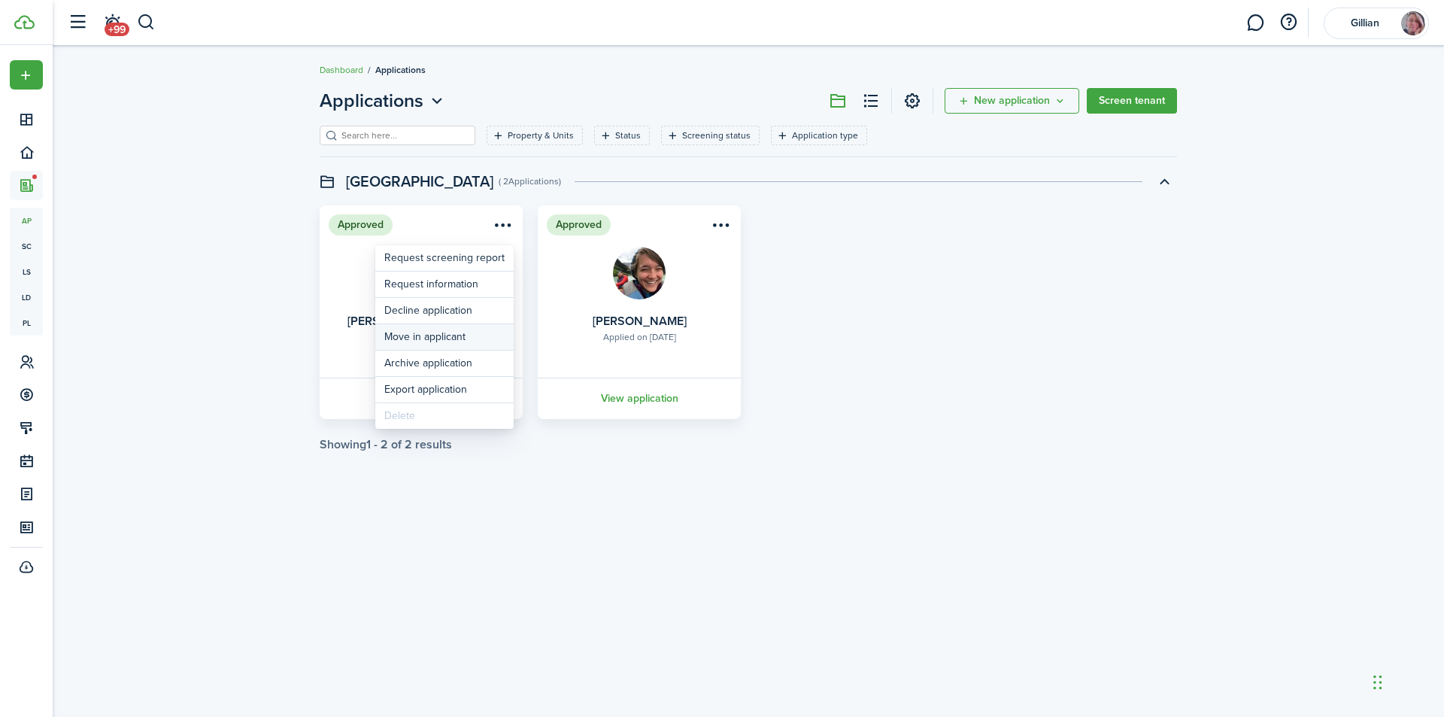
click at [463, 341] on button "Move in applicant" at bounding box center [444, 337] width 138 height 26
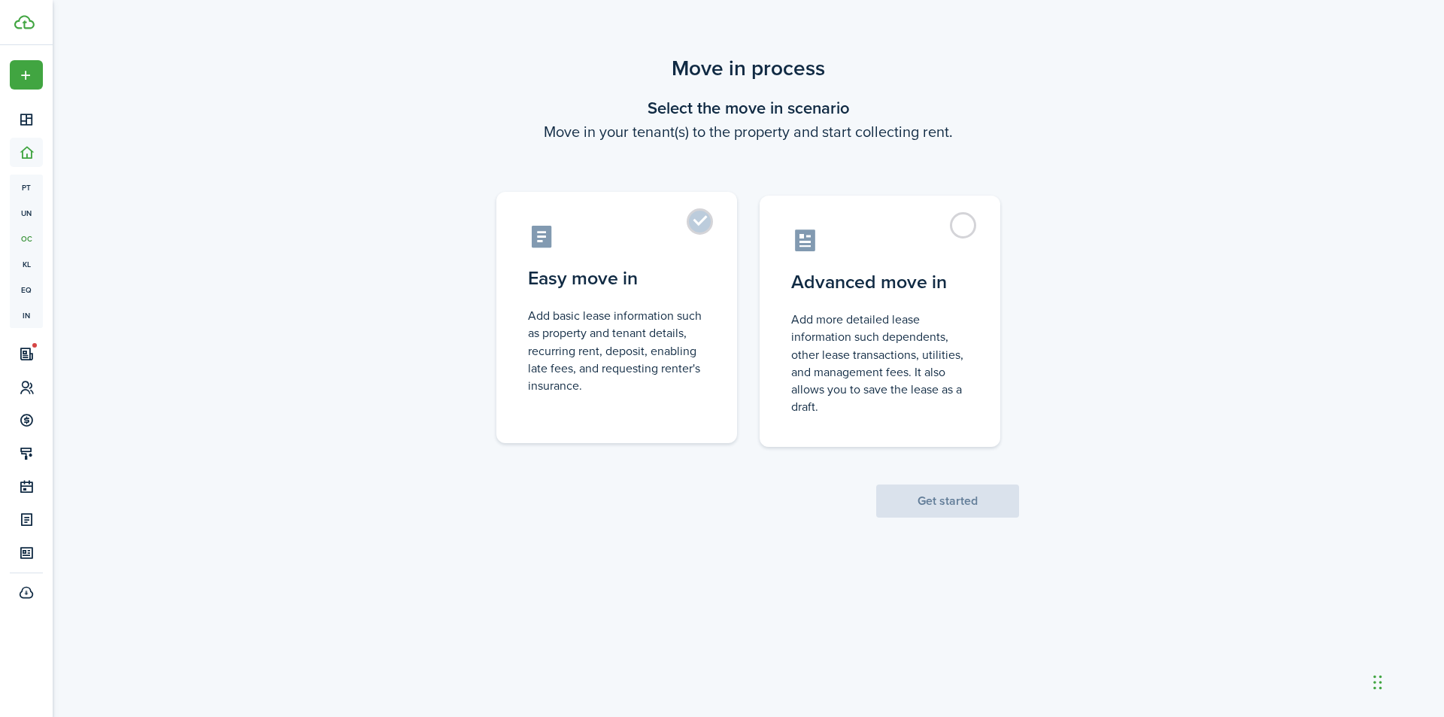
click at [701, 228] on label "Easy move in Add basic lease information such as property and tenant details, r…" at bounding box center [616, 317] width 241 height 251
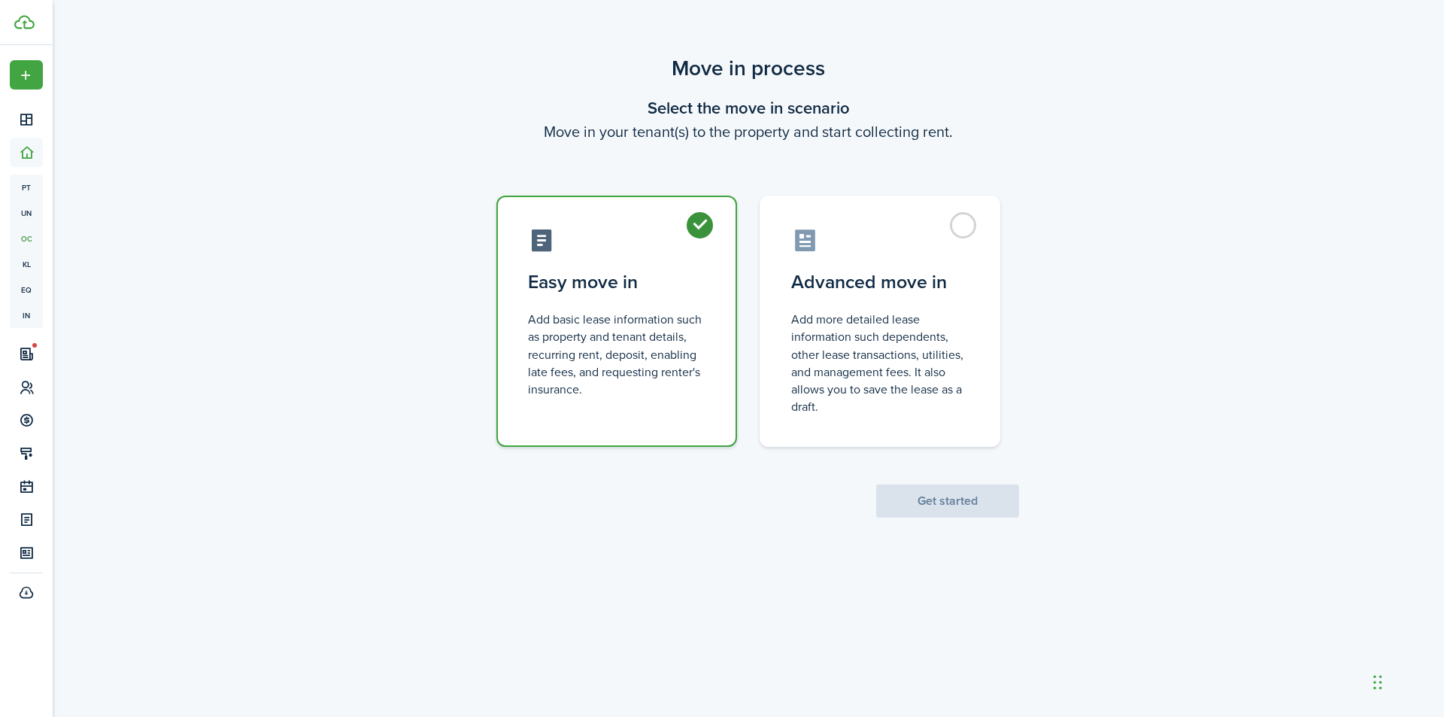
radio input "true"
click at [973, 502] on button "Get started" at bounding box center [947, 500] width 143 height 33
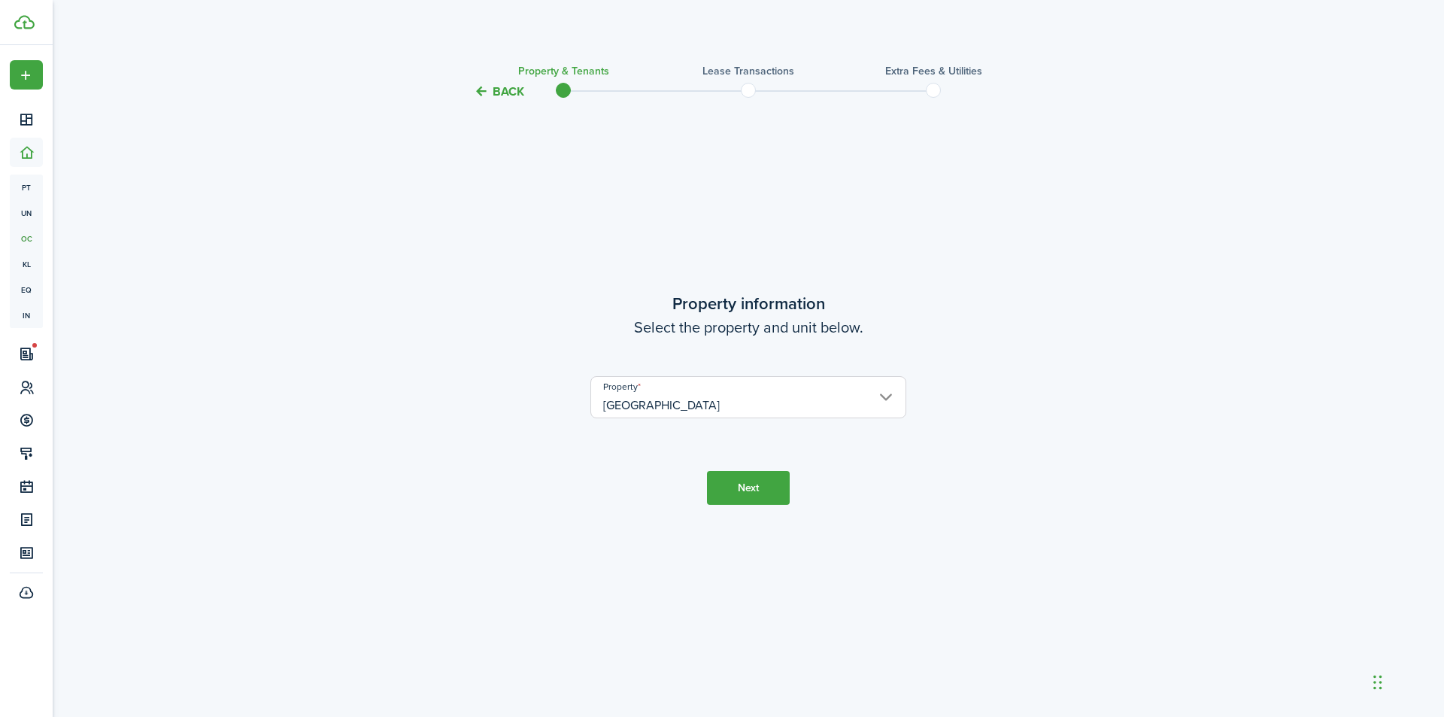
click at [754, 494] on button "Next" at bounding box center [748, 488] width 83 height 34
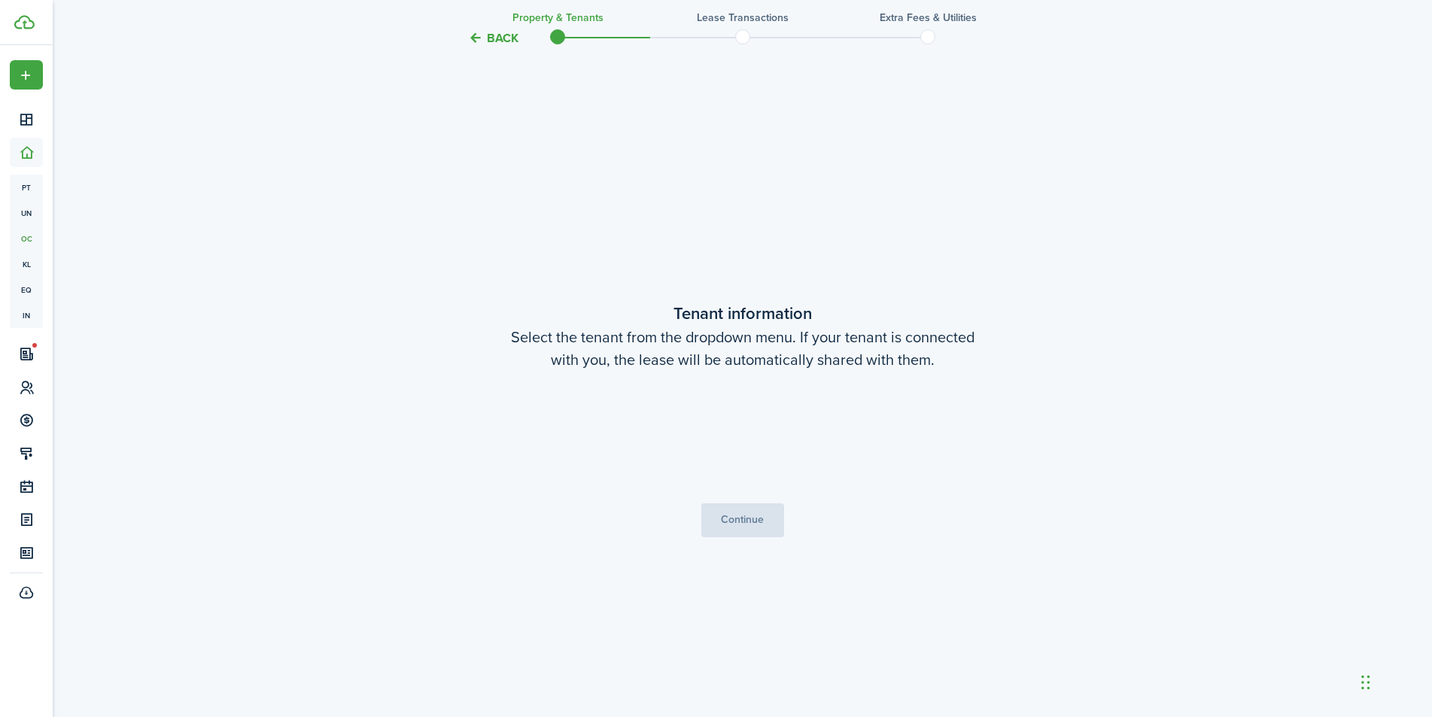
scroll to position [616, 0]
click at [880, 427] on span "[PERSON_NAME]" at bounding box center [742, 437] width 314 height 26
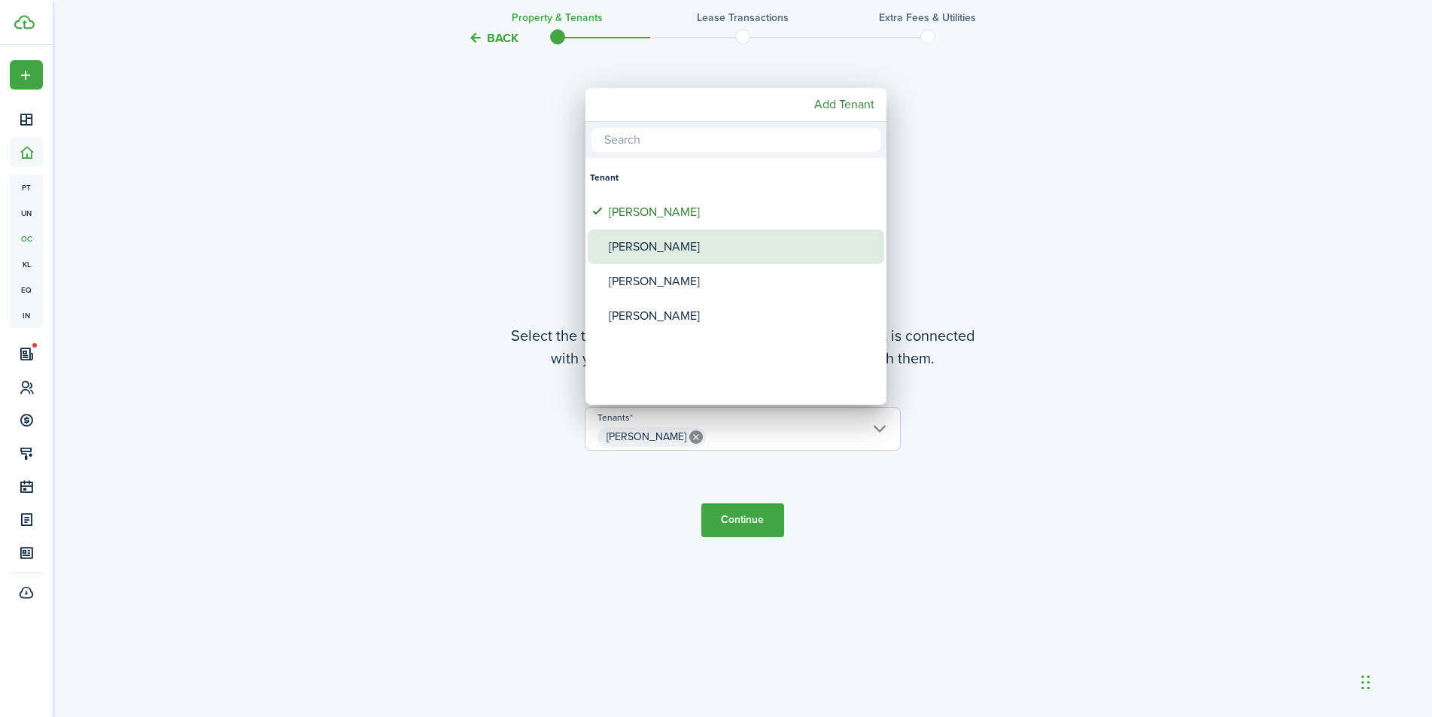
click at [682, 253] on div "[PERSON_NAME]" at bounding box center [742, 246] width 266 height 35
type input "[PERSON_NAME], [PERSON_NAME]"
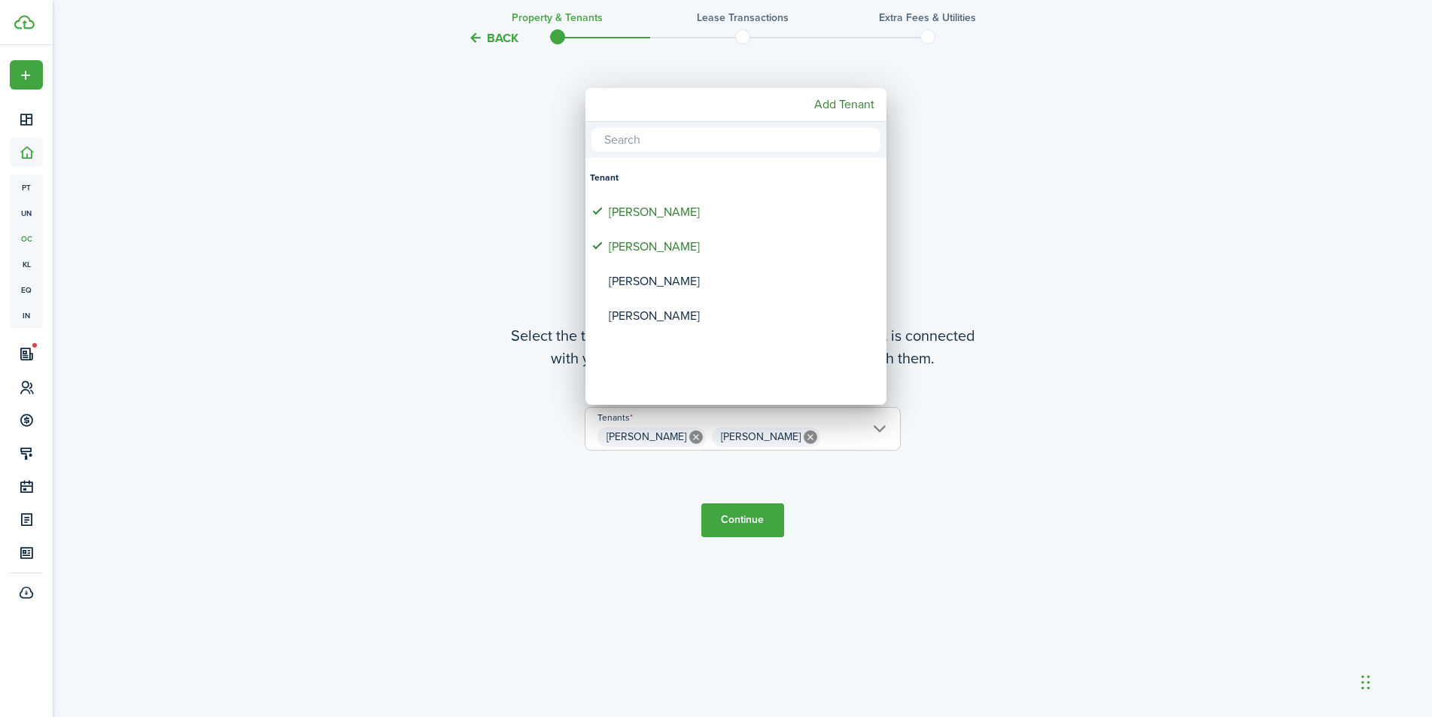
click at [748, 523] on div at bounding box center [716, 359] width 1672 height 958
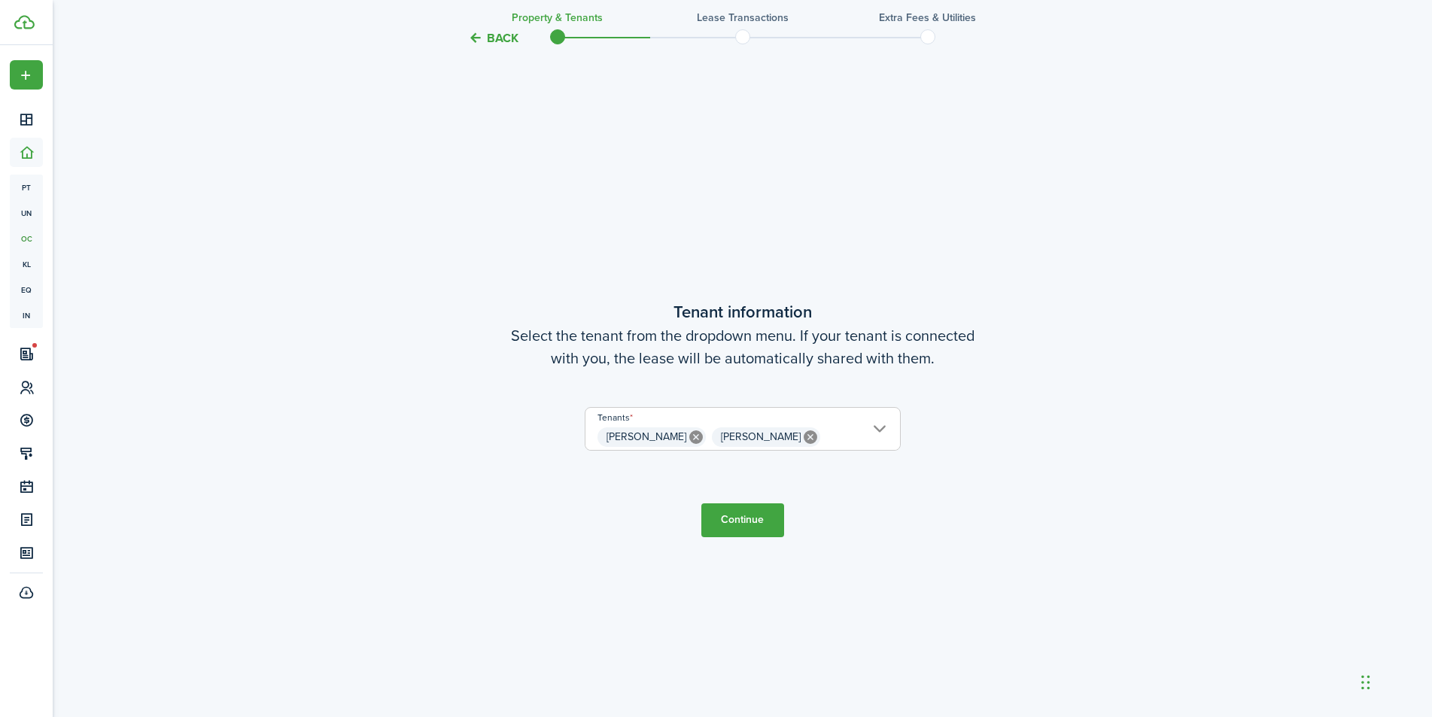
click at [736, 520] on button "Continue" at bounding box center [742, 520] width 83 height 34
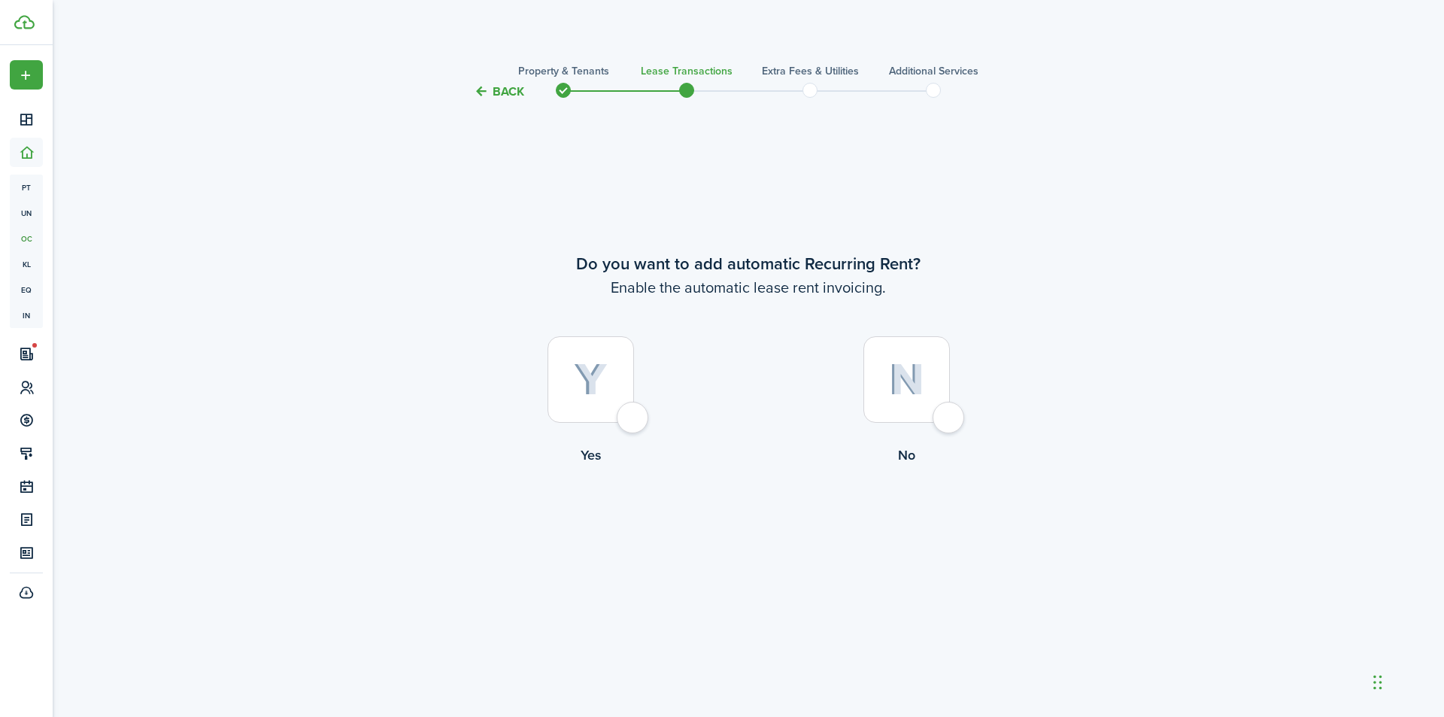
click at [630, 418] on div at bounding box center [591, 379] width 87 height 87
radio input "true"
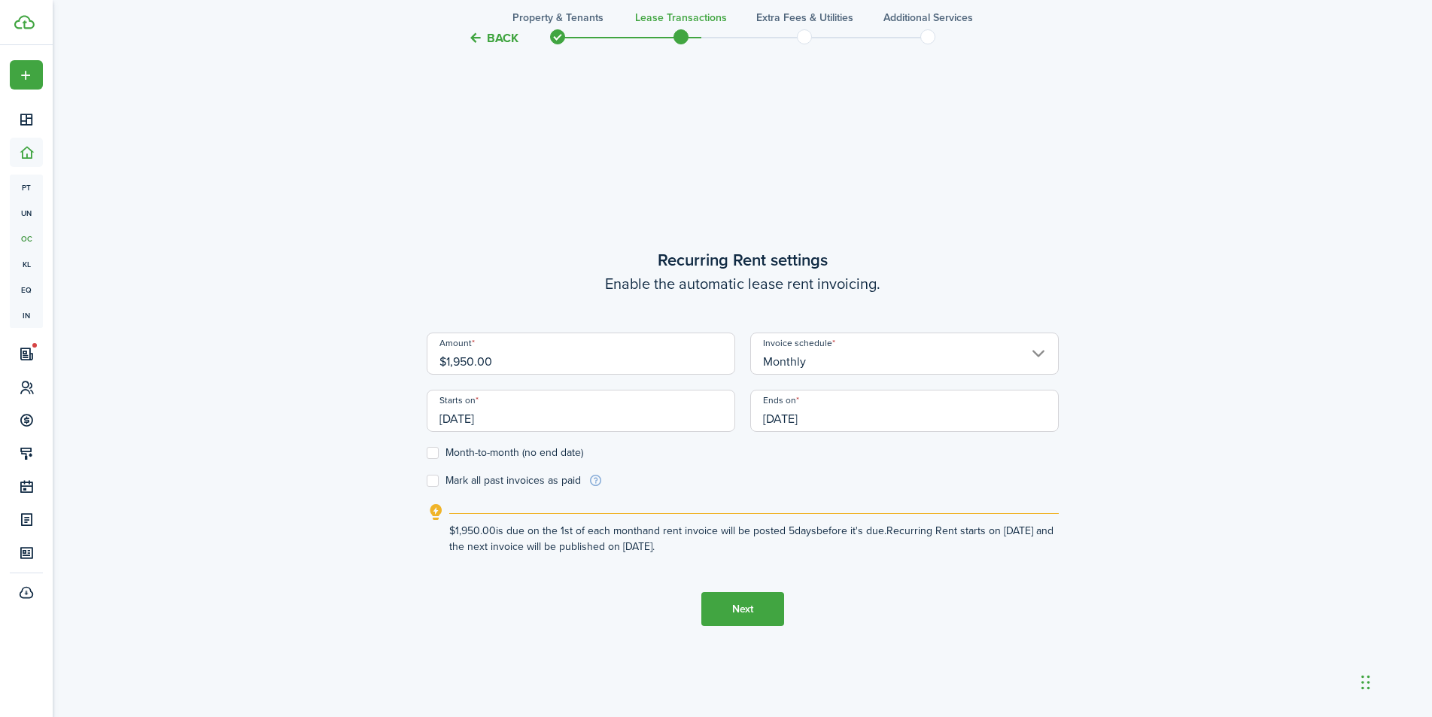
scroll to position [616, 0]
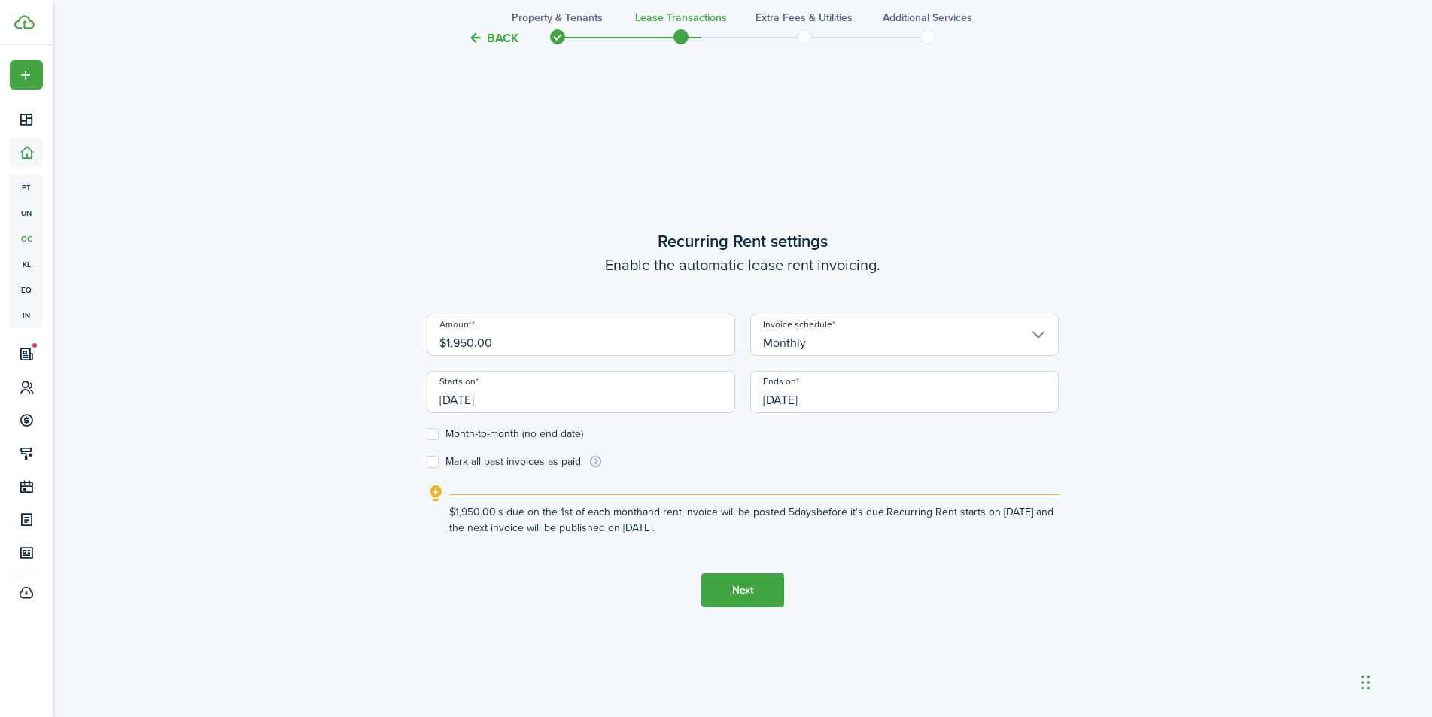
click at [653, 399] on input "[DATE]" at bounding box center [581, 392] width 308 height 42
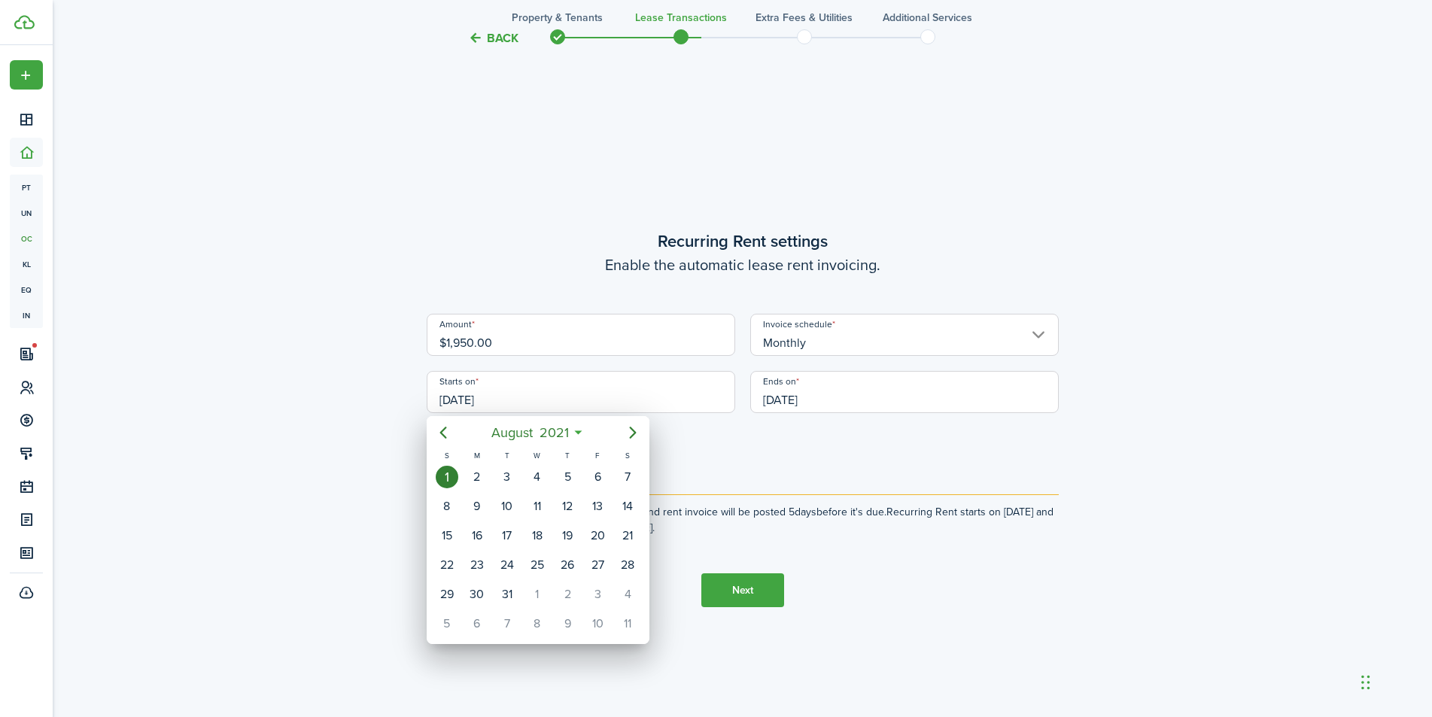
click at [700, 185] on div at bounding box center [716, 359] width 1672 height 958
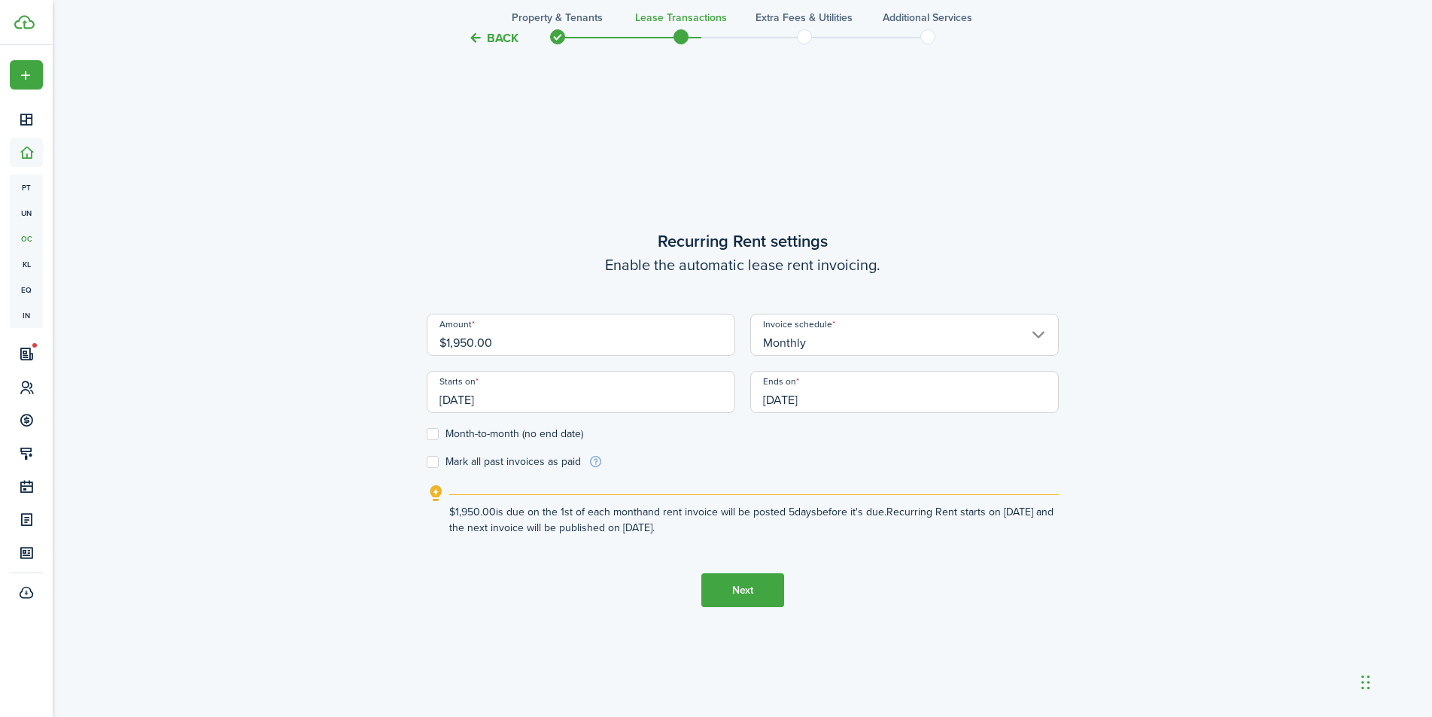
click at [714, 404] on input "[DATE]" at bounding box center [581, 392] width 308 height 42
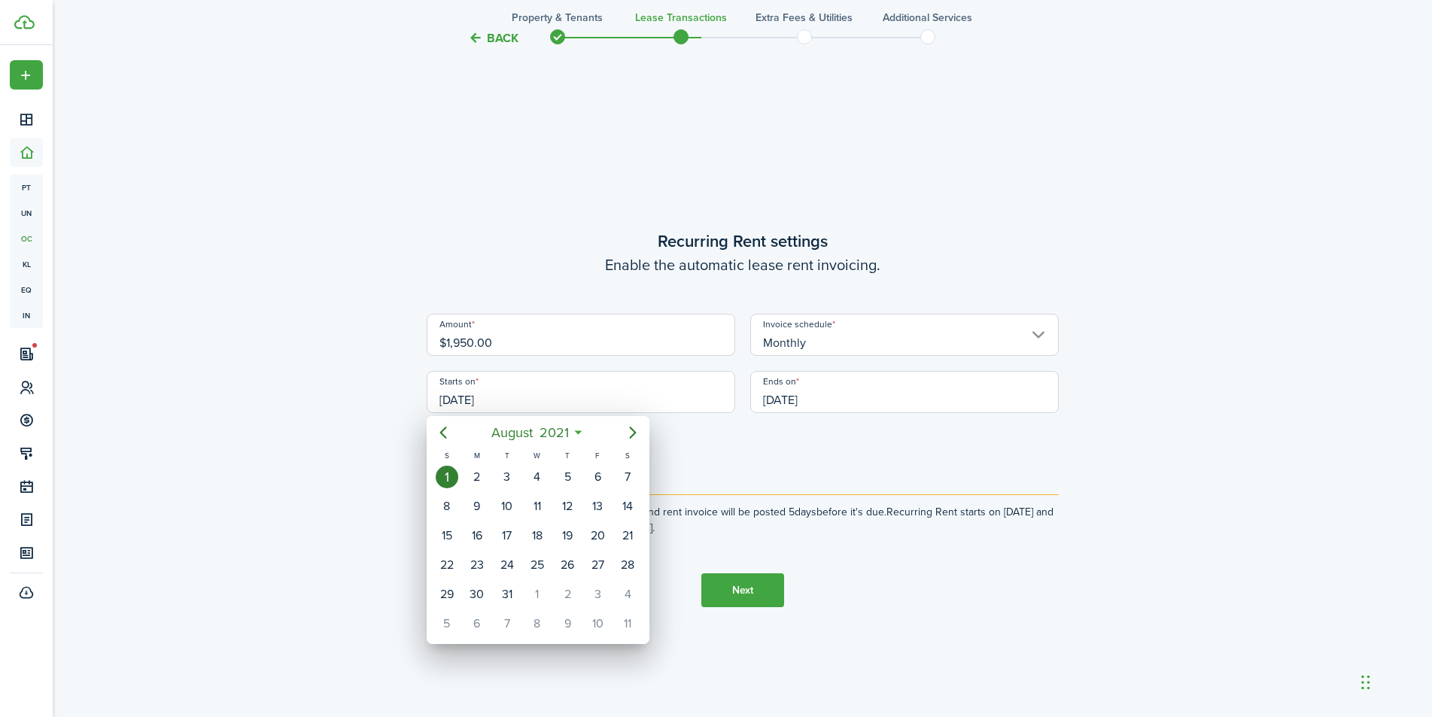
click at [578, 436] on icon at bounding box center [578, 432] width 16 height 15
click at [575, 430] on mbsc-button "[DATE]" at bounding box center [529, 432] width 96 height 27
click at [634, 433] on icon "Next page" at bounding box center [632, 433] width 7 height 12
click at [631, 436] on icon "Next page" at bounding box center [632, 433] width 7 height 12
click at [447, 434] on icon "Previous page" at bounding box center [443, 433] width 18 height 18
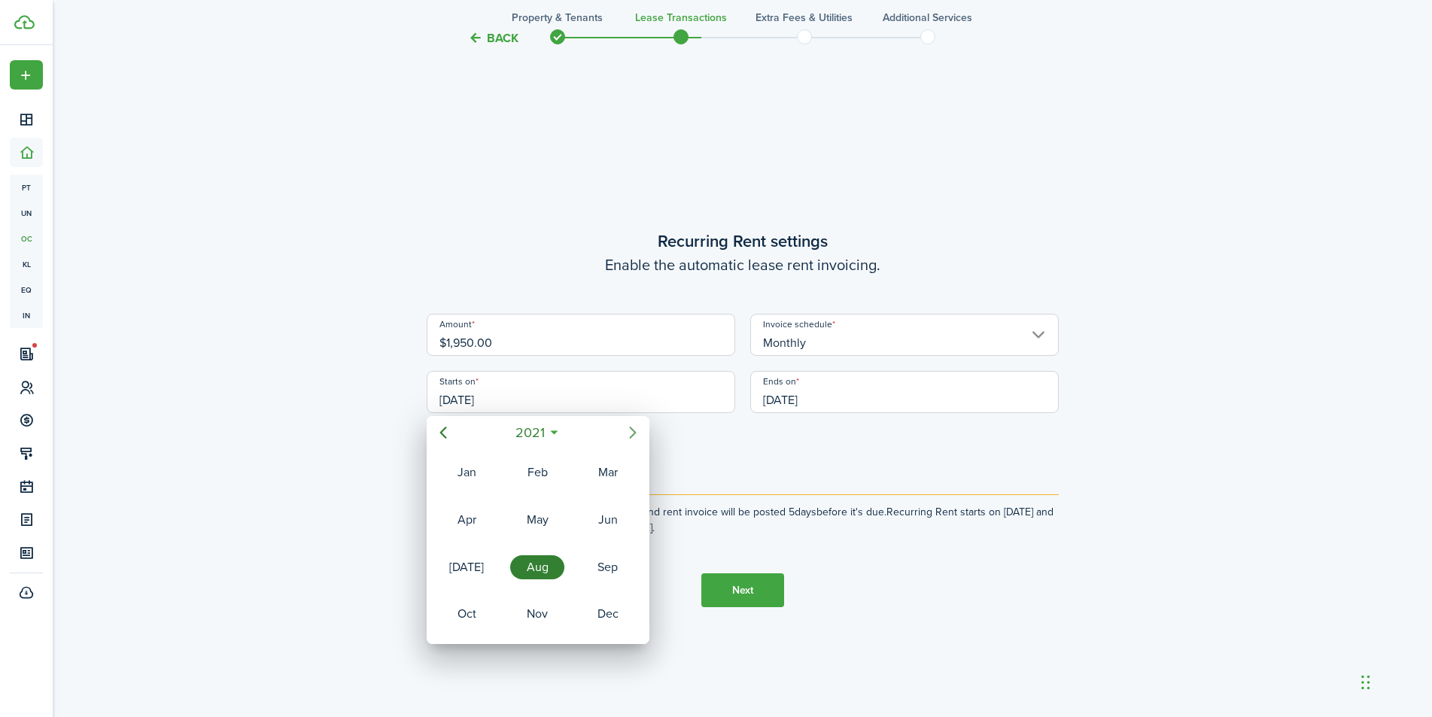
click at [638, 433] on icon "Next page" at bounding box center [633, 433] width 18 height 18
click at [557, 436] on icon at bounding box center [556, 432] width 16 height 15
click at [632, 436] on icon "Next page" at bounding box center [632, 433] width 7 height 12
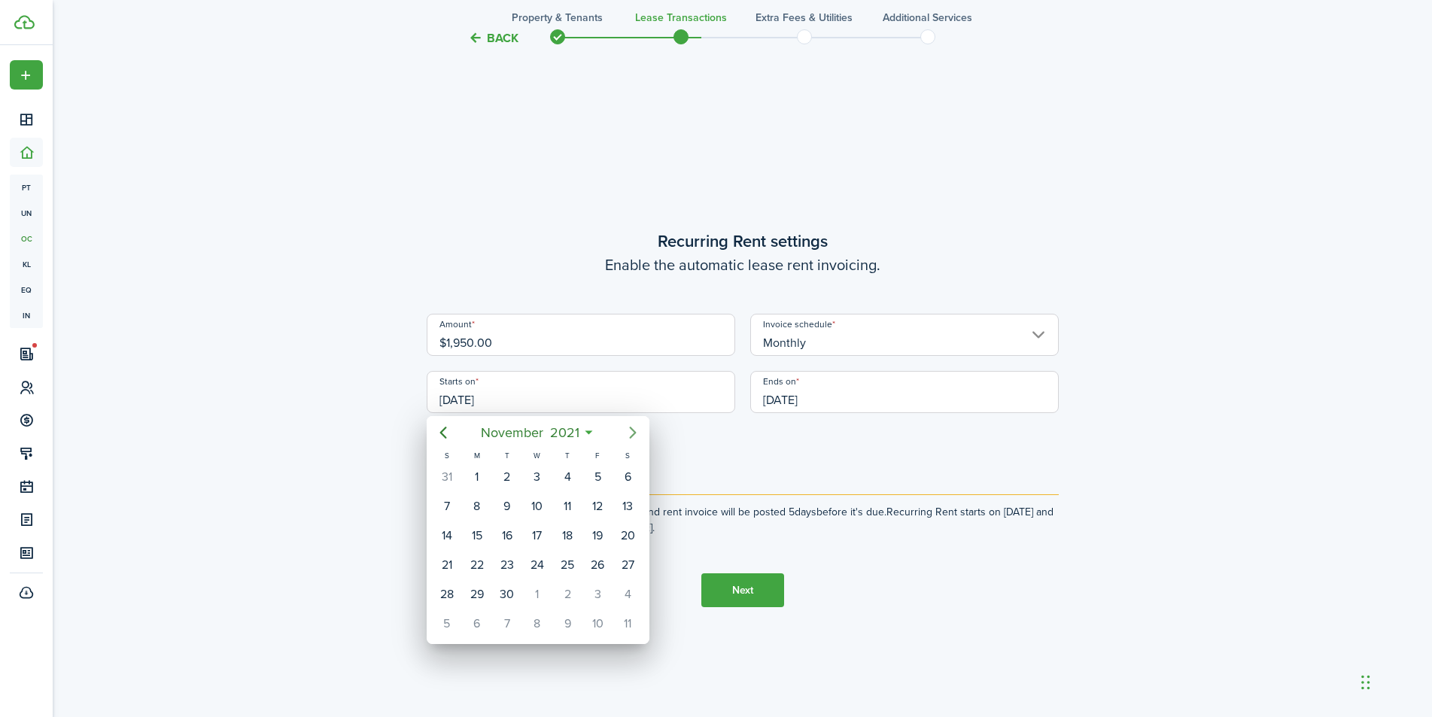
click at [632, 436] on icon "Next page" at bounding box center [632, 433] width 7 height 12
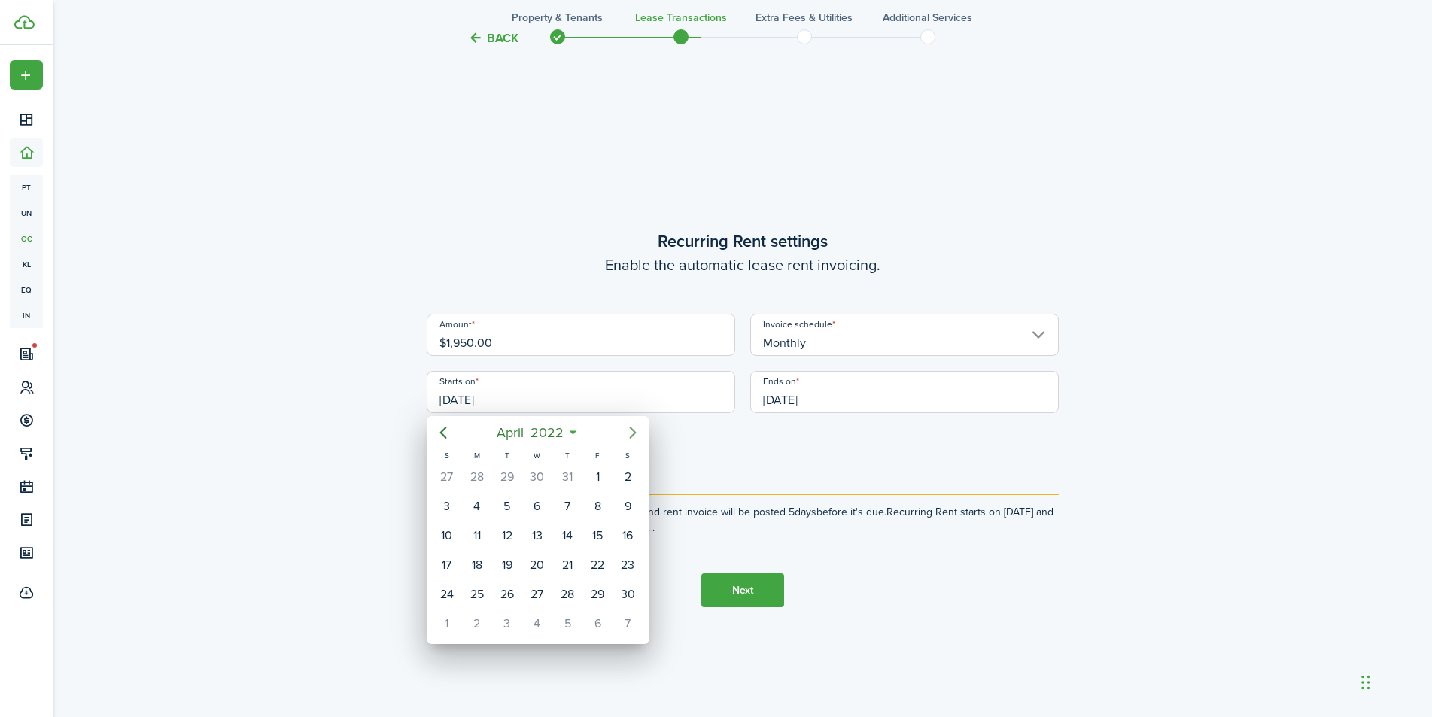
click at [632, 436] on icon "Next page" at bounding box center [632, 433] width 7 height 12
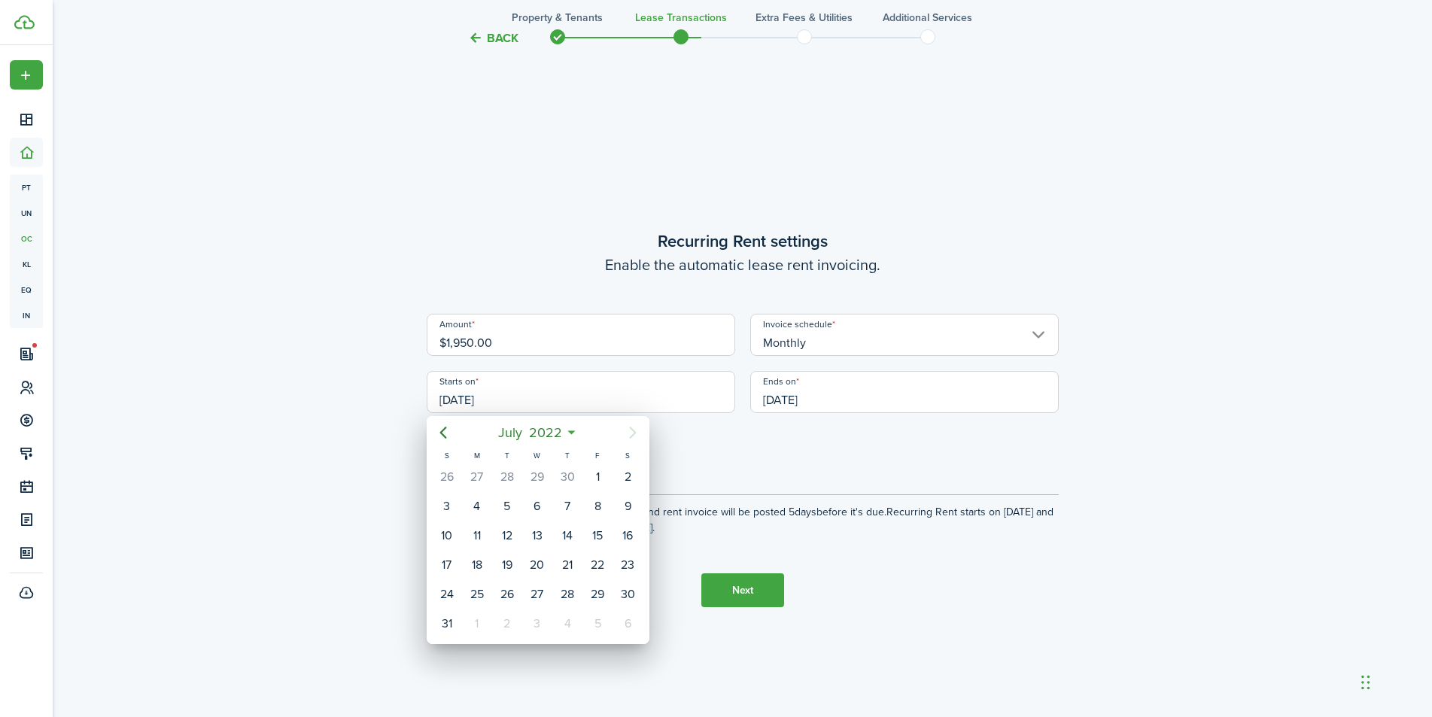
click at [632, 436] on icon "Next page" at bounding box center [632, 433] width 7 height 12
click at [636, 436] on icon "Next page" at bounding box center [633, 433] width 18 height 18
click at [898, 494] on div at bounding box center [716, 359] width 1672 height 958
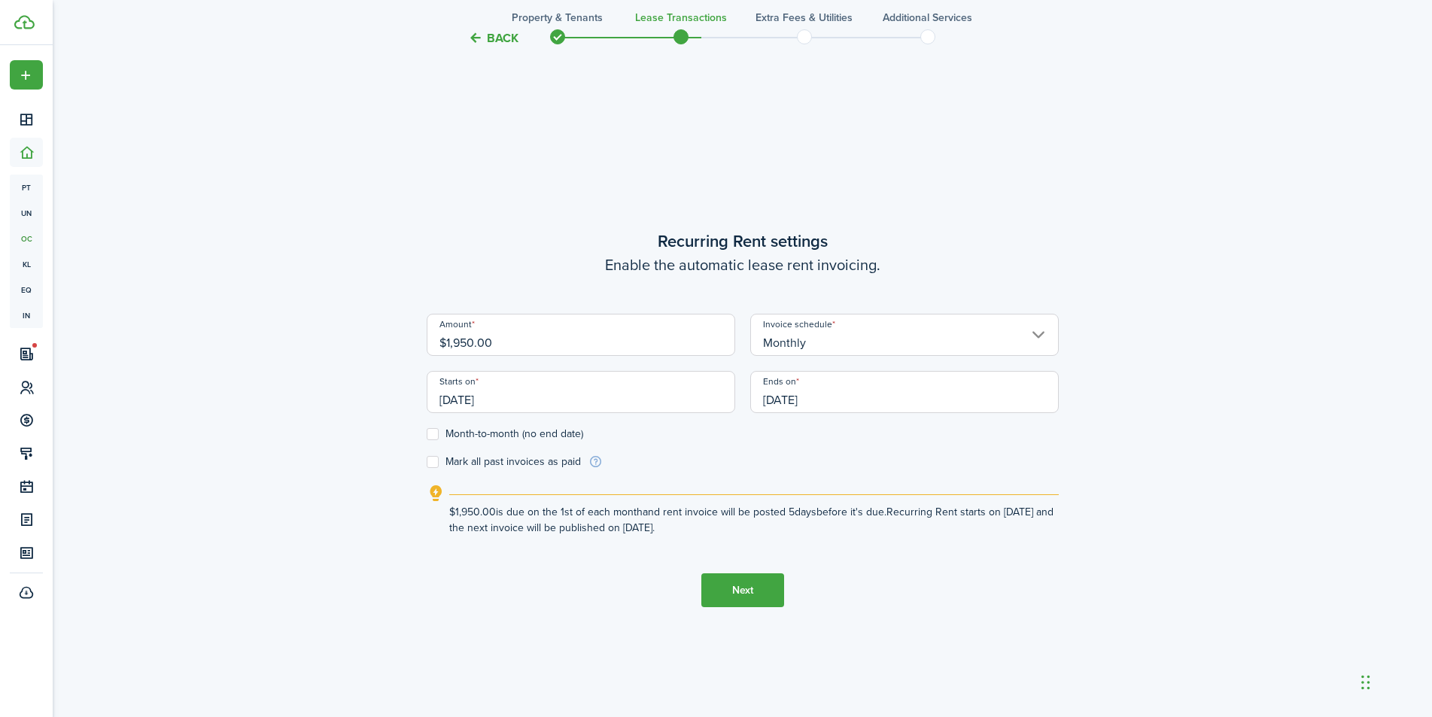
click at [1021, 397] on input "[DATE]" at bounding box center [904, 392] width 308 height 42
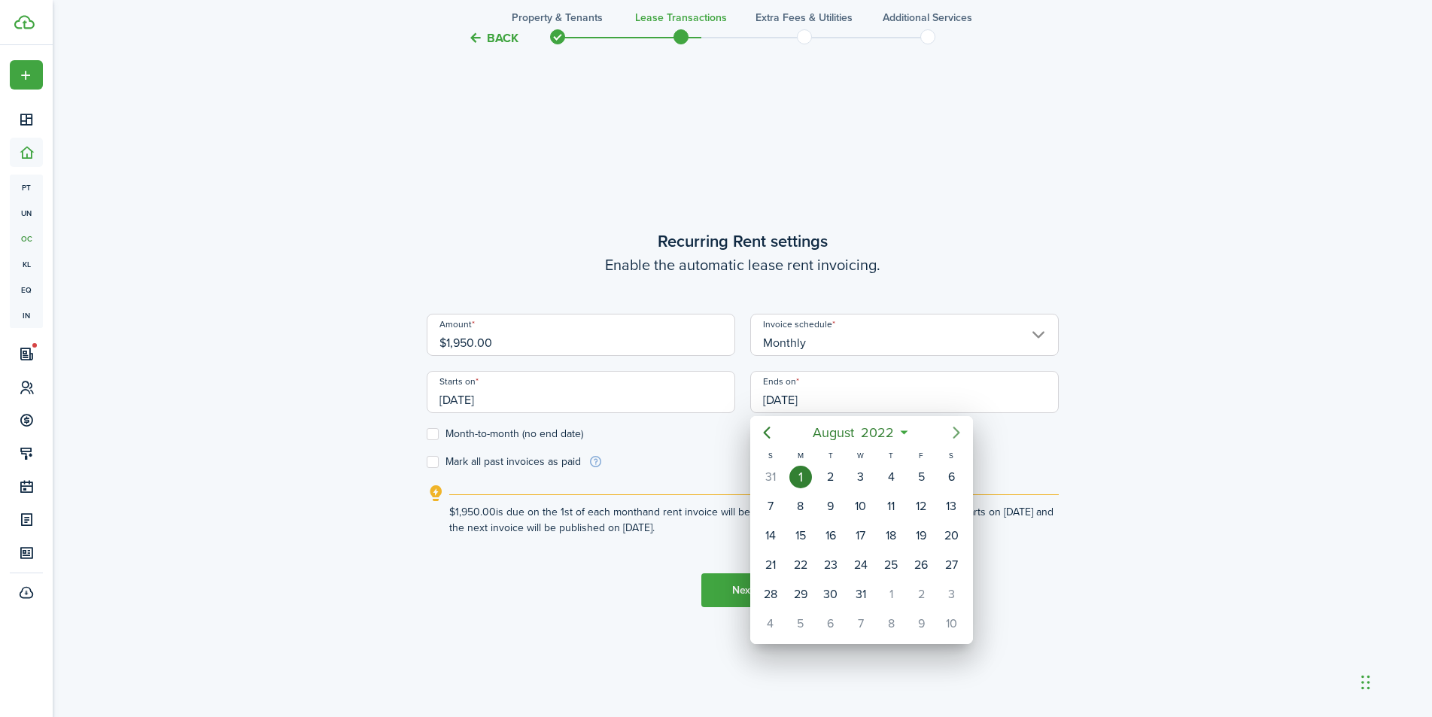
click at [958, 434] on icon "Next page" at bounding box center [955, 433] width 7 height 12
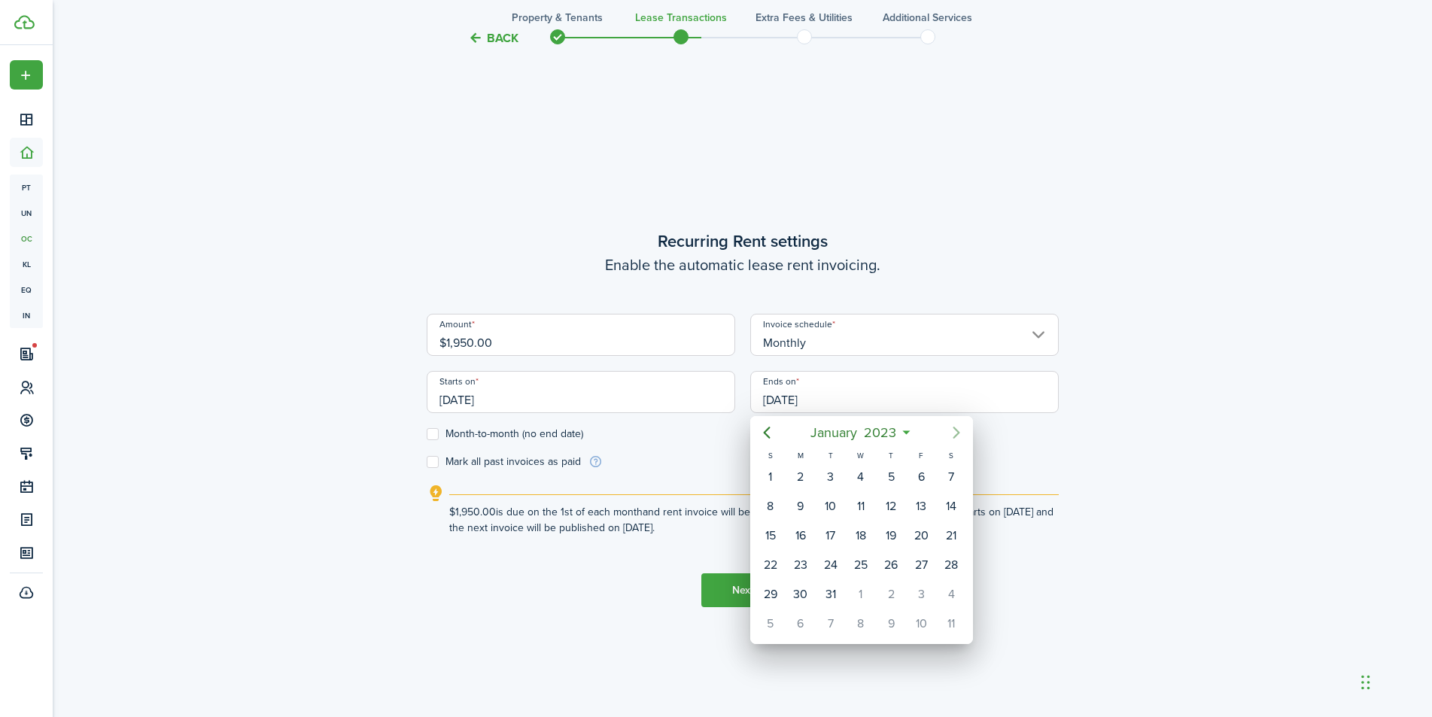
click at [958, 434] on icon "Next page" at bounding box center [955, 433] width 7 height 12
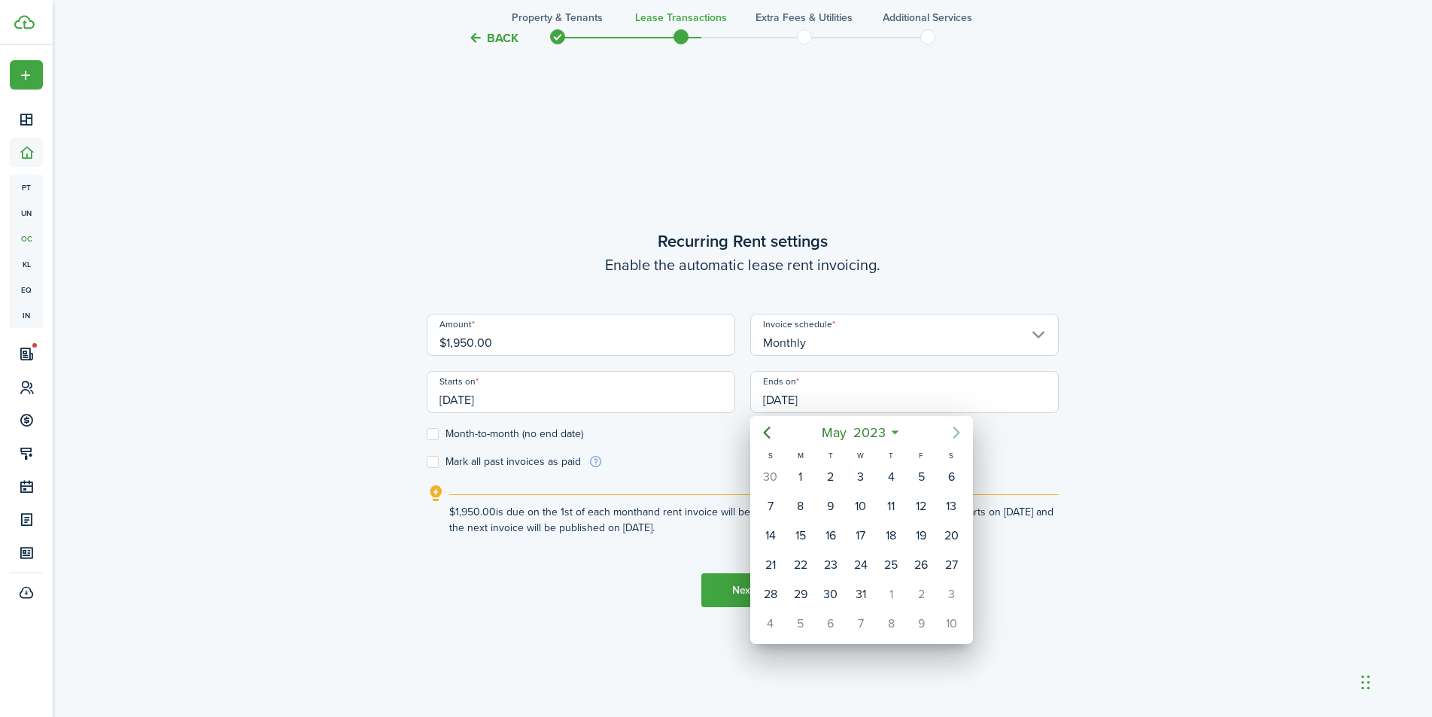
click at [958, 434] on icon "Next page" at bounding box center [955, 433] width 7 height 12
click at [958, 435] on icon "Next page" at bounding box center [956, 433] width 18 height 18
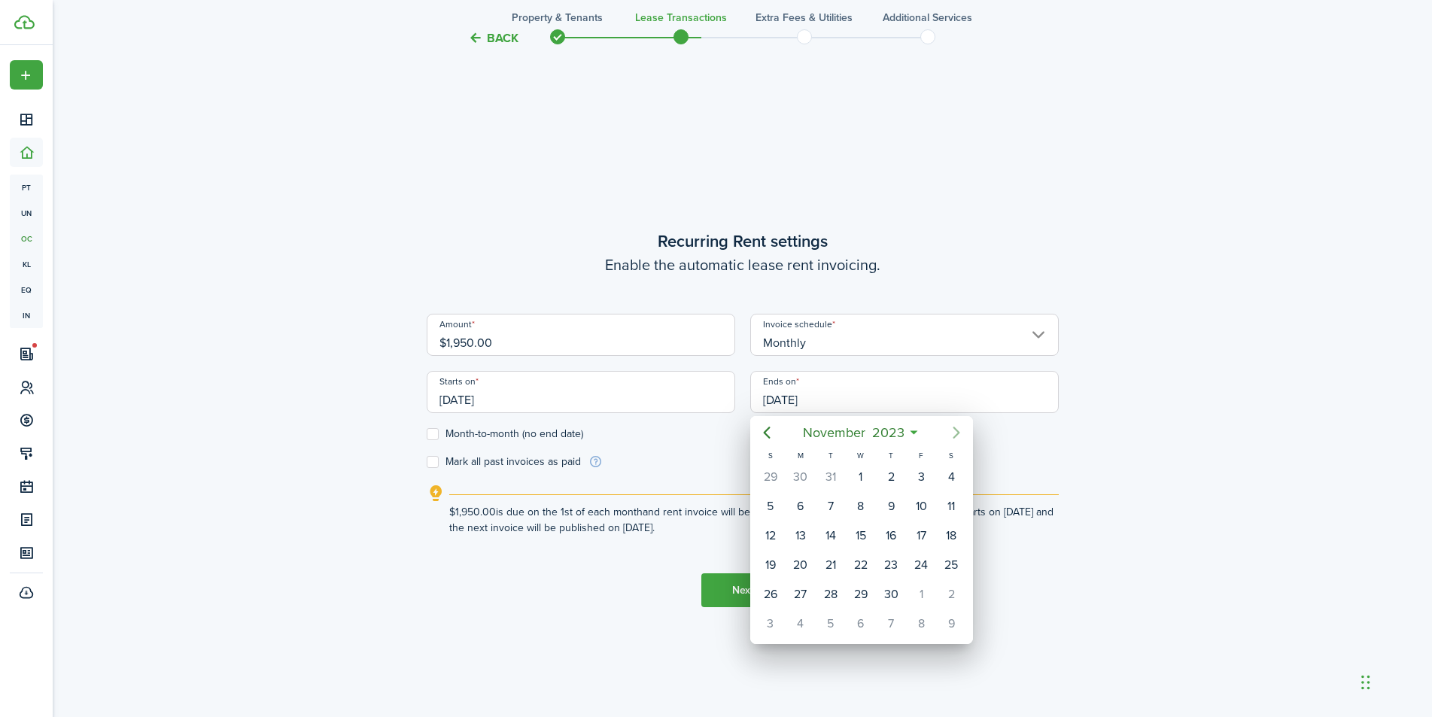
click at [958, 435] on icon "Next page" at bounding box center [956, 433] width 18 height 18
click at [959, 435] on icon "Next page" at bounding box center [956, 433] width 18 height 18
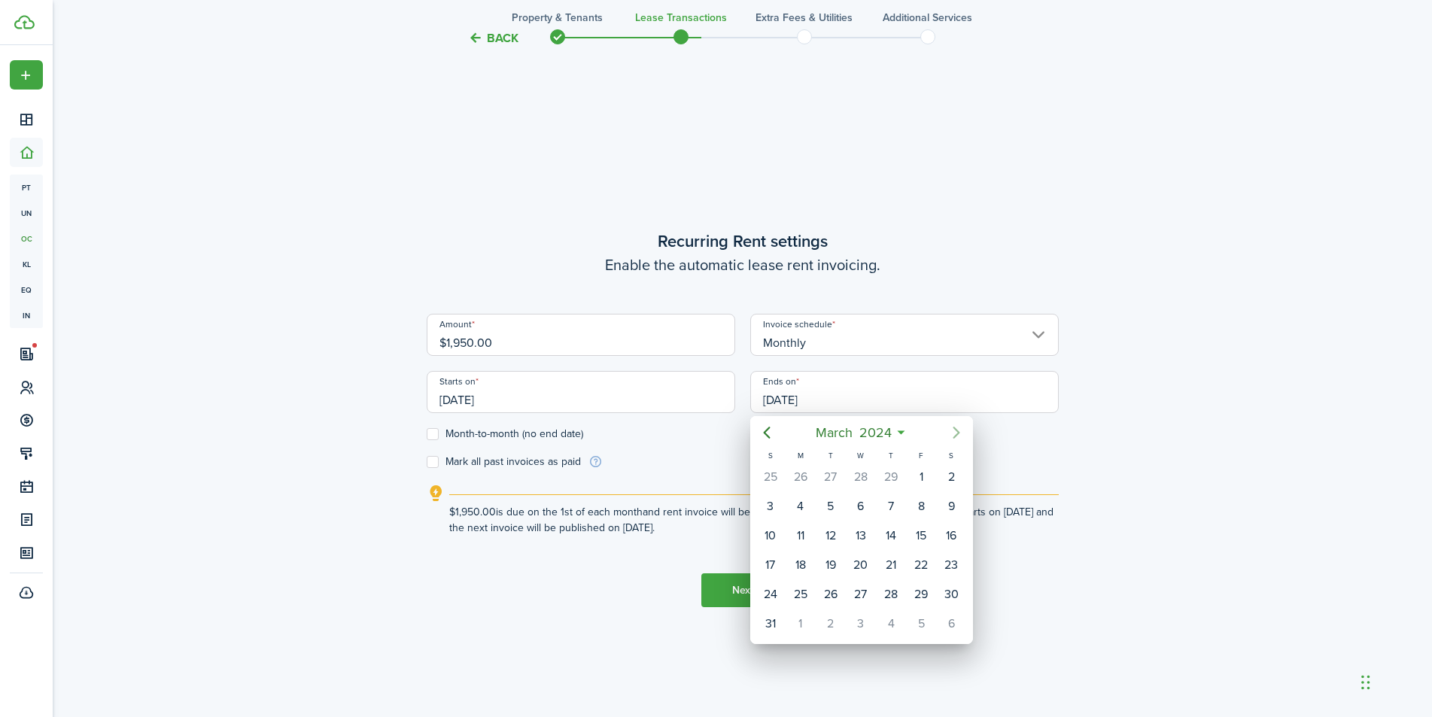
click at [960, 436] on icon "Next page" at bounding box center [956, 433] width 18 height 18
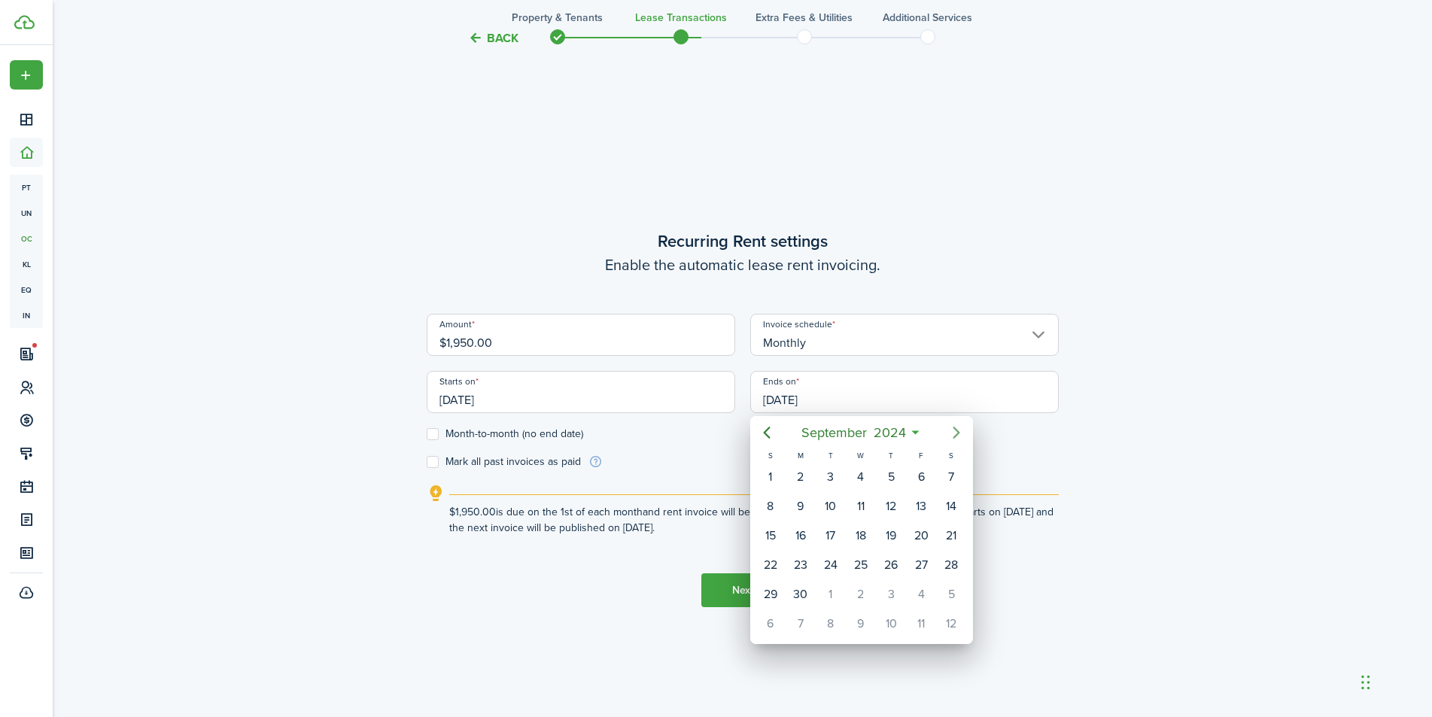
click at [960, 436] on icon "Next page" at bounding box center [956, 433] width 18 height 18
click at [961, 436] on icon "Next page" at bounding box center [956, 433] width 18 height 18
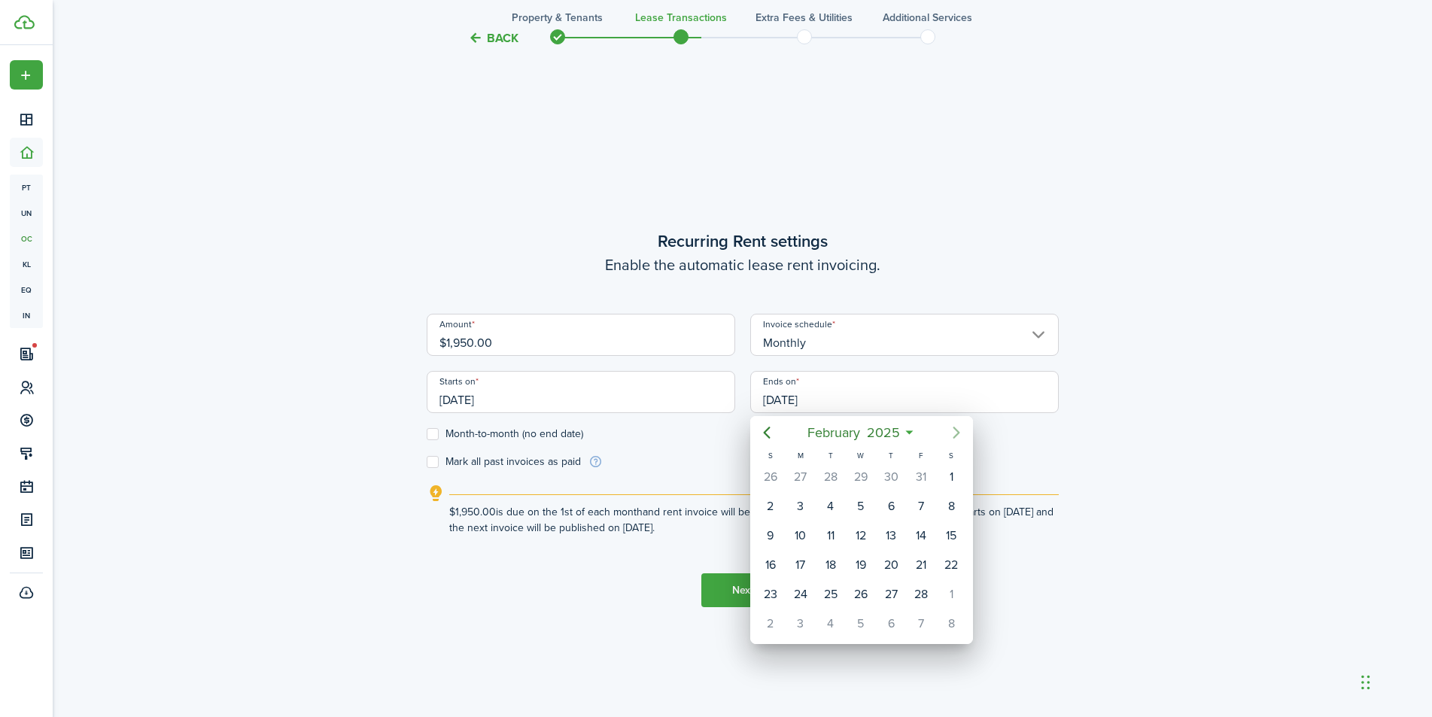
click at [961, 436] on icon "Next page" at bounding box center [956, 433] width 18 height 18
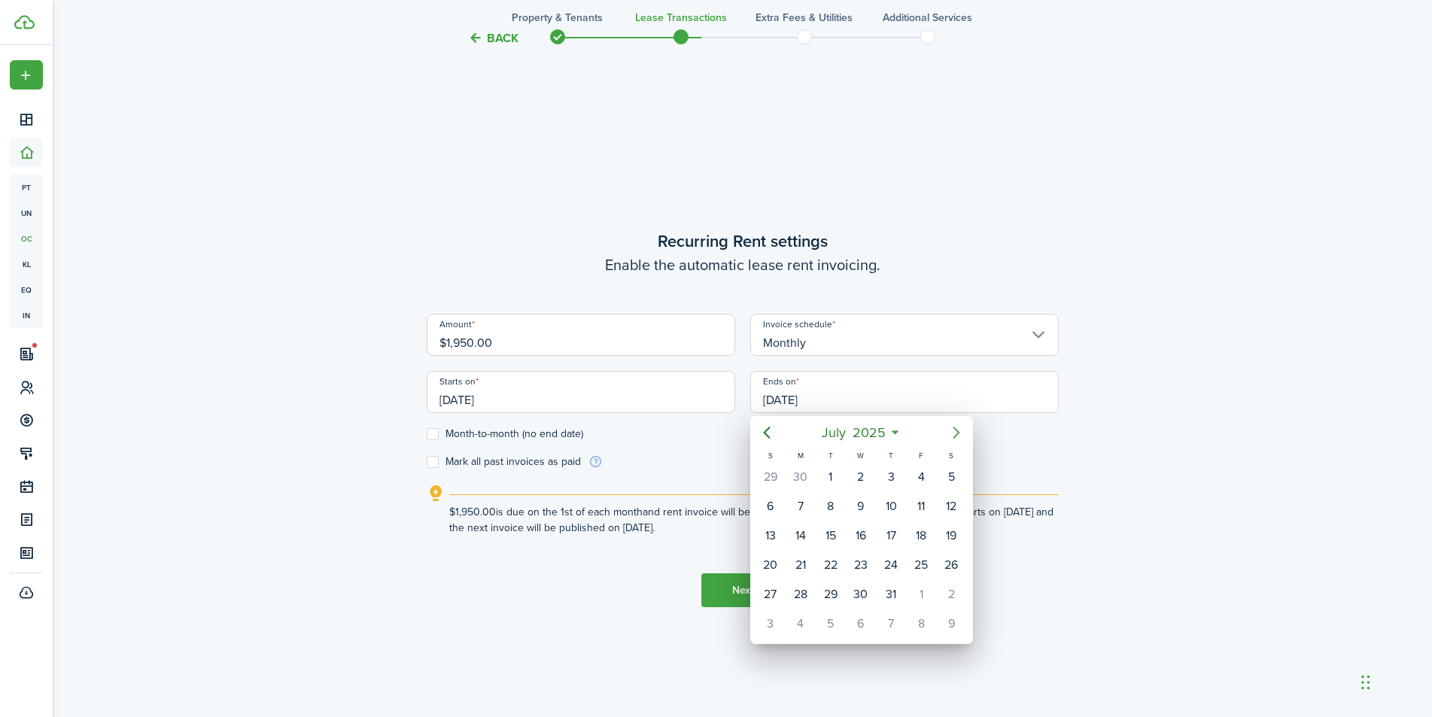
click at [961, 436] on icon "Next page" at bounding box center [956, 433] width 18 height 18
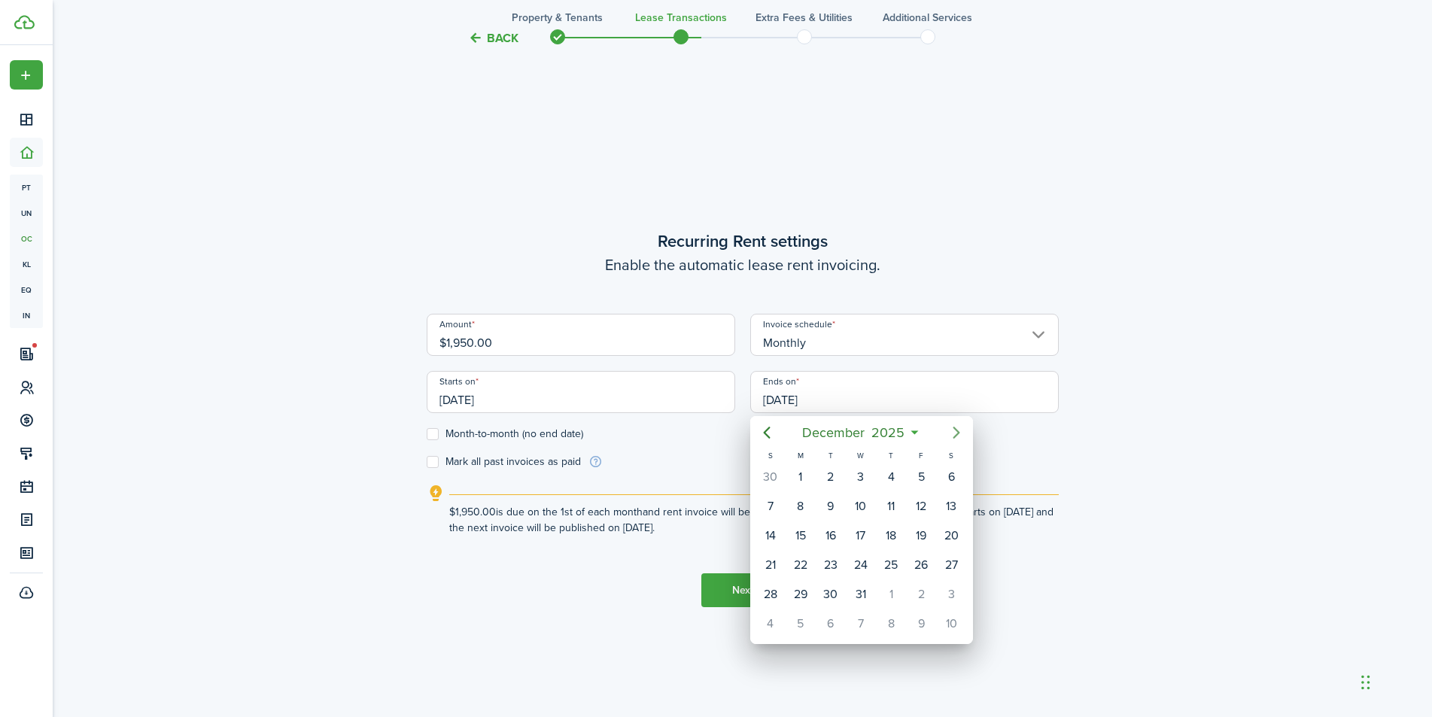
click at [961, 436] on icon "Next page" at bounding box center [956, 433] width 18 height 18
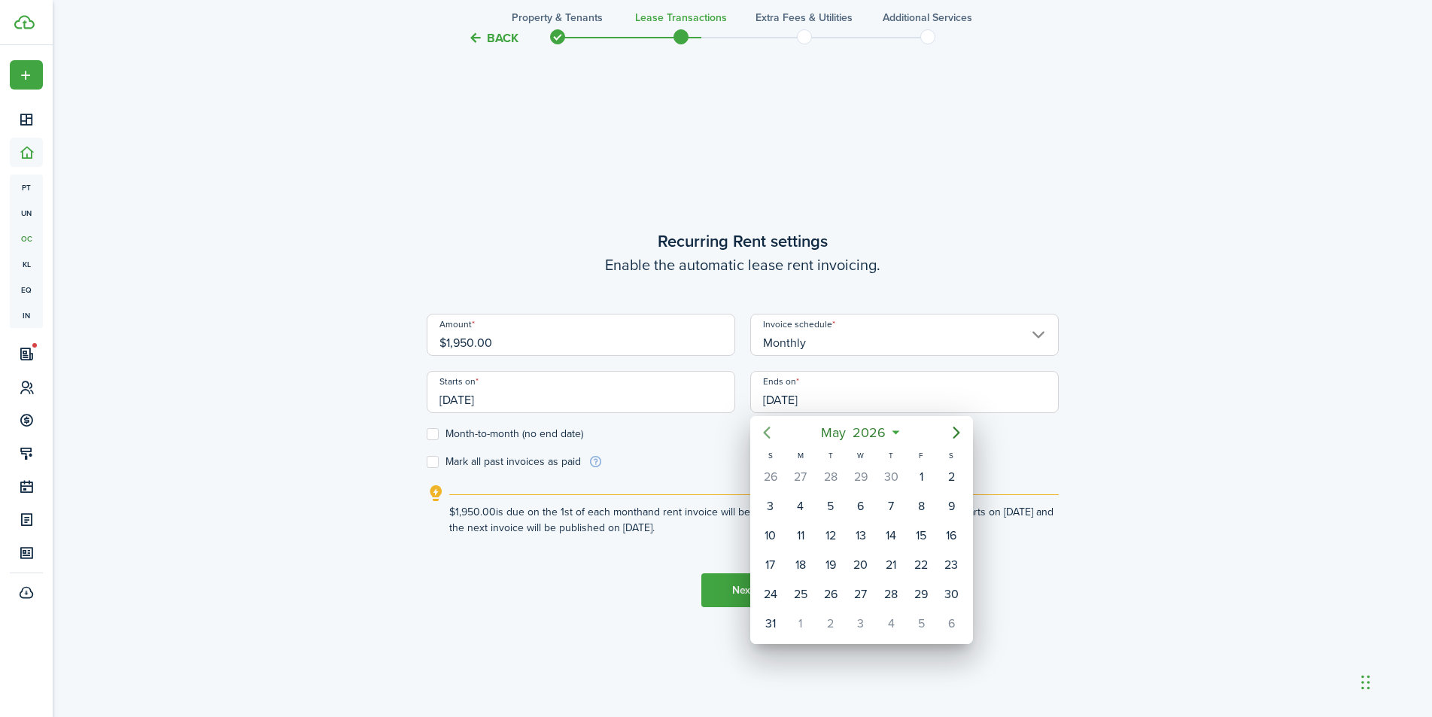
click at [773, 434] on icon "Previous page" at bounding box center [767, 433] width 18 height 18
click at [891, 590] on div "30" at bounding box center [890, 594] width 23 height 23
type input "[DATE]"
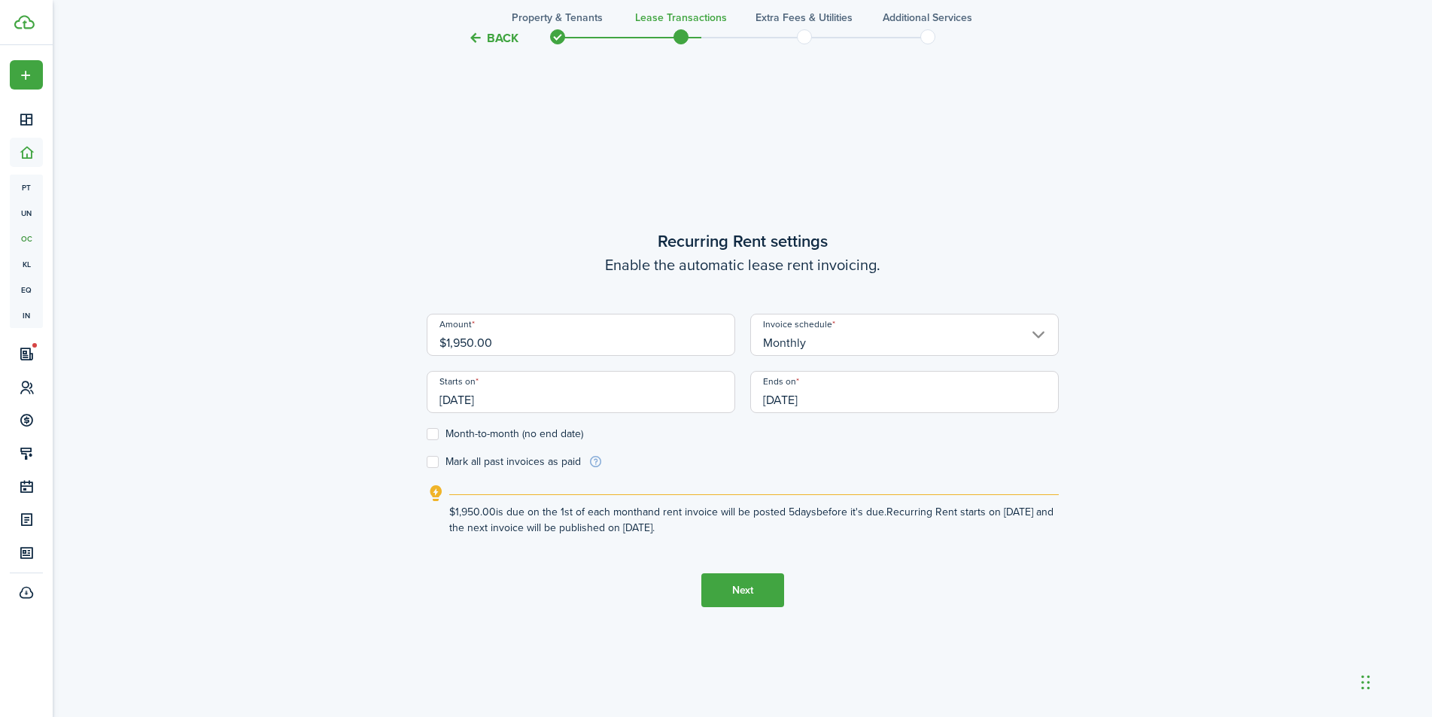
click at [661, 400] on input "[DATE]" at bounding box center [581, 392] width 308 height 42
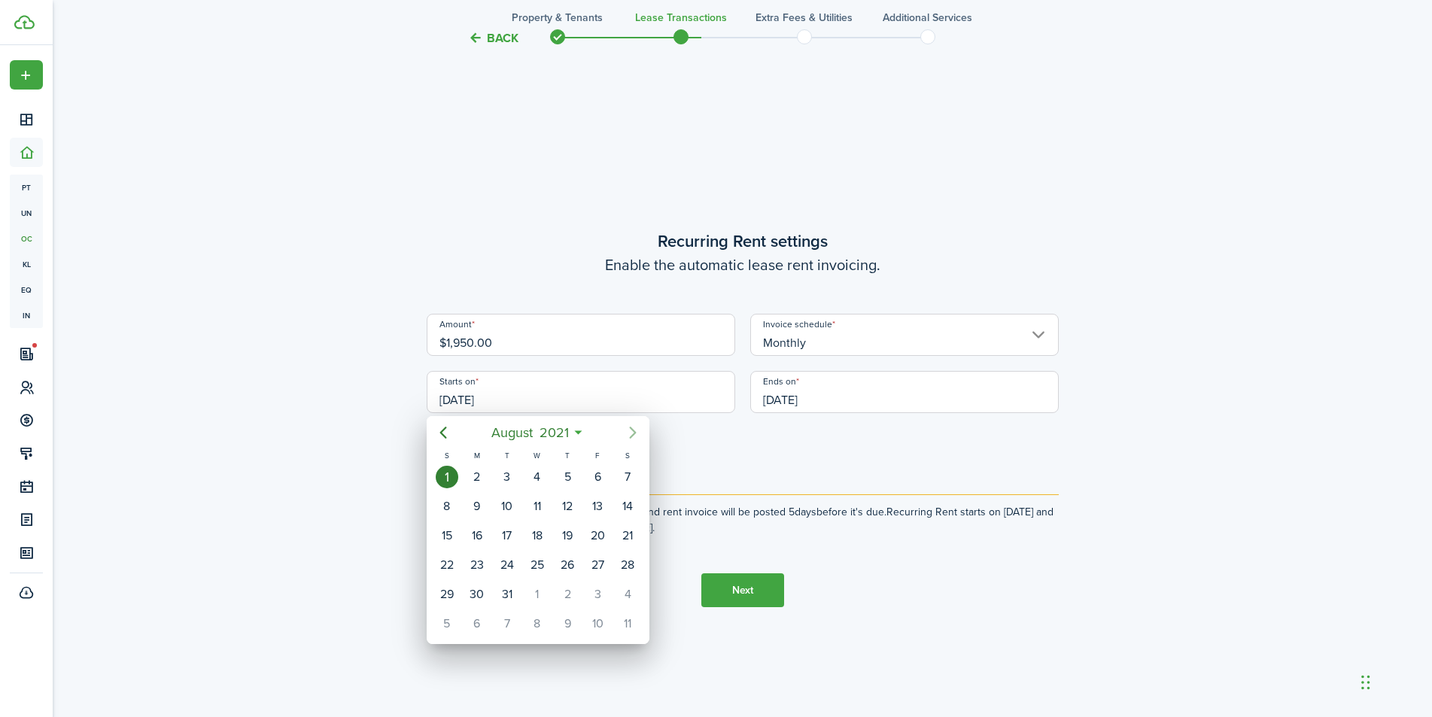
click at [630, 430] on icon "Next page" at bounding box center [633, 433] width 18 height 18
click at [633, 431] on icon "Next page" at bounding box center [632, 433] width 7 height 12
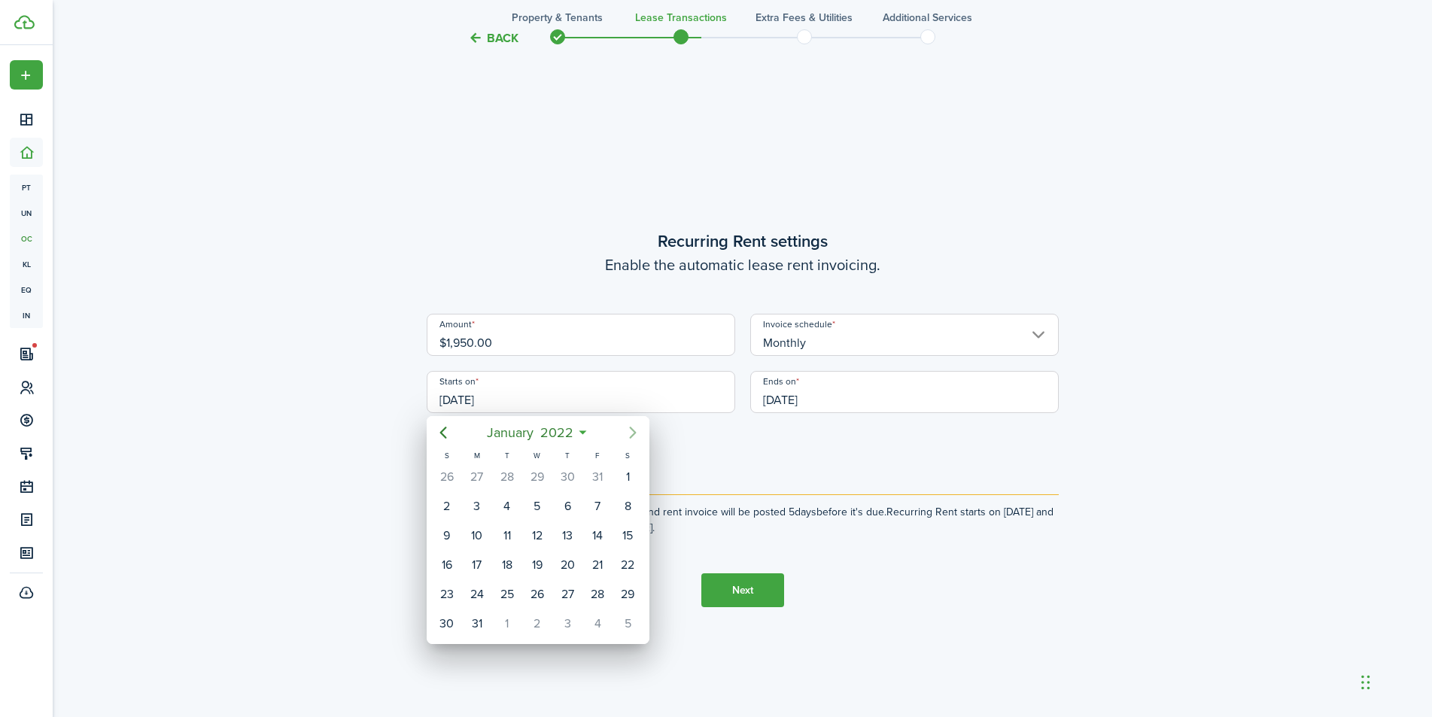
click at [633, 431] on icon "Next page" at bounding box center [632, 433] width 7 height 12
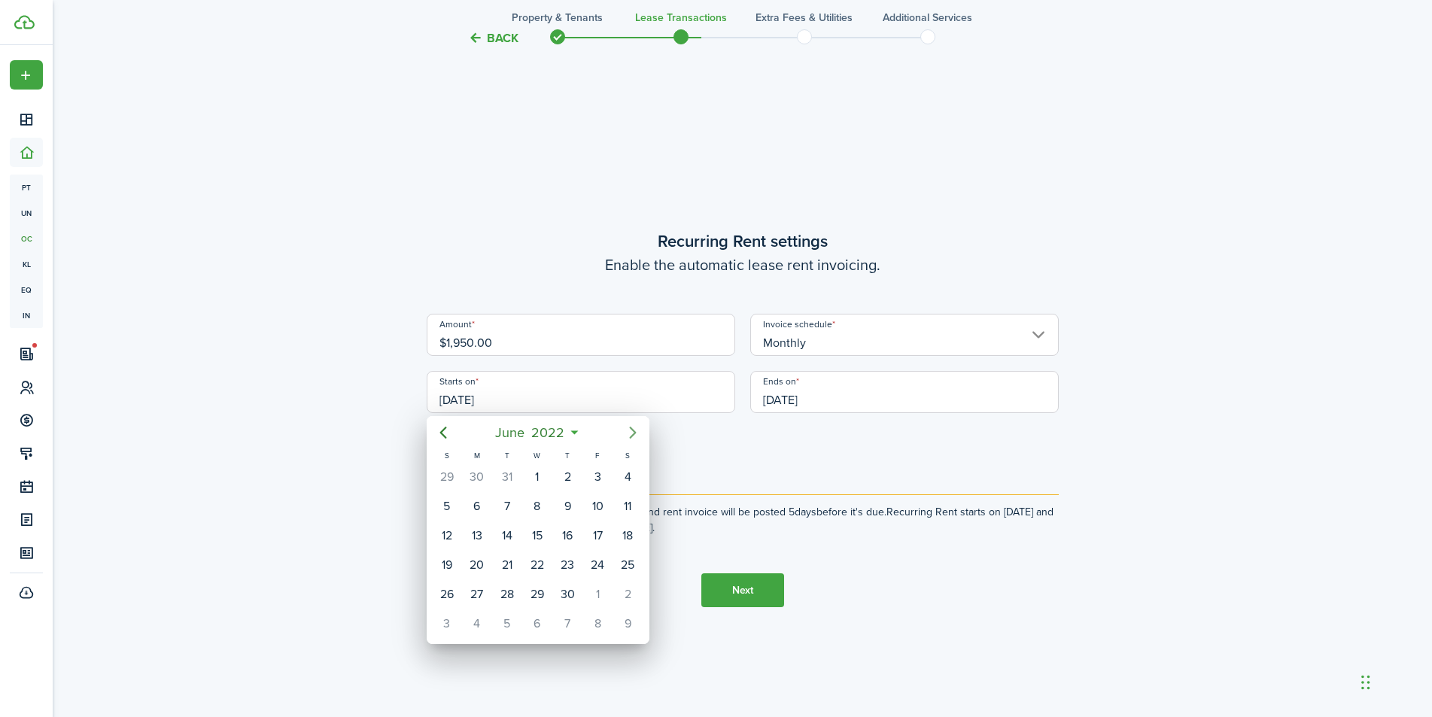
click at [633, 431] on icon "Next page" at bounding box center [632, 433] width 7 height 12
click at [634, 431] on icon "Next page" at bounding box center [632, 433] width 7 height 12
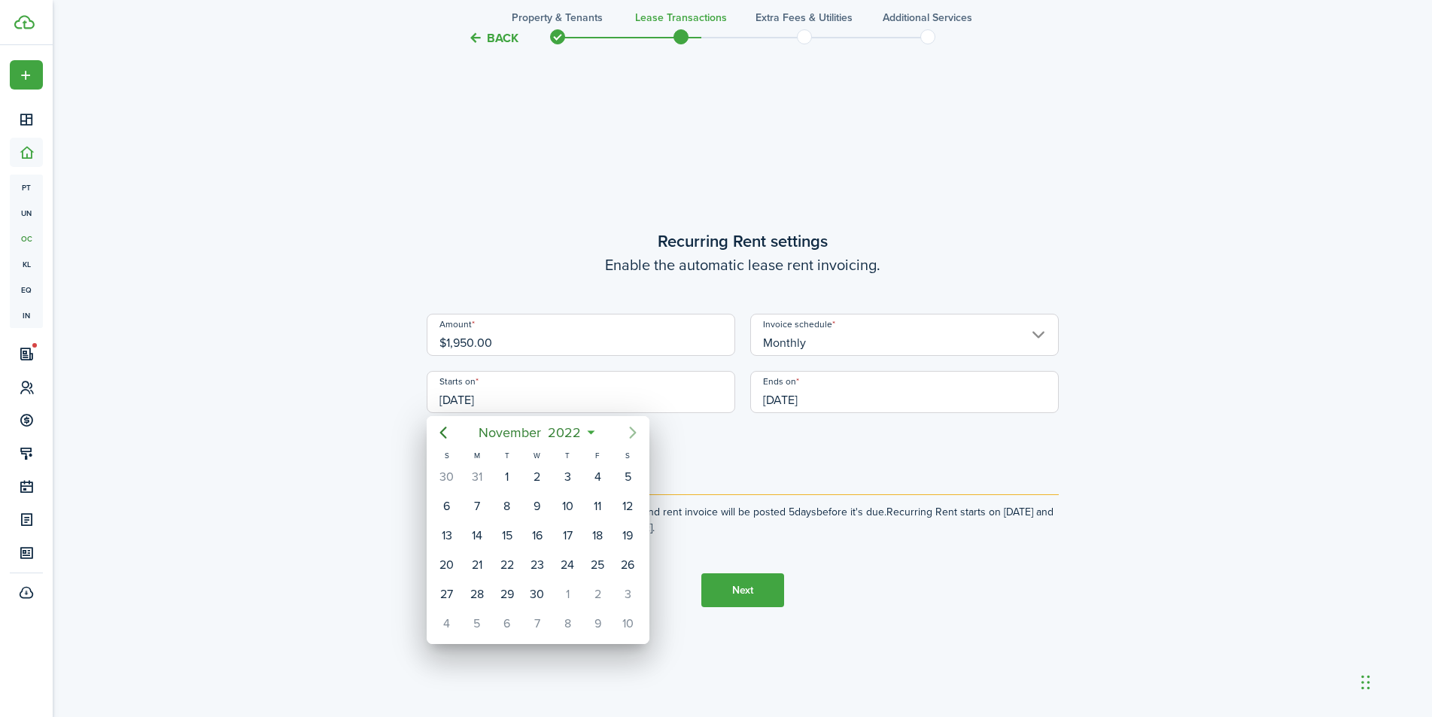
click at [634, 431] on icon "Next page" at bounding box center [632, 433] width 7 height 12
click at [636, 431] on icon "Next page" at bounding box center [633, 433] width 18 height 18
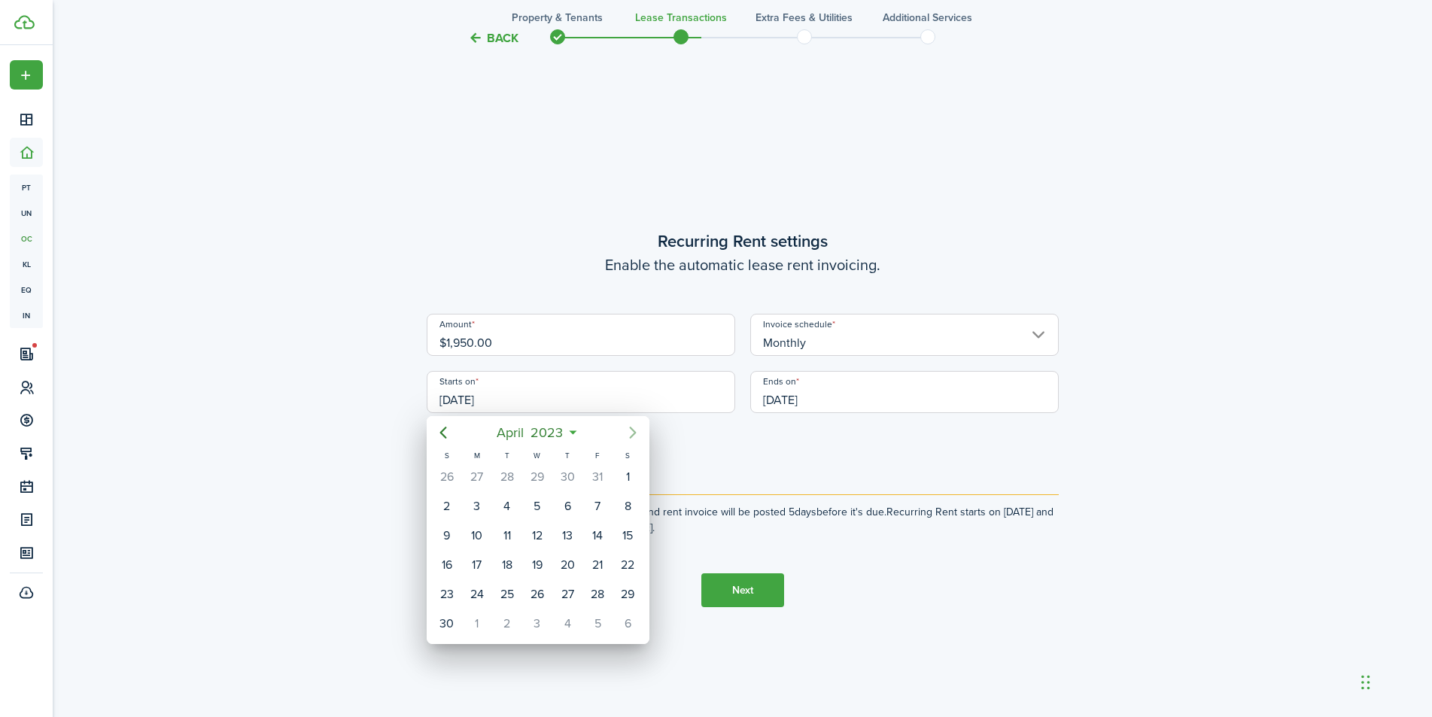
click at [636, 431] on icon "Next page" at bounding box center [633, 433] width 18 height 18
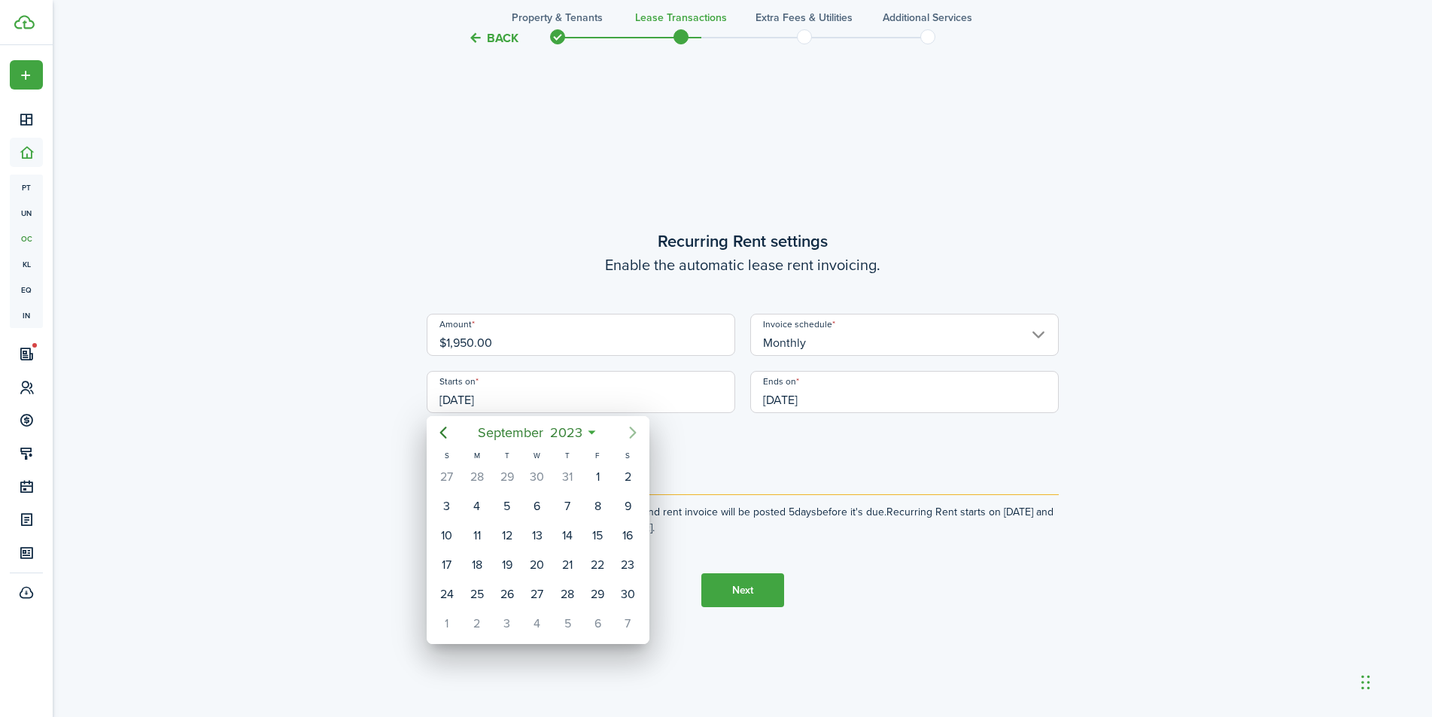
click at [636, 431] on icon "Next page" at bounding box center [633, 433] width 18 height 18
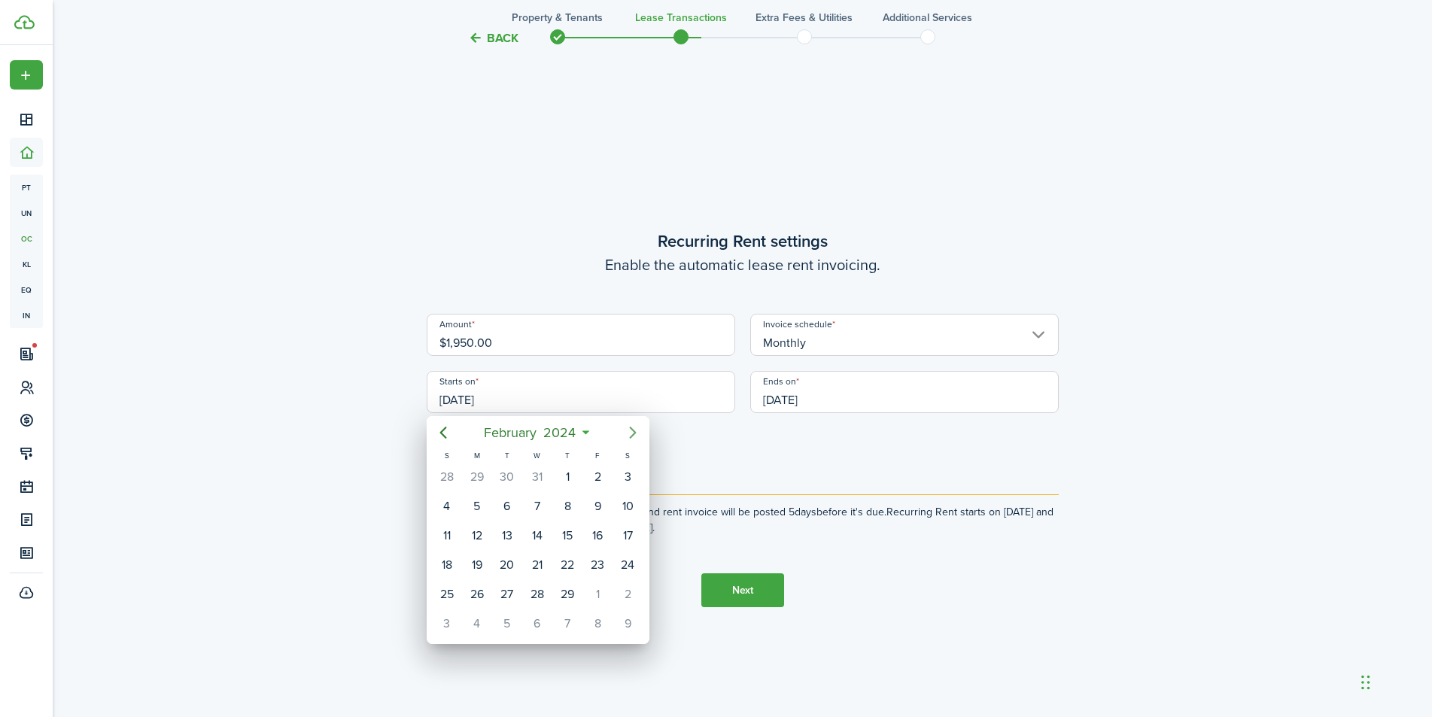
click at [636, 431] on icon "Next page" at bounding box center [633, 433] width 18 height 18
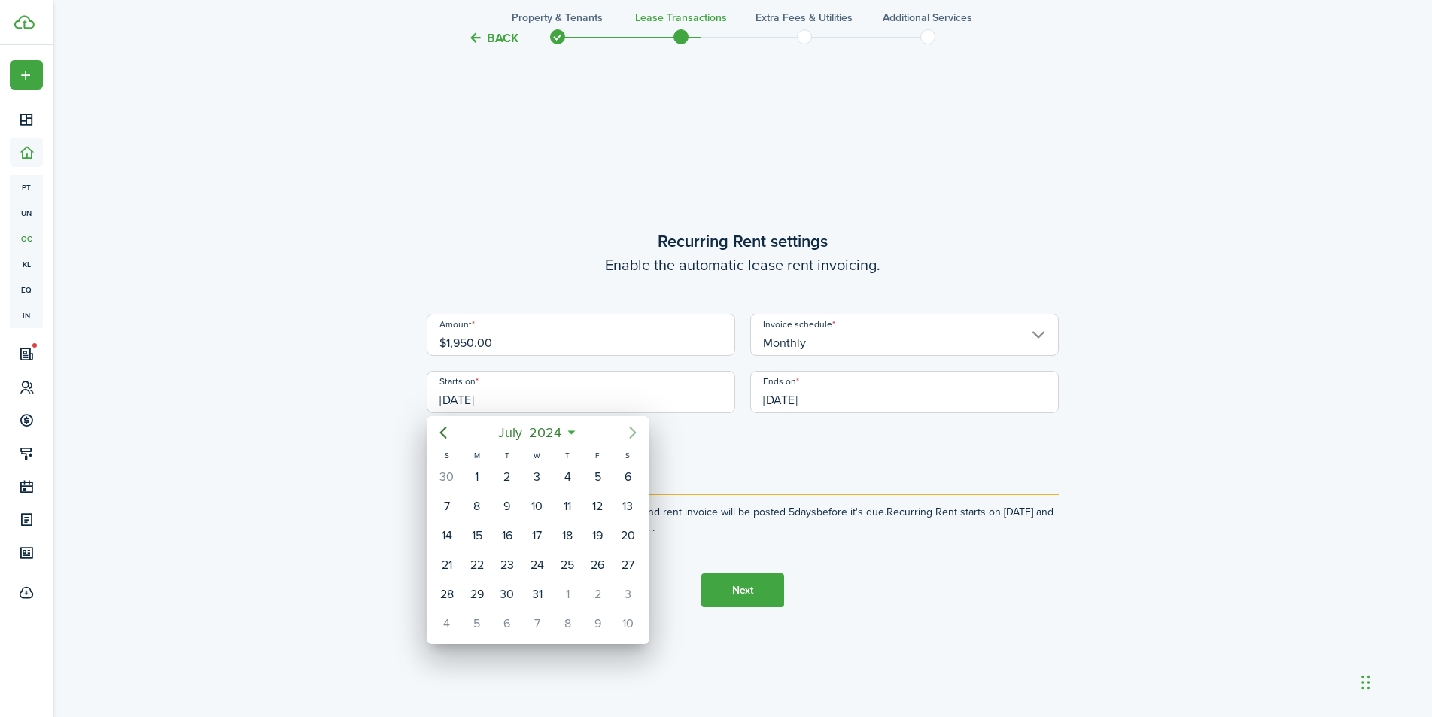
click at [636, 431] on icon "Next page" at bounding box center [633, 433] width 18 height 18
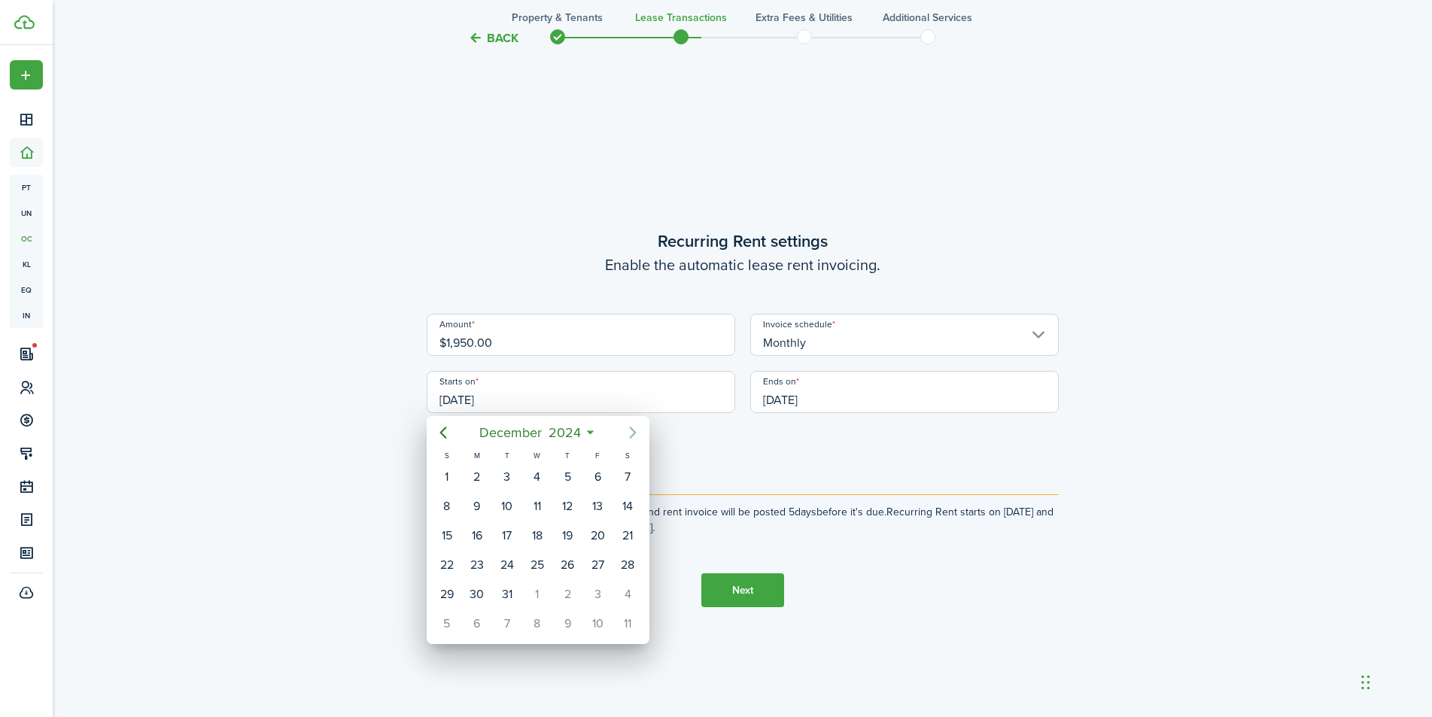
click at [636, 431] on icon "Next page" at bounding box center [633, 433] width 18 height 18
click at [636, 432] on icon "Next page" at bounding box center [633, 433] width 18 height 18
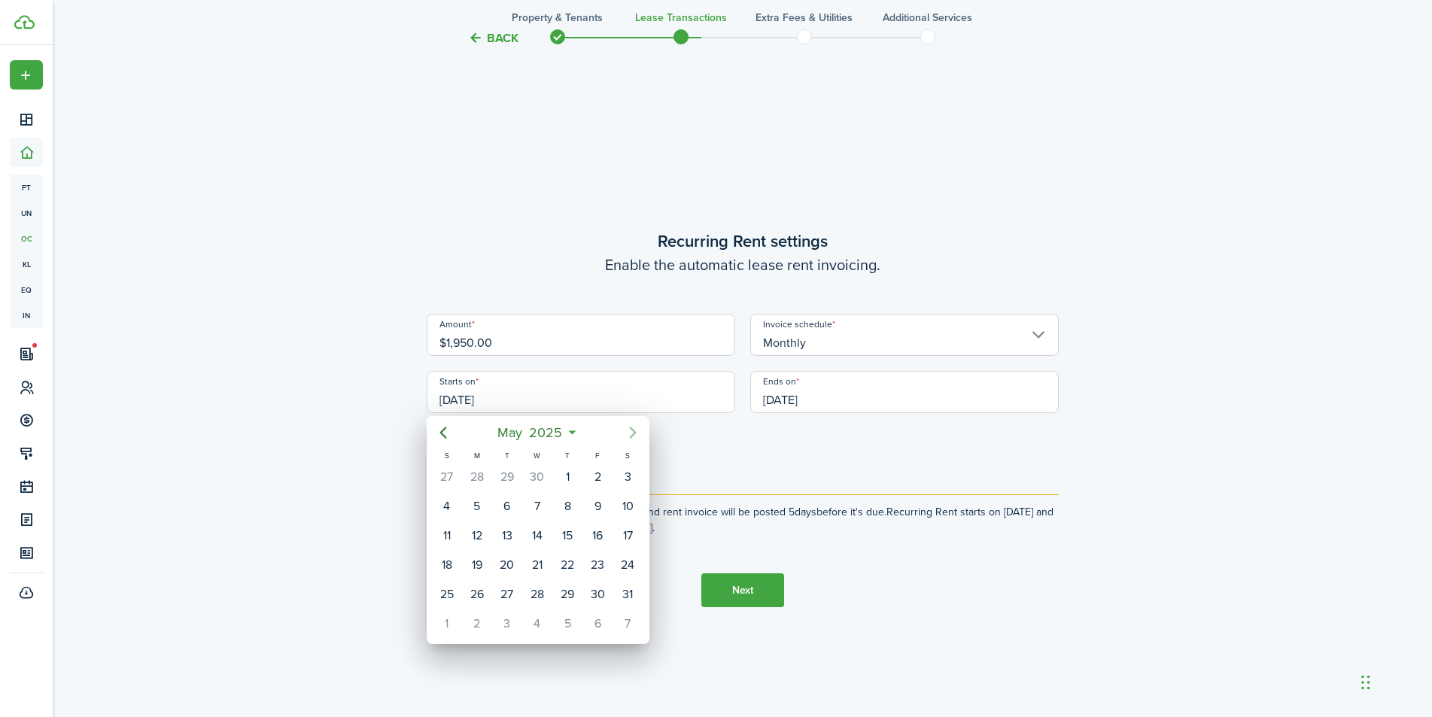
click at [636, 432] on icon "Next page" at bounding box center [633, 433] width 18 height 18
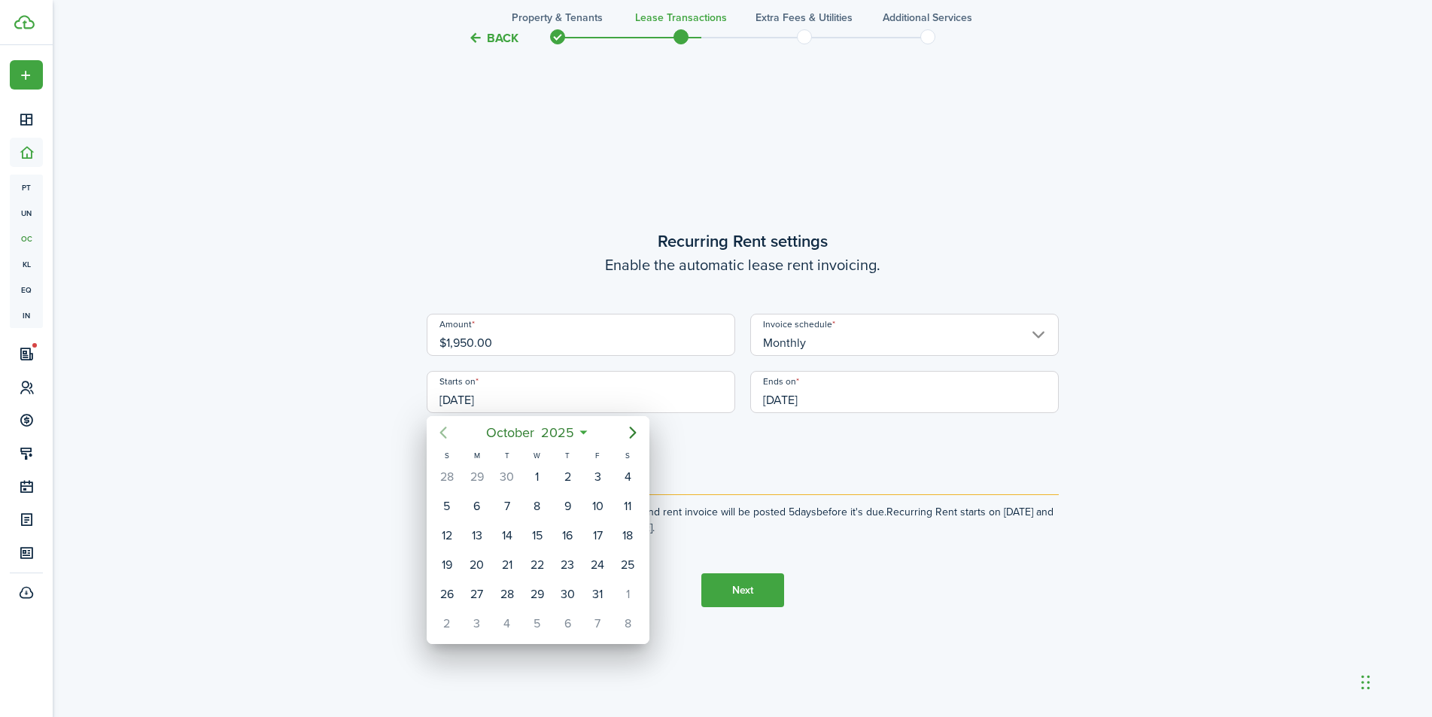
click at [445, 435] on icon "Previous page" at bounding box center [443, 433] width 18 height 18
click at [591, 480] on div "1" at bounding box center [597, 477] width 23 height 23
type input "[DATE]"
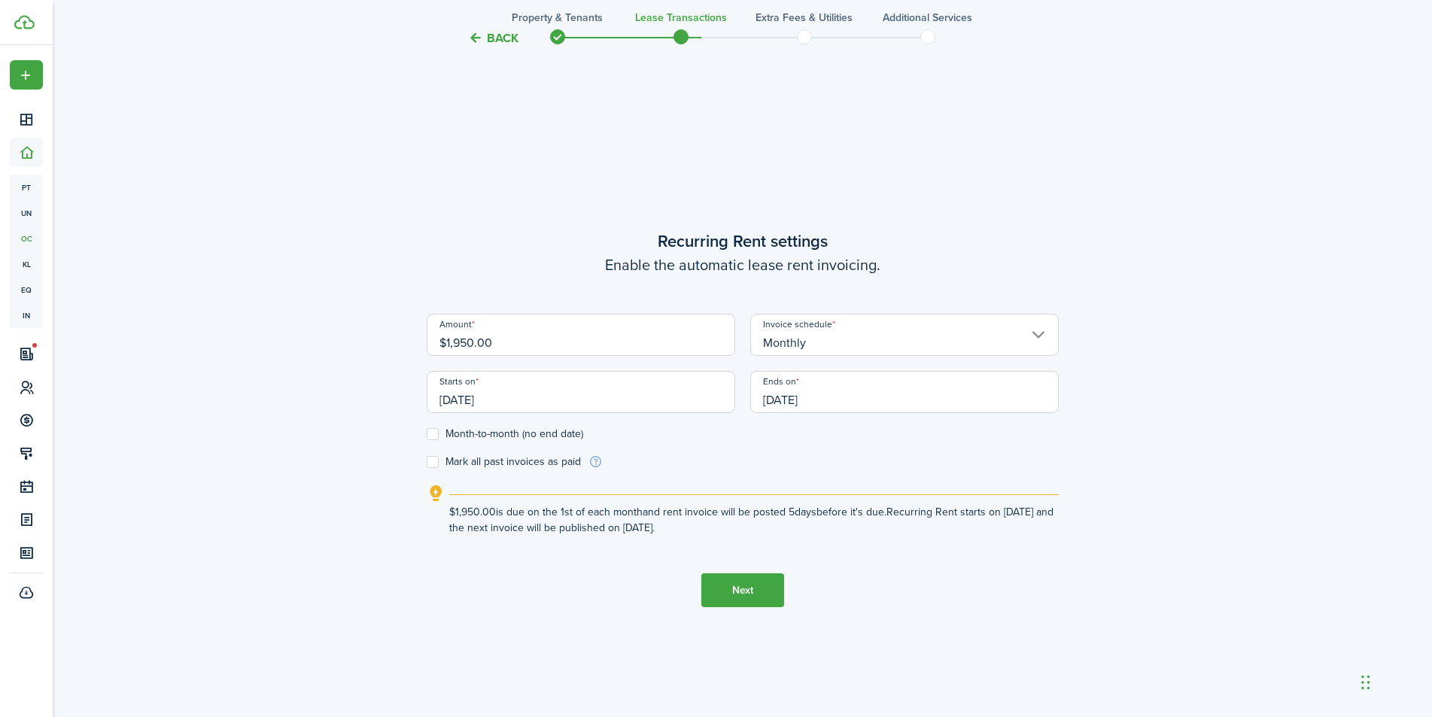
click at [430, 462] on label "Mark all past invoices as paid" at bounding box center [504, 462] width 154 height 12
click at [427, 462] on input "Mark all past invoices as paid" at bounding box center [426, 462] width 1 height 1
checkbox input "true"
click at [433, 438] on label "Month-to-month (no end date)" at bounding box center [505, 434] width 156 height 12
click at [427, 435] on input "Month-to-month (no end date)" at bounding box center [426, 434] width 1 height 1
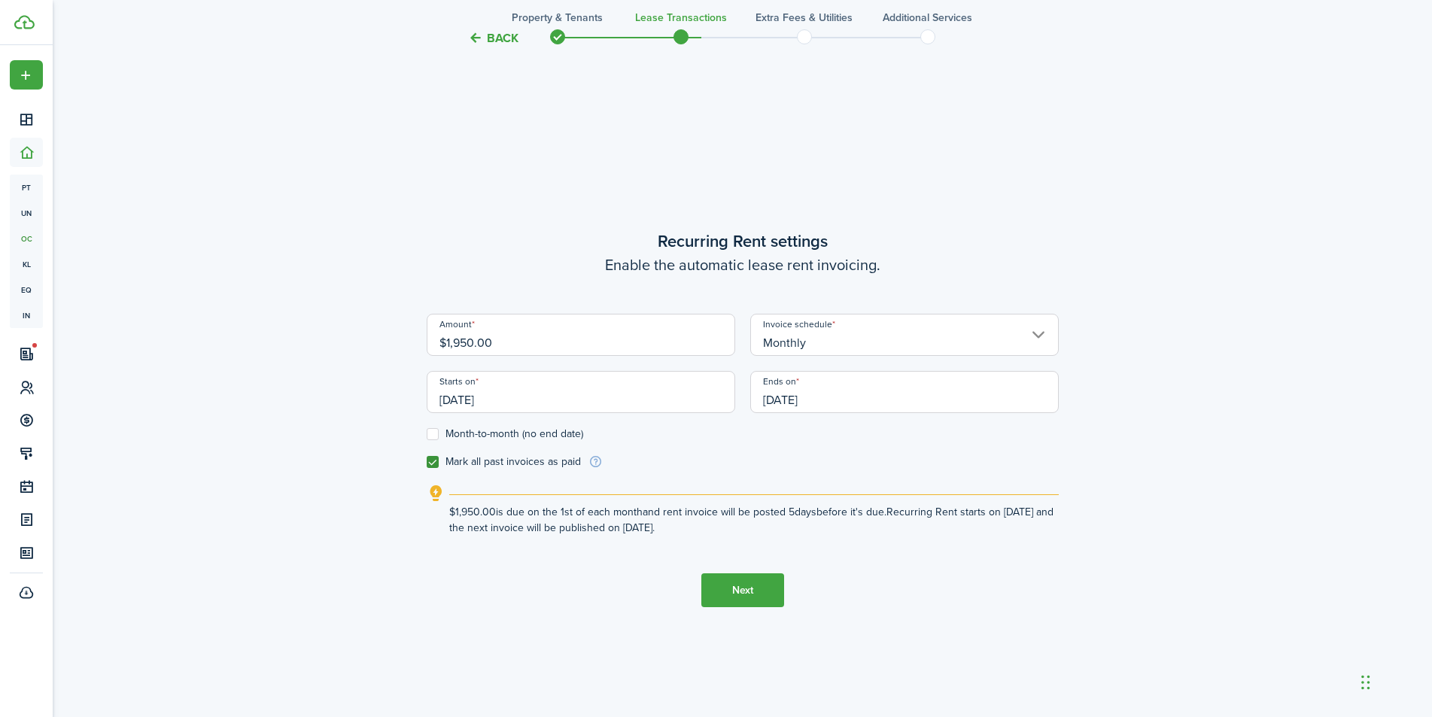
checkbox input "true"
click at [745, 591] on button "Next" at bounding box center [742, 590] width 83 height 34
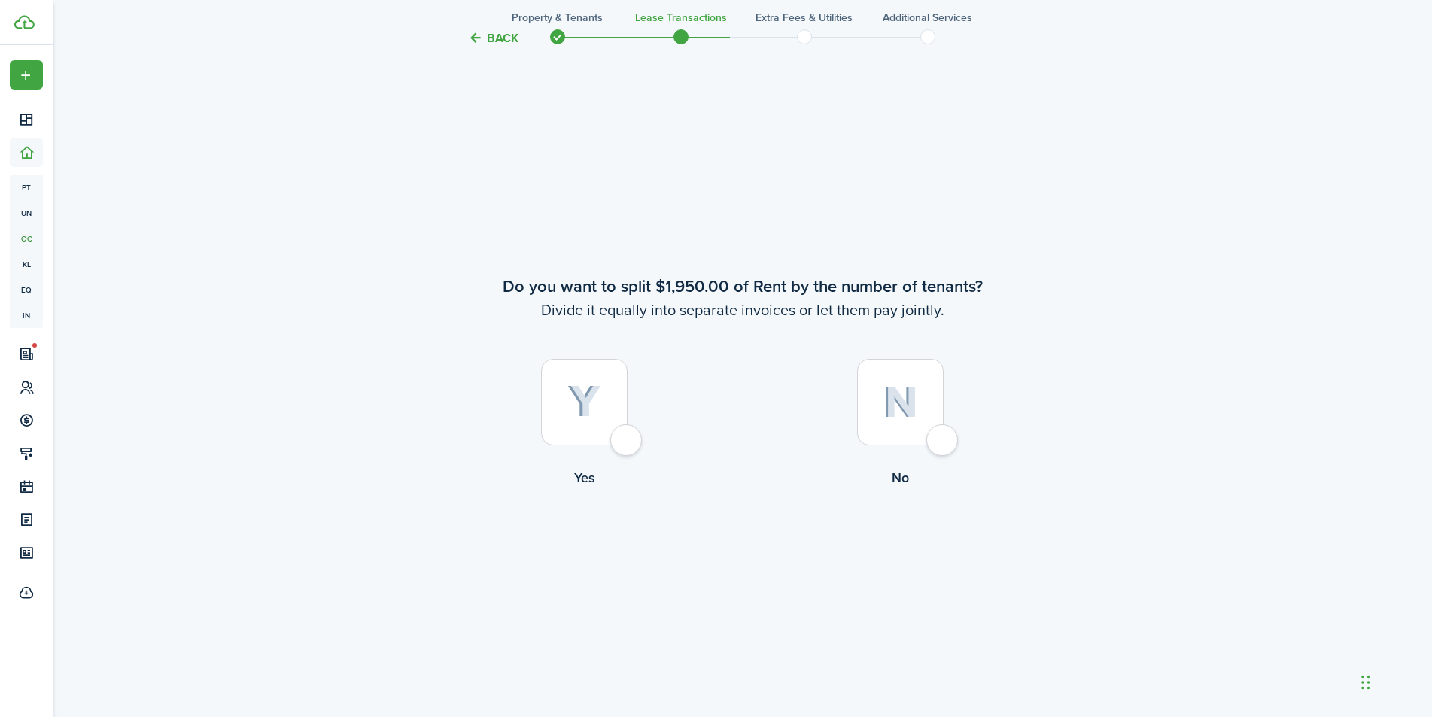
scroll to position [1333, 0]
click at [900, 398] on img at bounding box center [899, 400] width 35 height 32
radio input "true"
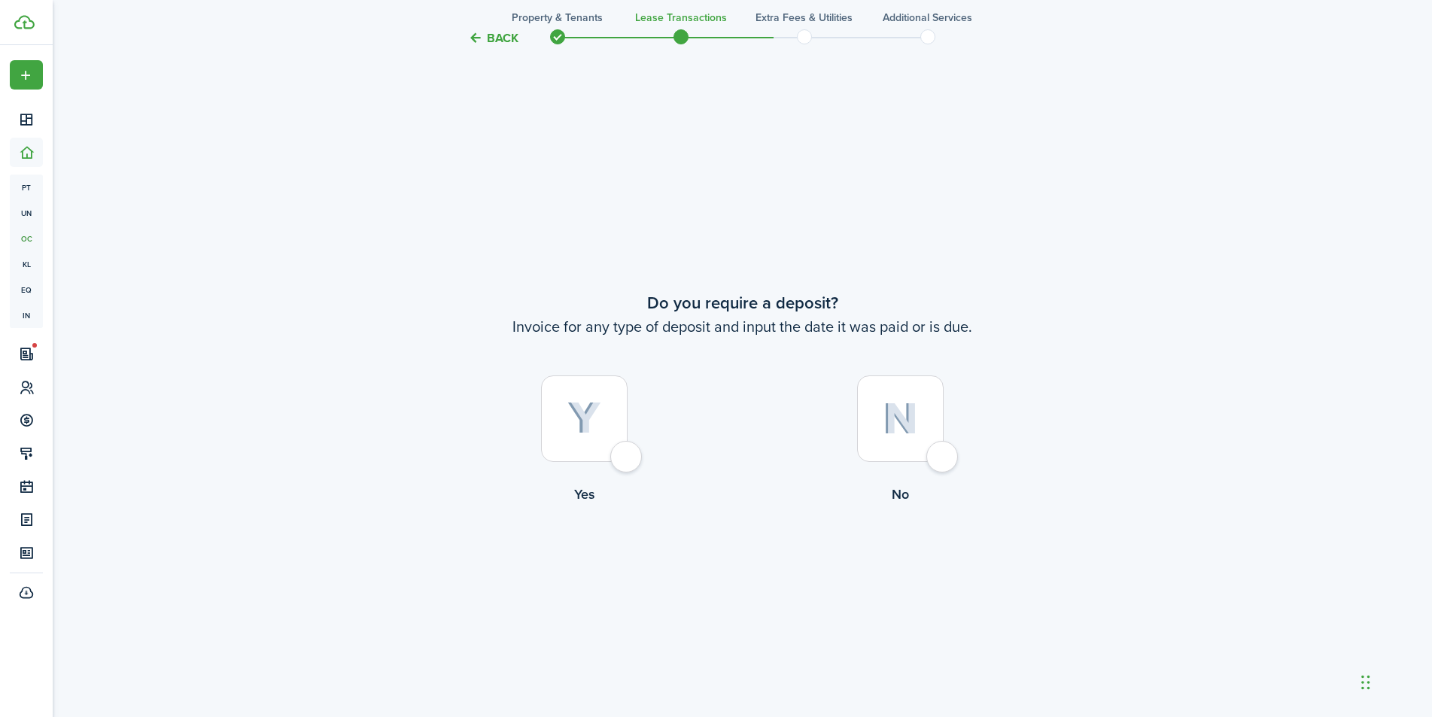
scroll to position [2050, 0]
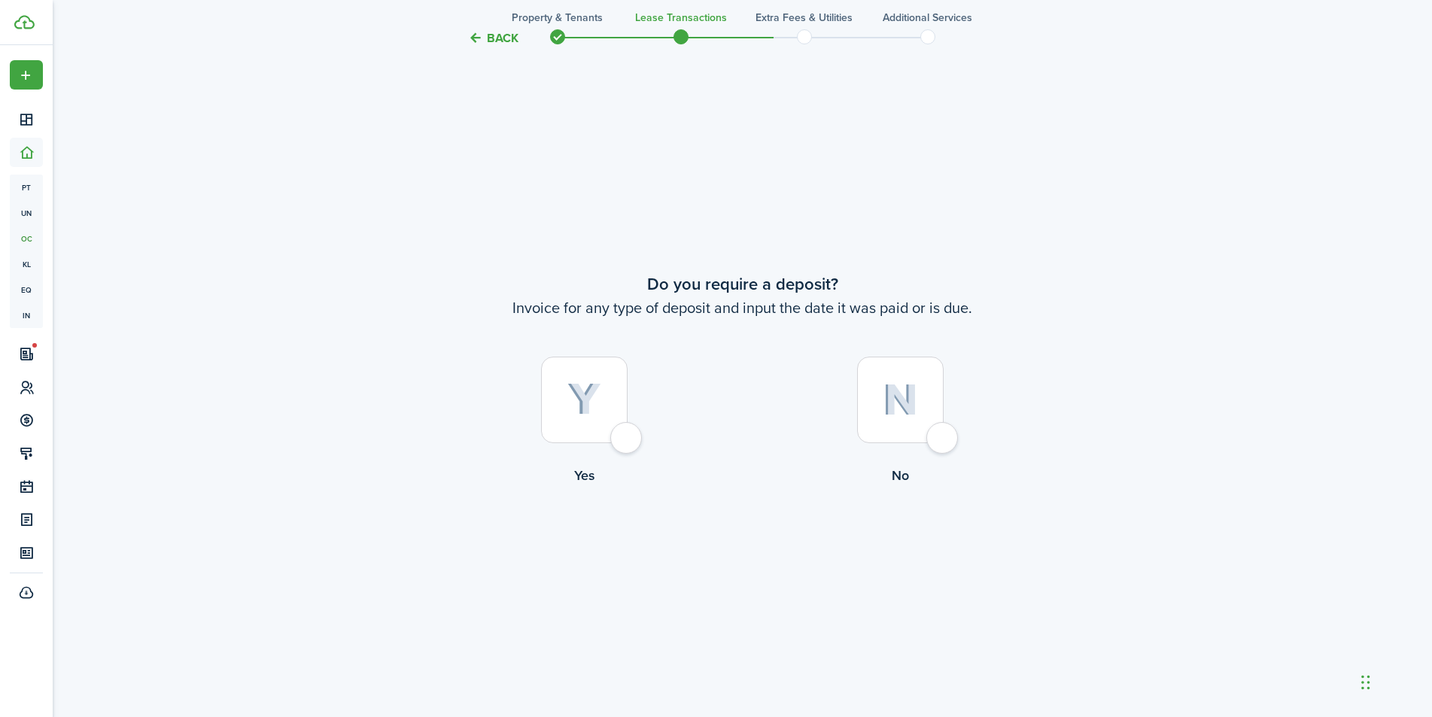
click at [905, 397] on img at bounding box center [899, 400] width 35 height 32
radio input "true"
click at [752, 552] on button "Continue" at bounding box center [742, 547] width 83 height 34
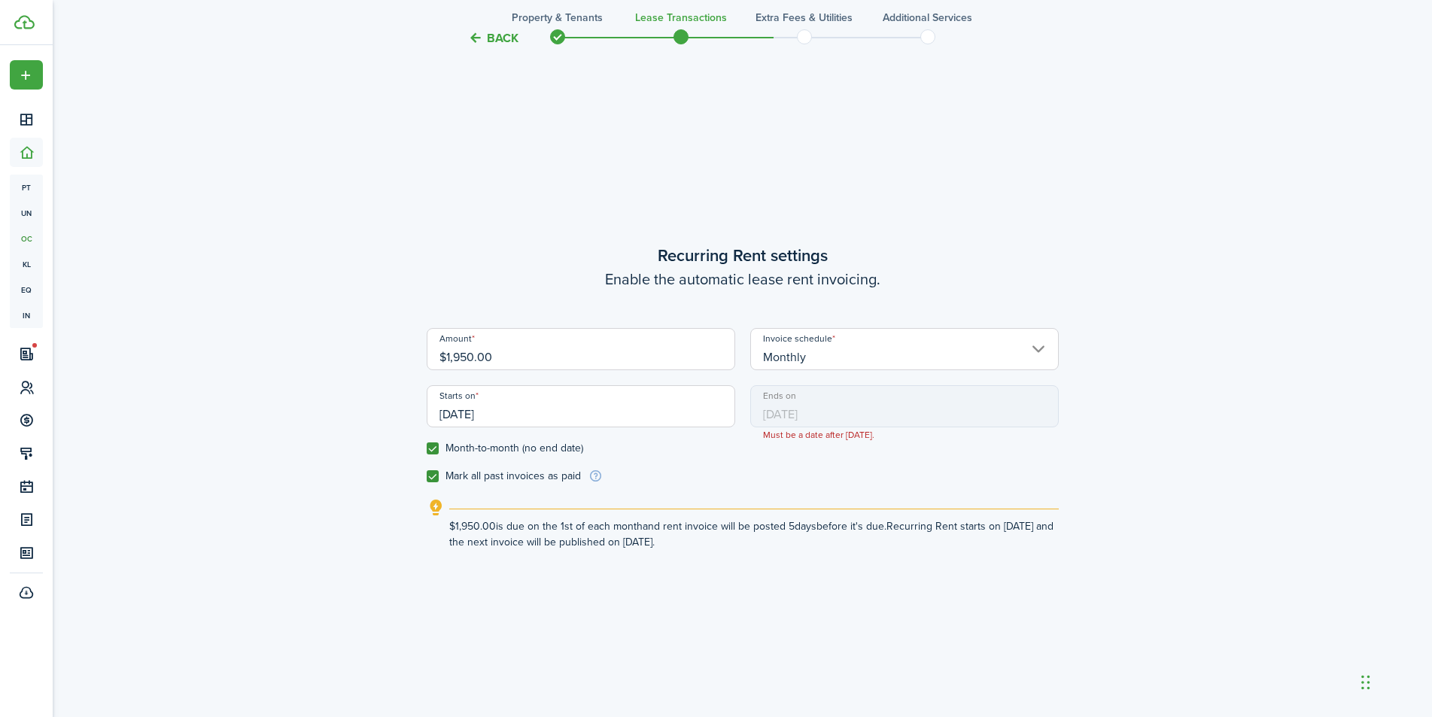
scroll to position [574, 0]
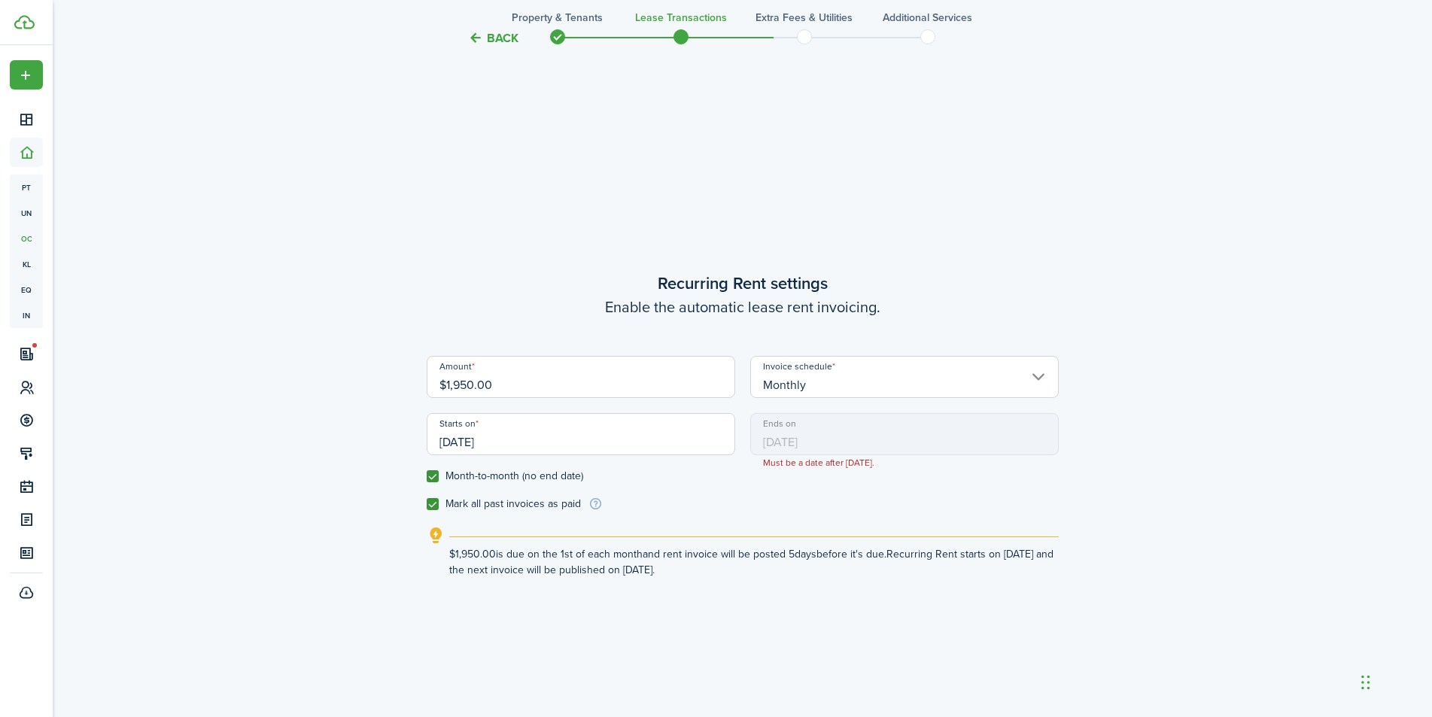
click at [439, 476] on label "Month-to-month (no end date)" at bounding box center [505, 476] width 156 height 12
click at [427, 476] on input "Month-to-month (no end date)" at bounding box center [426, 476] width 1 height 1
checkbox input "false"
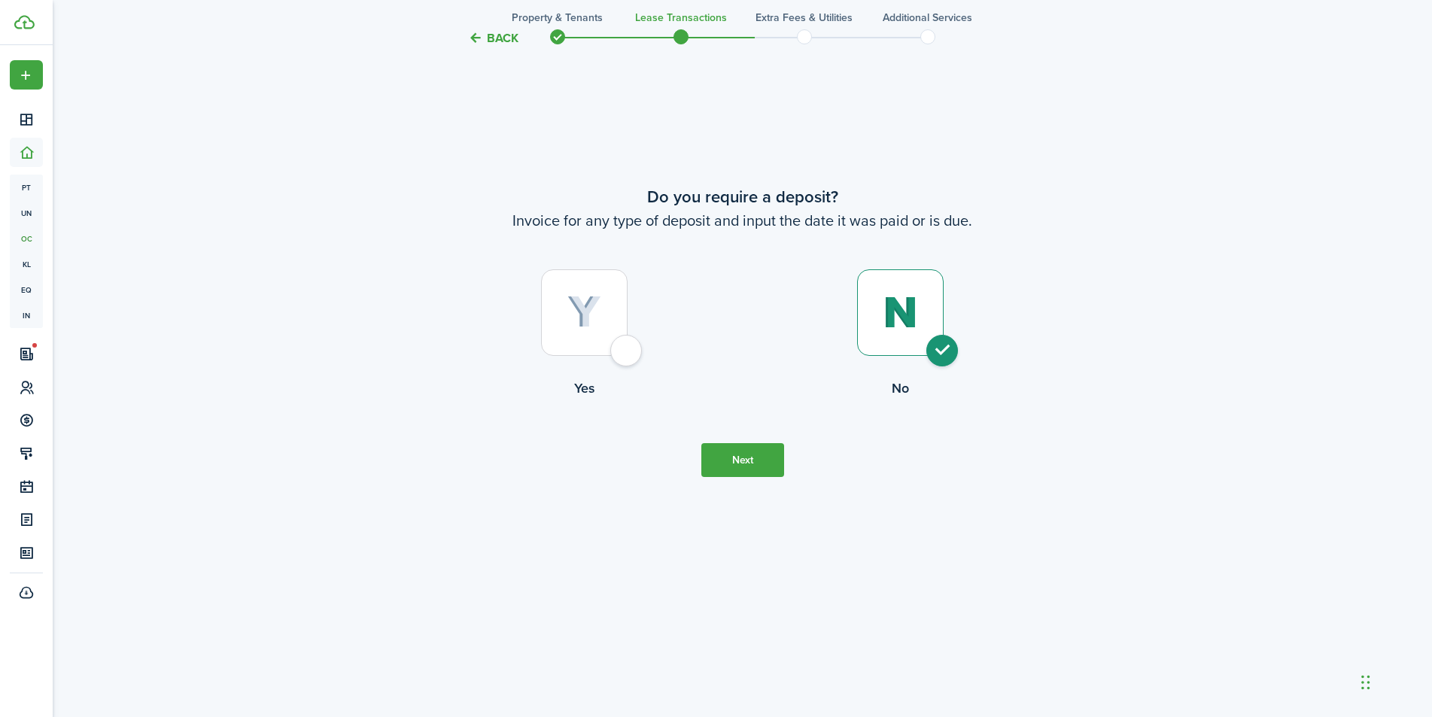
scroll to position [2151, 0]
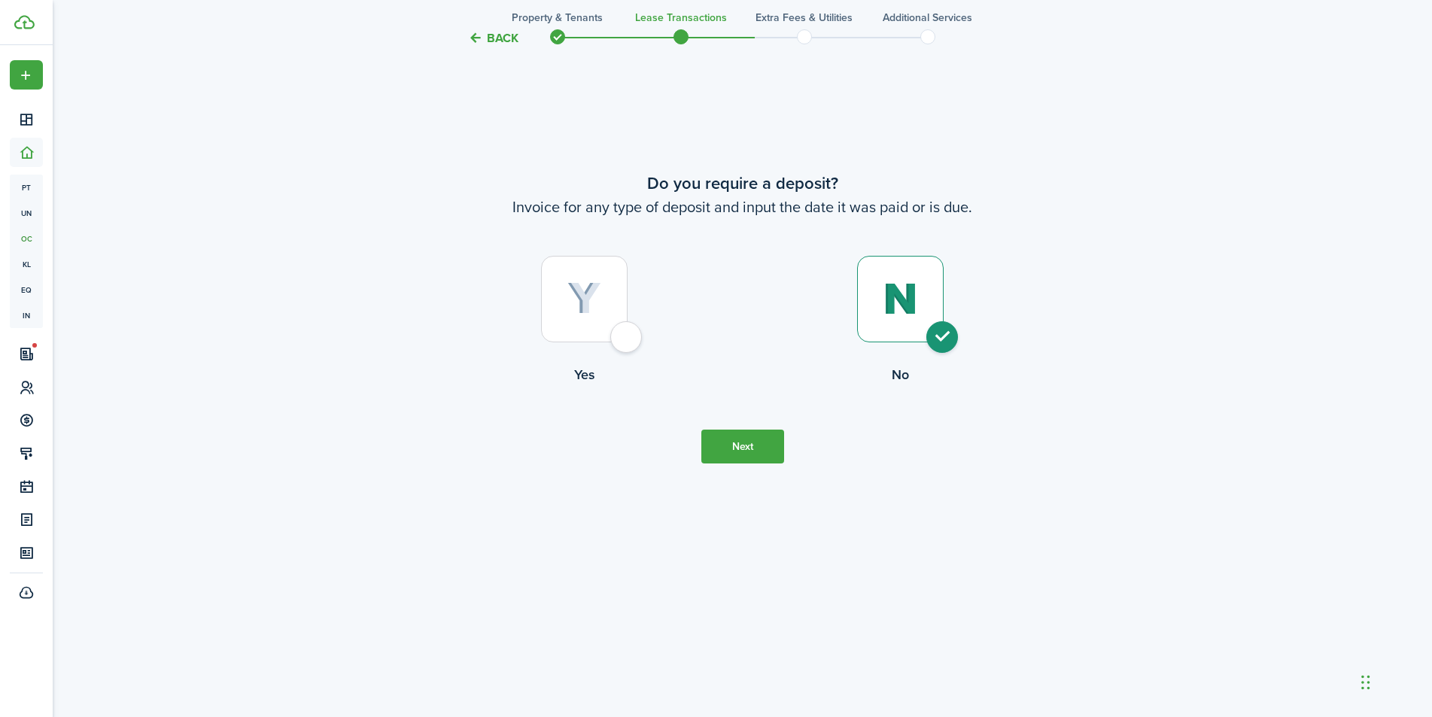
click at [756, 457] on button "Next" at bounding box center [742, 447] width 83 height 34
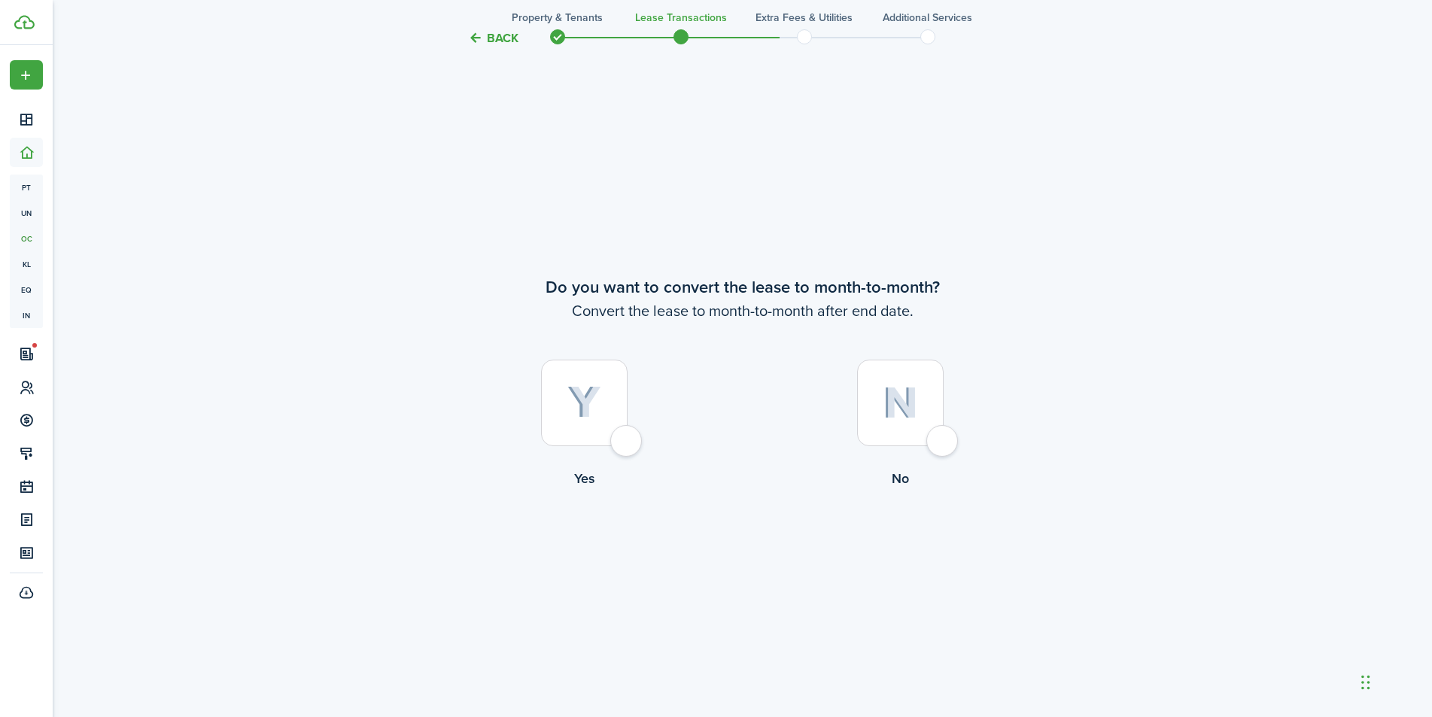
scroll to position [2767, 0]
click at [922, 400] on div at bounding box center [900, 400] width 87 height 87
radio input "true"
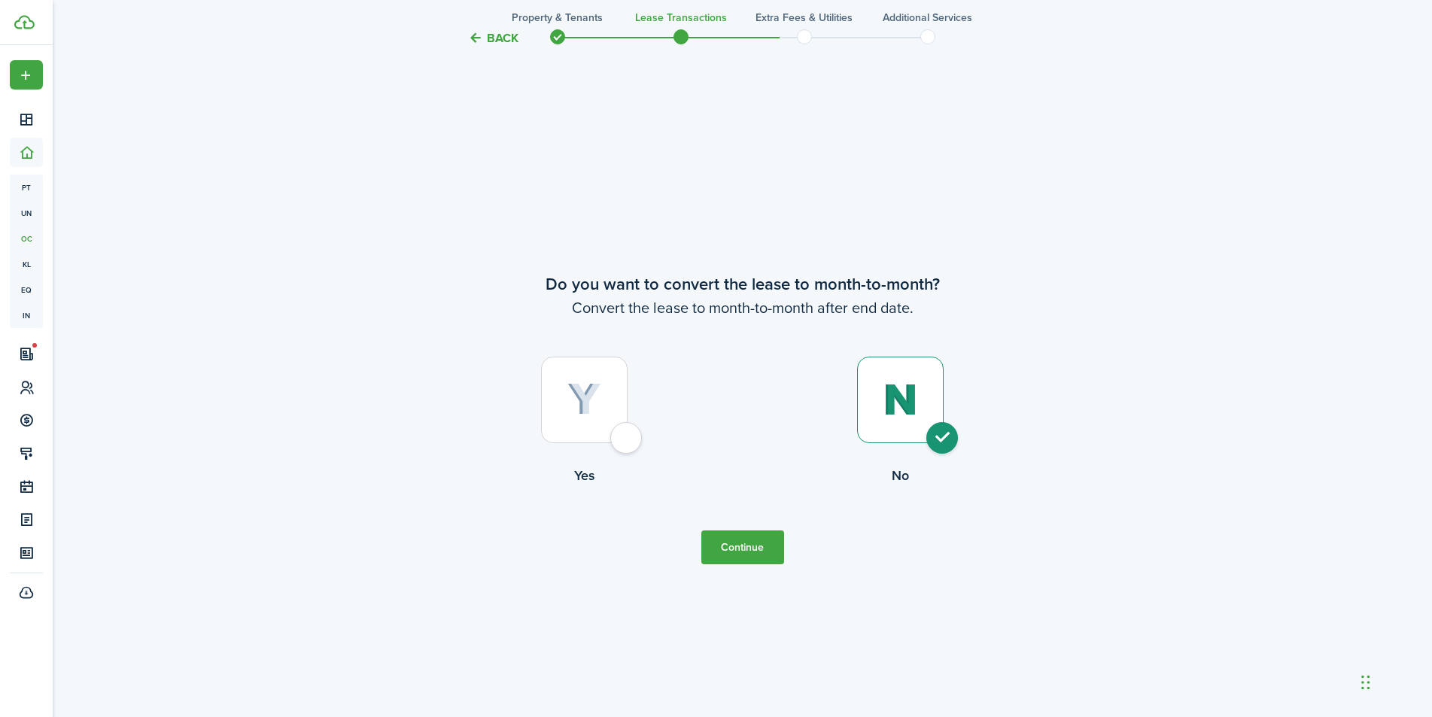
click at [752, 546] on button "Continue" at bounding box center [742, 547] width 83 height 34
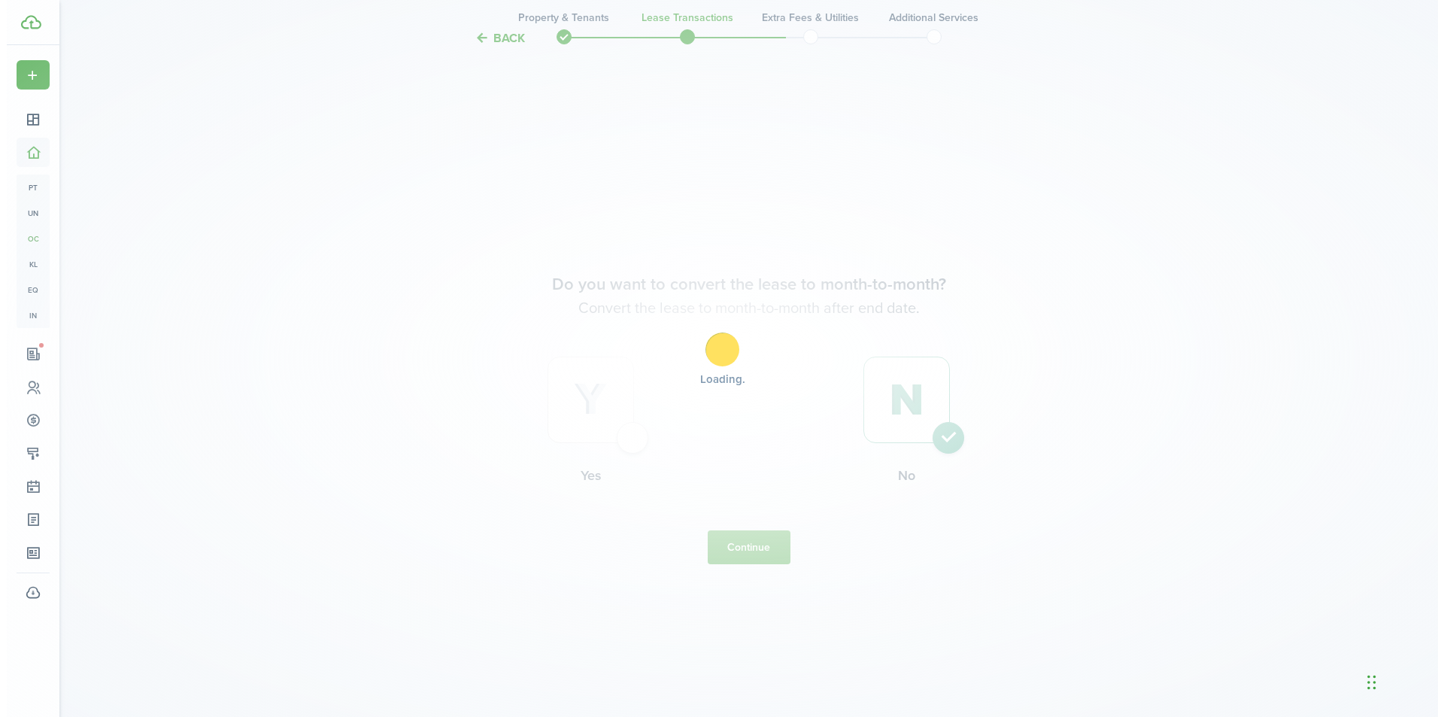
scroll to position [0, 0]
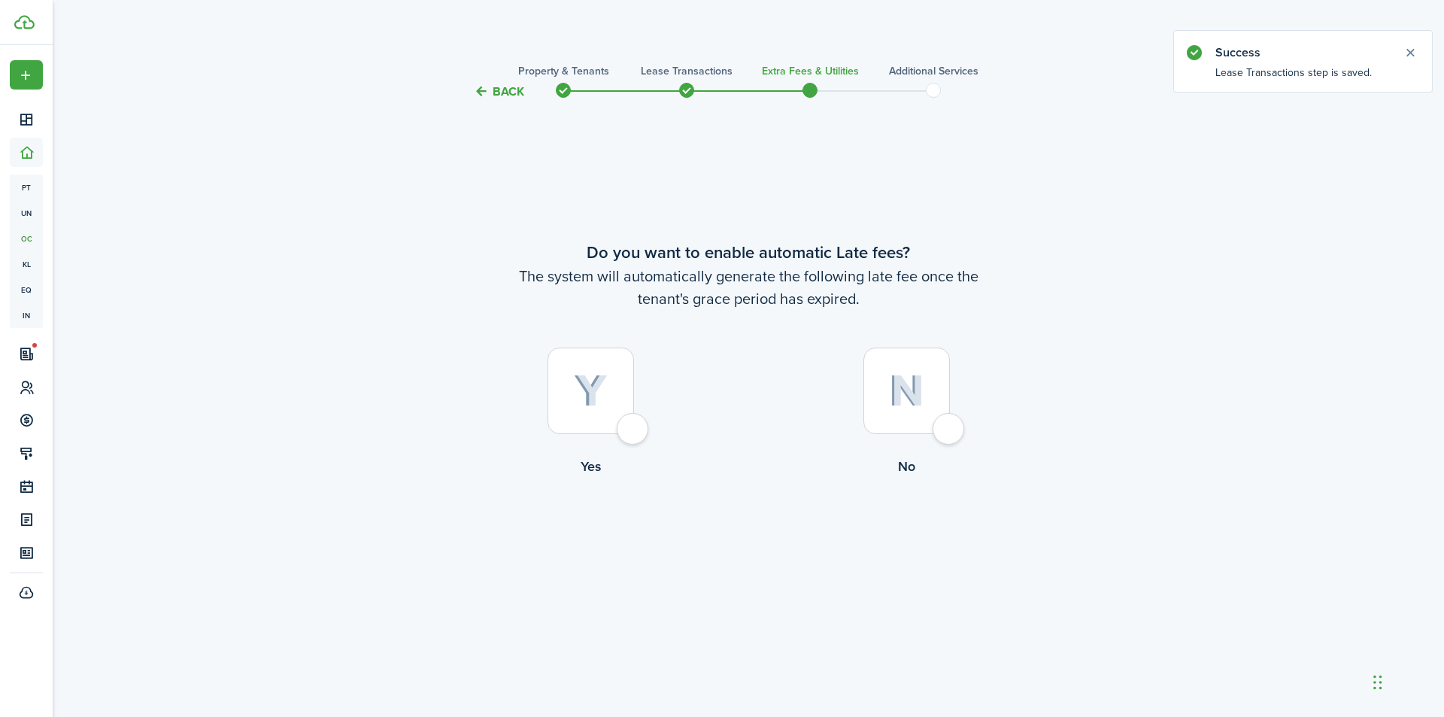
click at [909, 378] on img at bounding box center [906, 391] width 35 height 32
radio input "true"
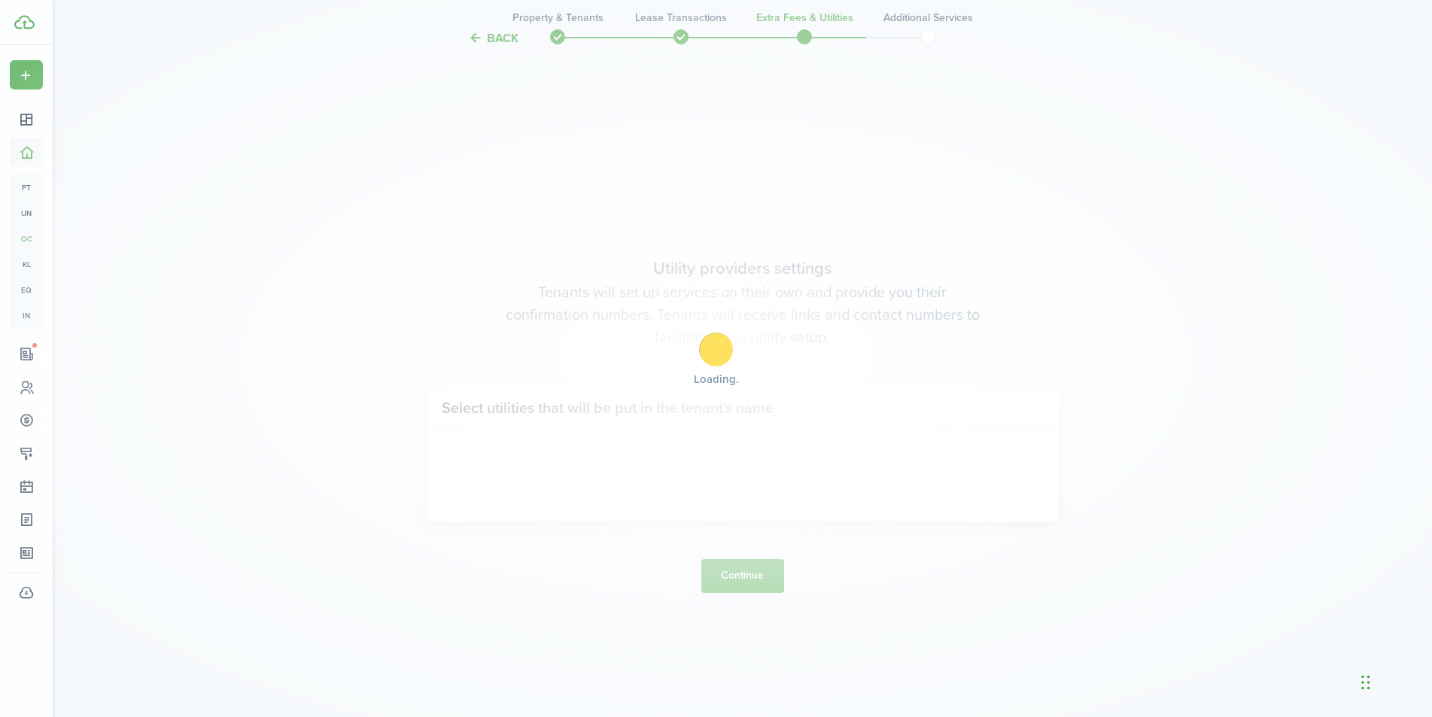
scroll to position [616, 0]
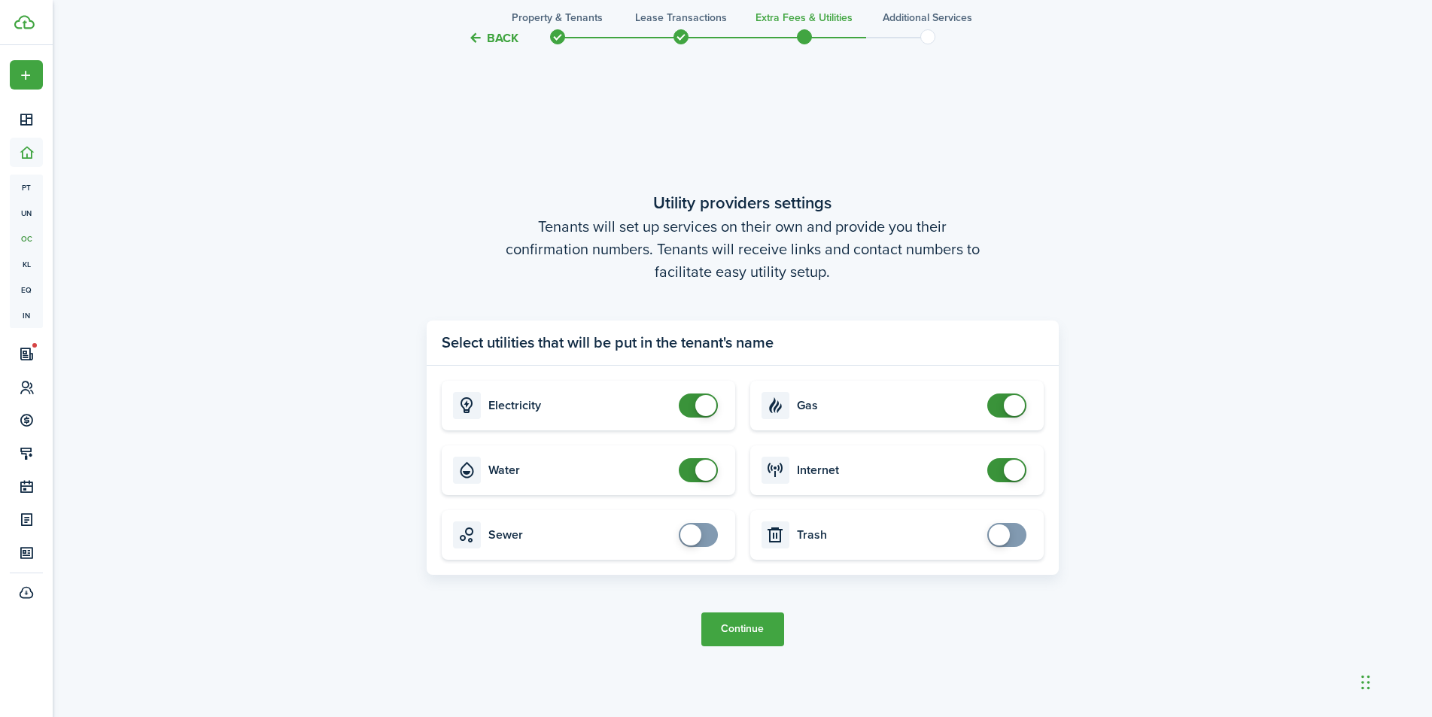
drag, startPoint x: 718, startPoint y: 527, endPoint x: 717, endPoint y: 535, distance: 8.3
click at [718, 528] on input "checkbox" at bounding box center [701, 535] width 45 height 24
checkbox input "true"
click at [1012, 540] on span at bounding box center [1006, 535] width 15 height 24
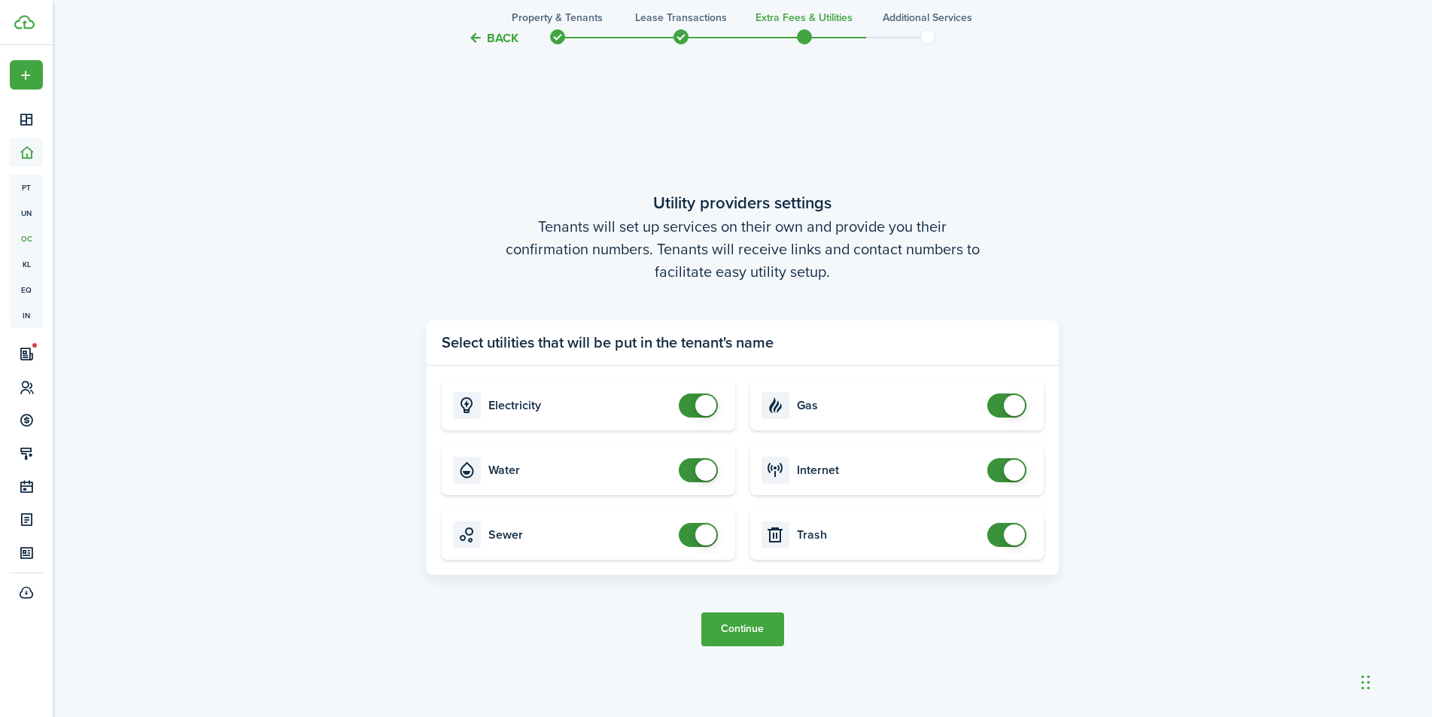
checkbox input "false"
click at [702, 407] on span at bounding box center [705, 405] width 21 height 21
checkbox input "false"
click at [1012, 412] on span at bounding box center [1013, 405] width 21 height 21
checkbox input "false"
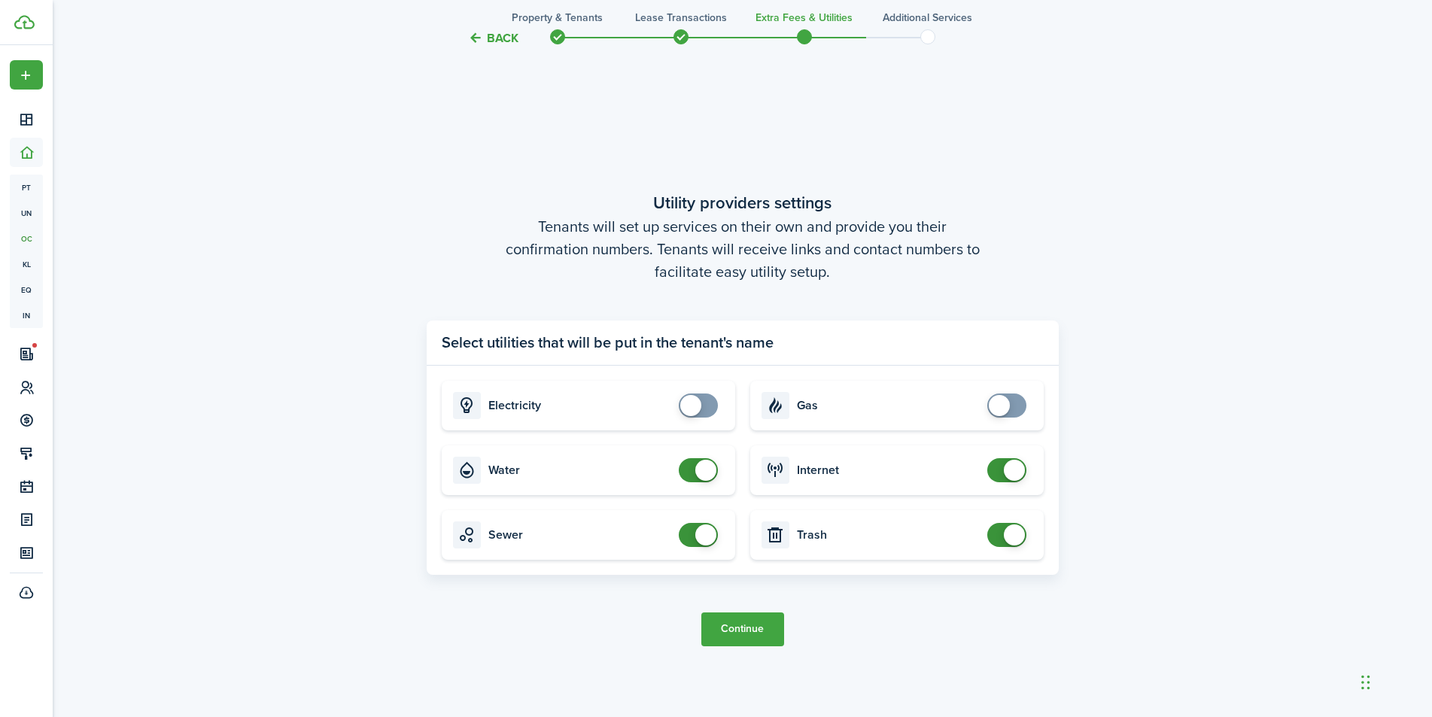
click at [1008, 475] on span at bounding box center [1013, 470] width 21 height 21
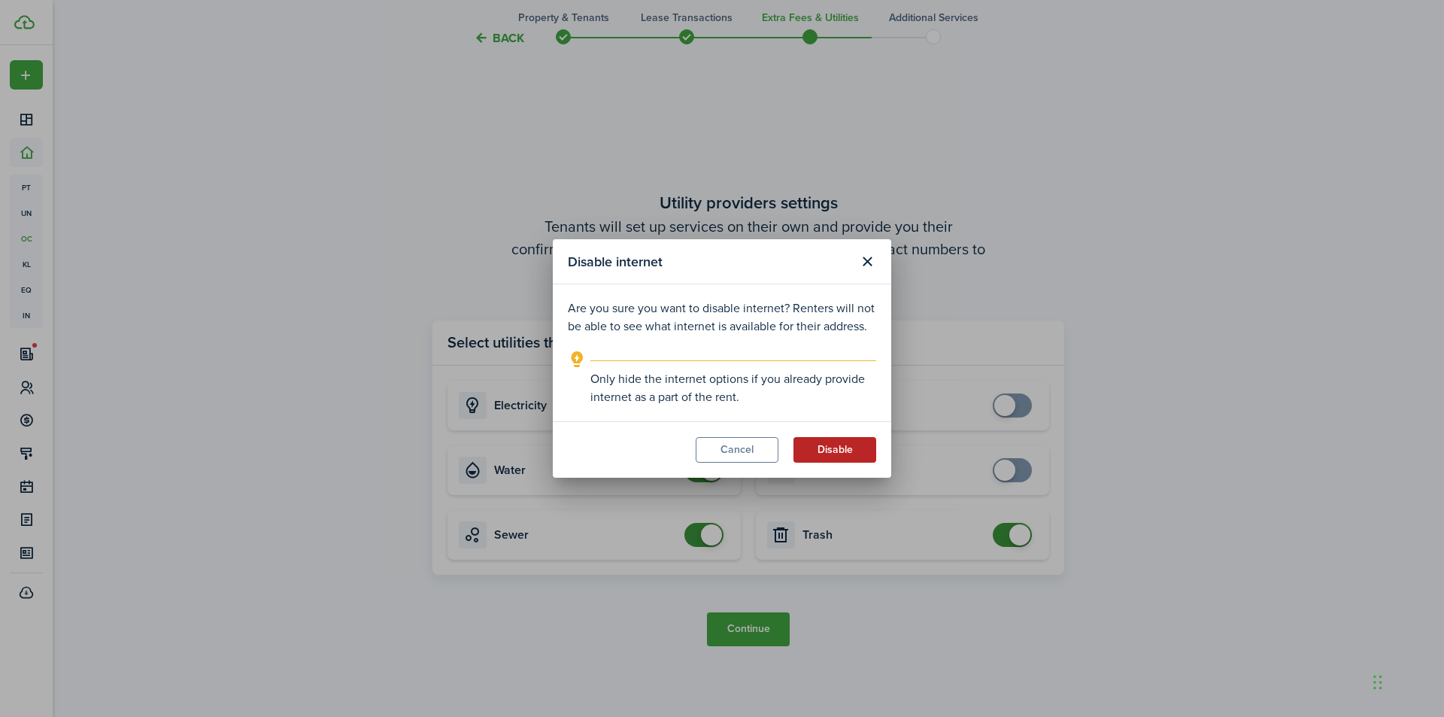
click at [831, 451] on button "Disable" at bounding box center [835, 450] width 83 height 26
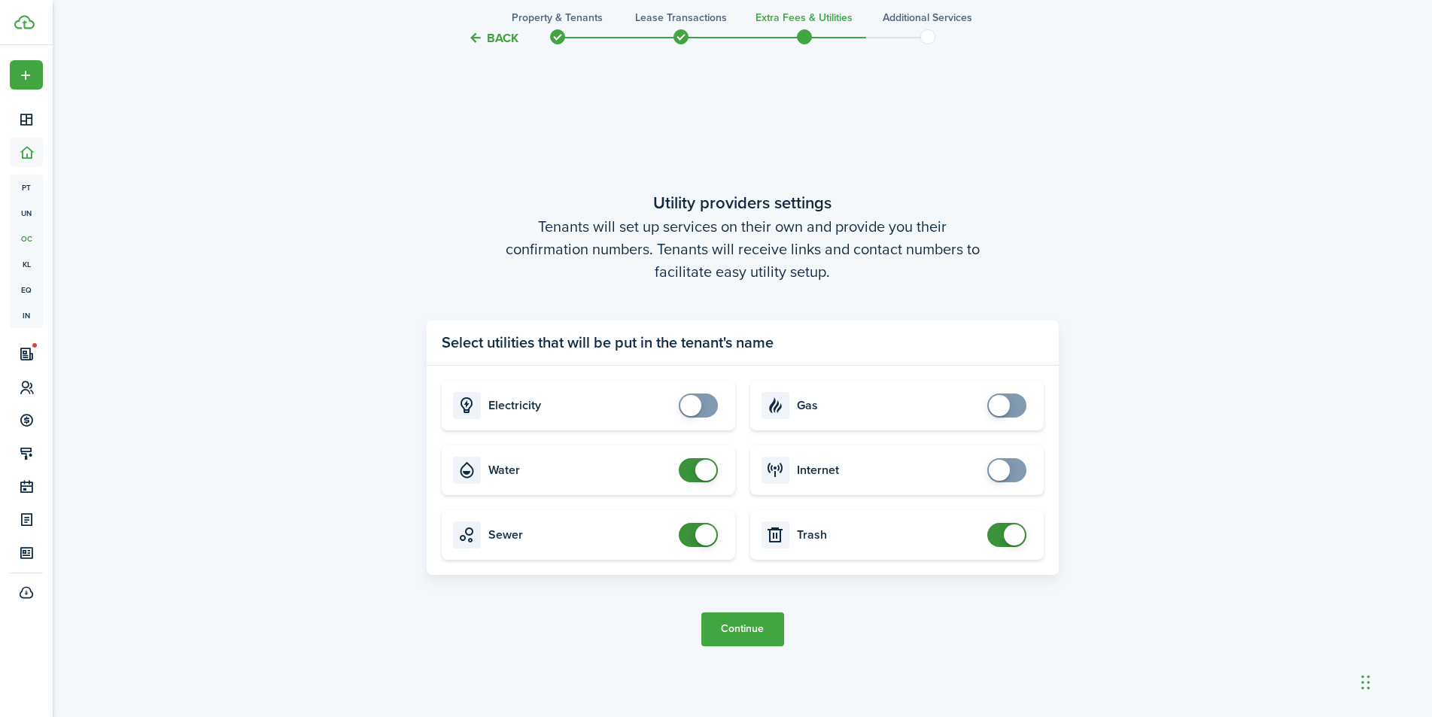
checkbox input "false"
click at [705, 472] on span at bounding box center [705, 470] width 21 height 21
checkbox input "false"
click at [706, 538] on span at bounding box center [705, 534] width 21 height 21
checkbox input "false"
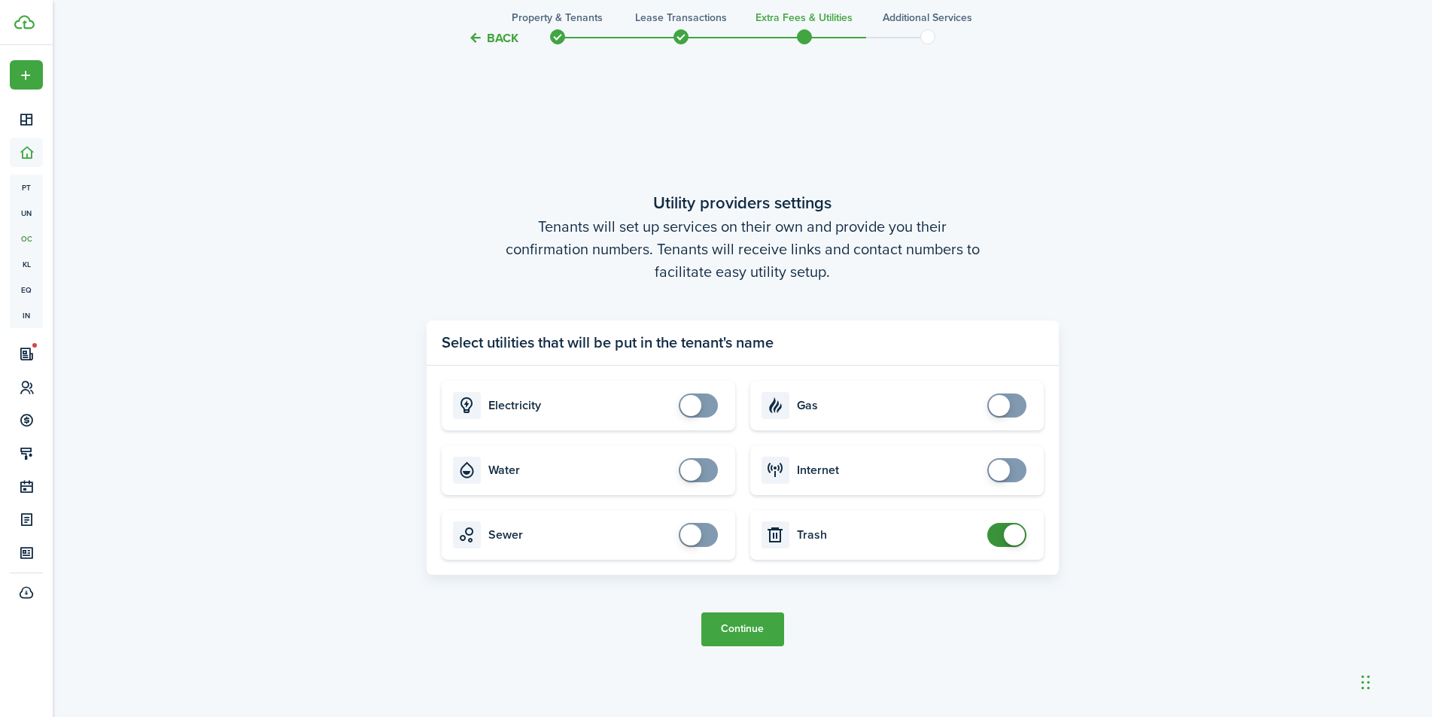
click at [1016, 542] on span at bounding box center [1013, 534] width 21 height 21
click at [739, 628] on button "Continue" at bounding box center [742, 629] width 83 height 34
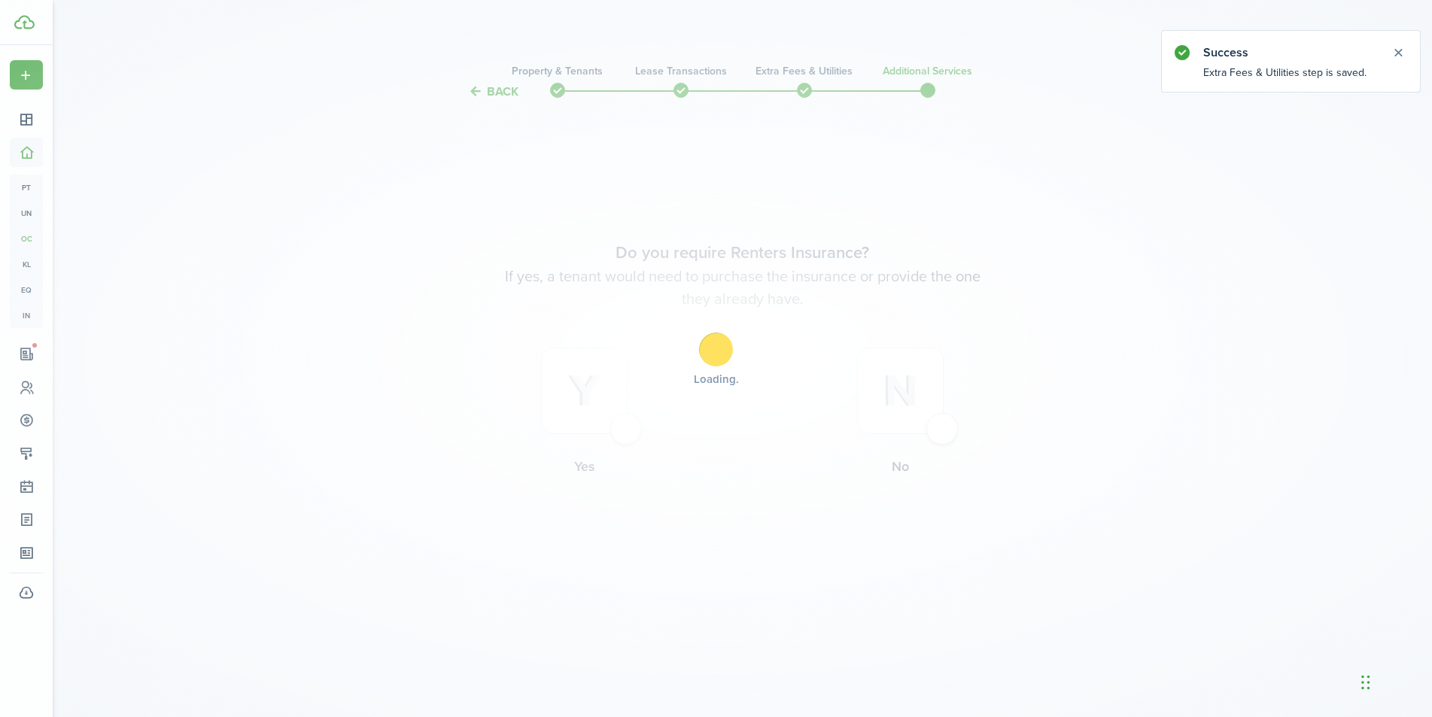
scroll to position [0, 0]
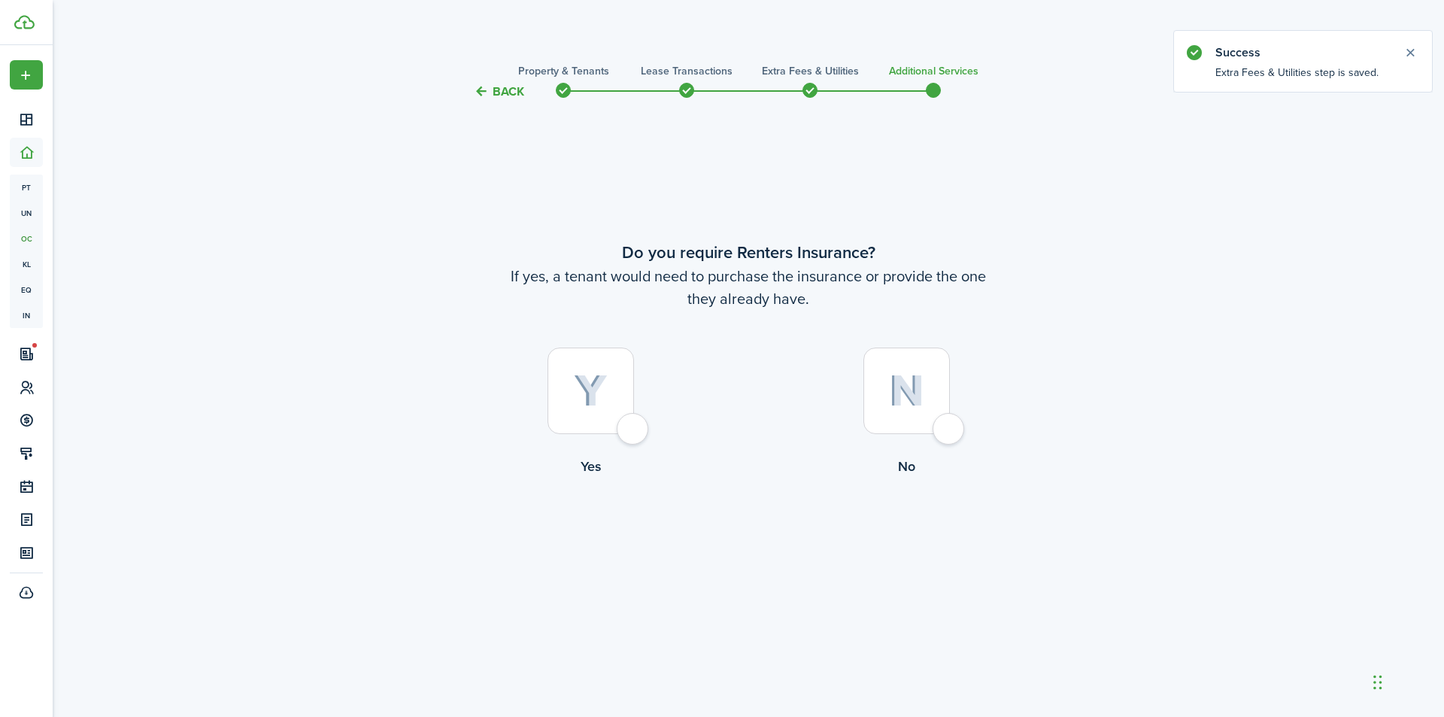
click at [914, 405] on img at bounding box center [906, 391] width 35 height 32
radio input "true"
click at [749, 541] on button "Complete move in" at bounding box center [749, 539] width 111 height 34
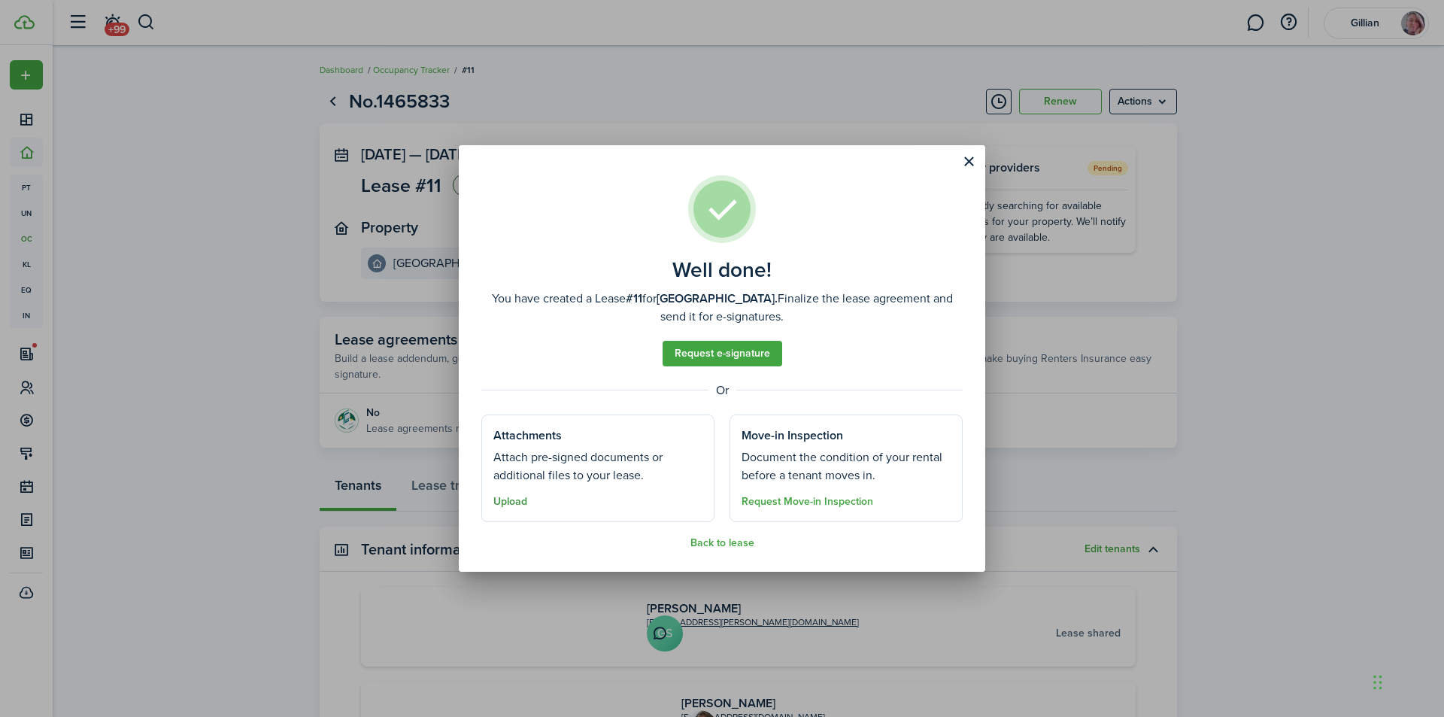
click at [509, 501] on button "Upload" at bounding box center [510, 502] width 34 height 12
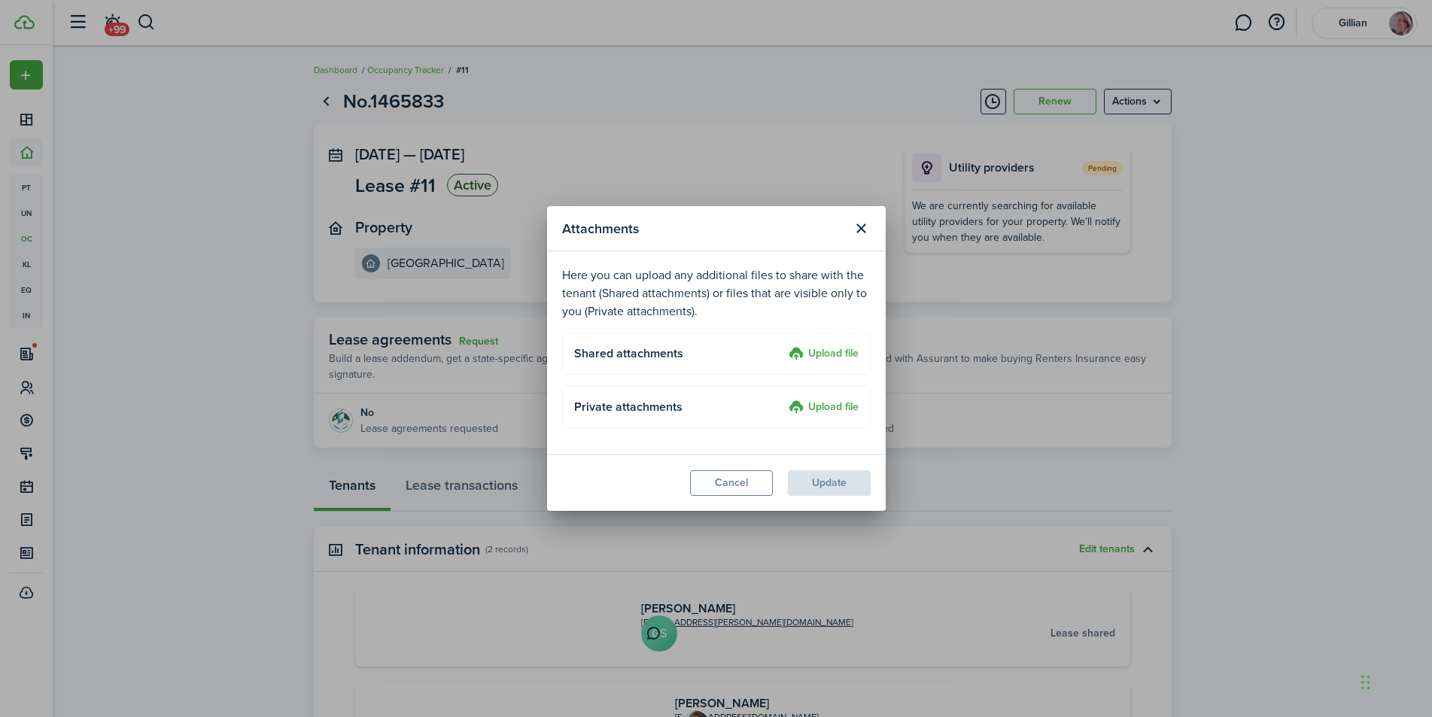
click at [821, 353] on label "Upload file" at bounding box center [823, 354] width 70 height 18
click at [783, 345] on input "Upload file" at bounding box center [783, 345] width 0 height 0
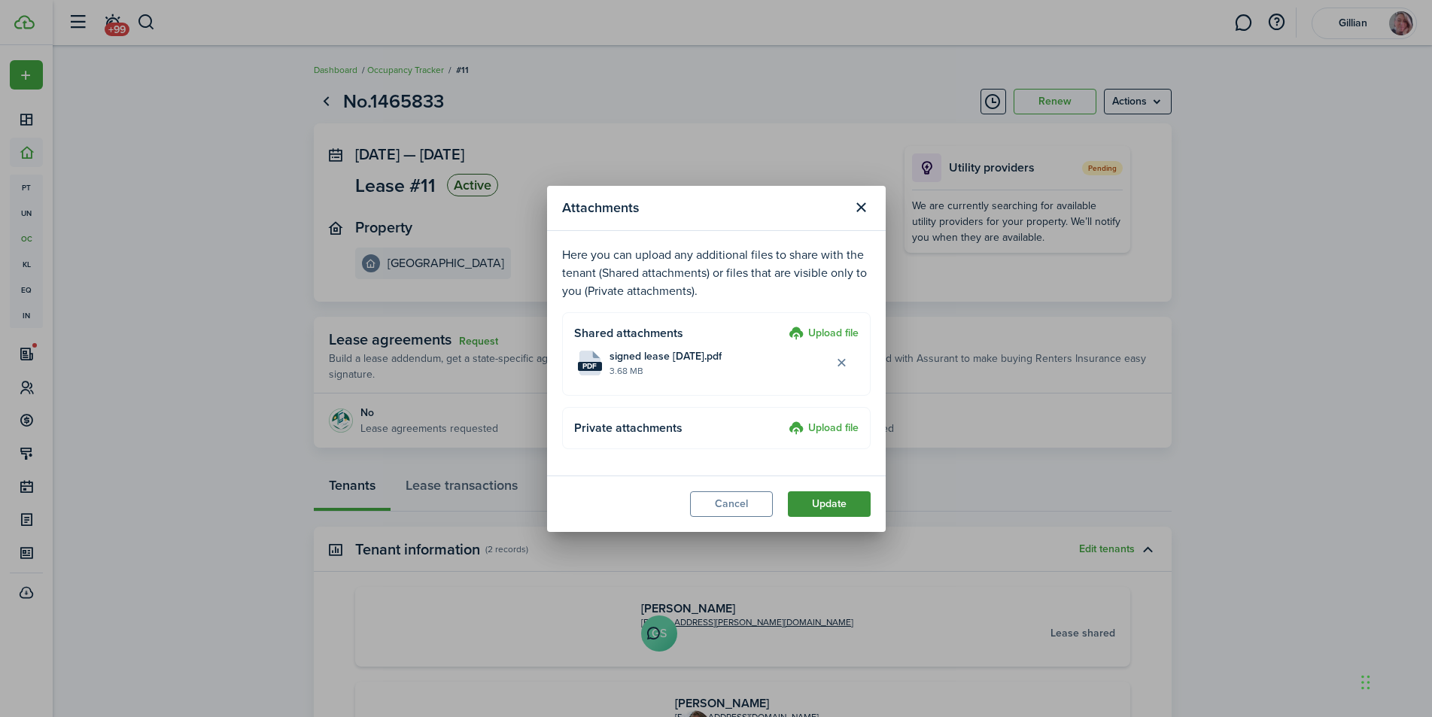
click at [832, 509] on button "Update" at bounding box center [829, 504] width 83 height 26
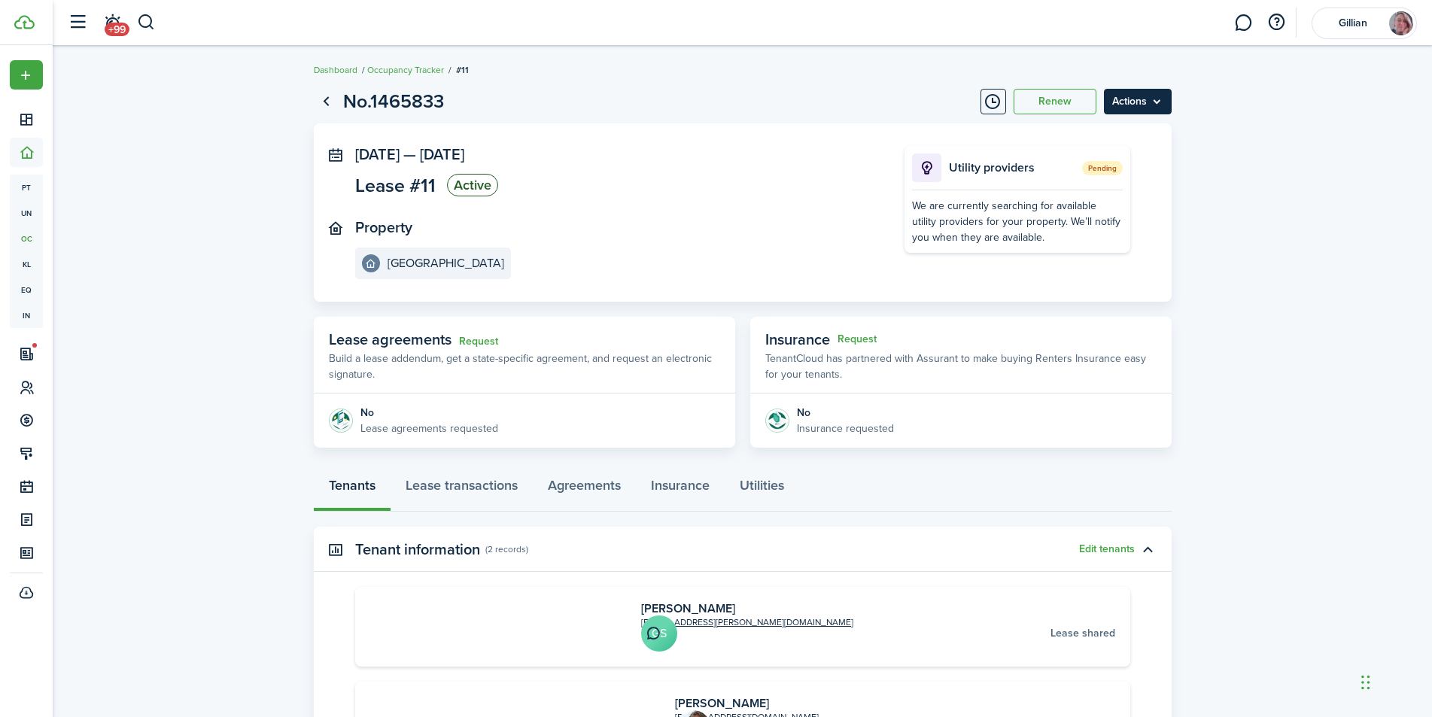
click at [1149, 100] on menu-btn "Actions" at bounding box center [1138, 102] width 68 height 26
click at [1316, 129] on lease-view "No.1465833 Renew Actions [DATE] — [DATE] Lease #11 Active Property [STREET_ADDR…" at bounding box center [742, 491] width 1379 height 823
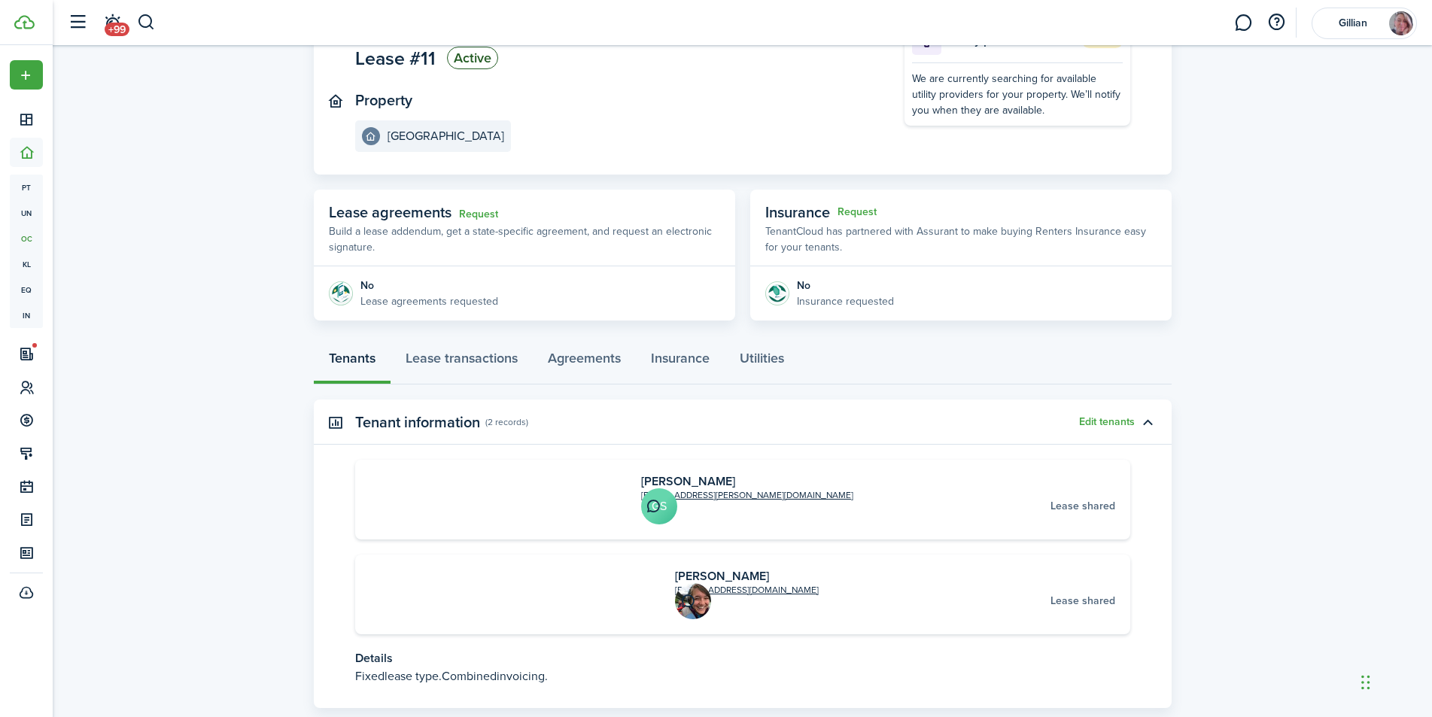
scroll to position [193, 0]
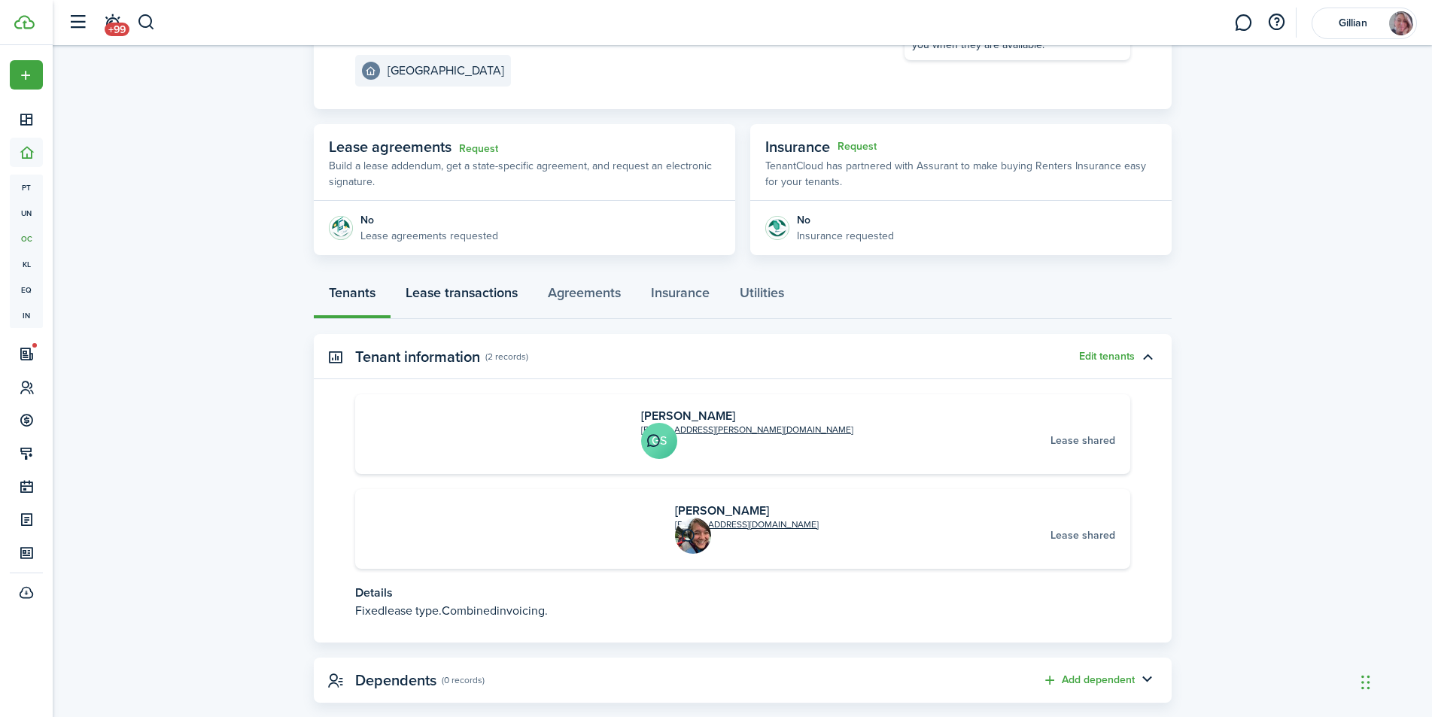
click at [451, 290] on link "Lease transactions" at bounding box center [461, 296] width 142 height 45
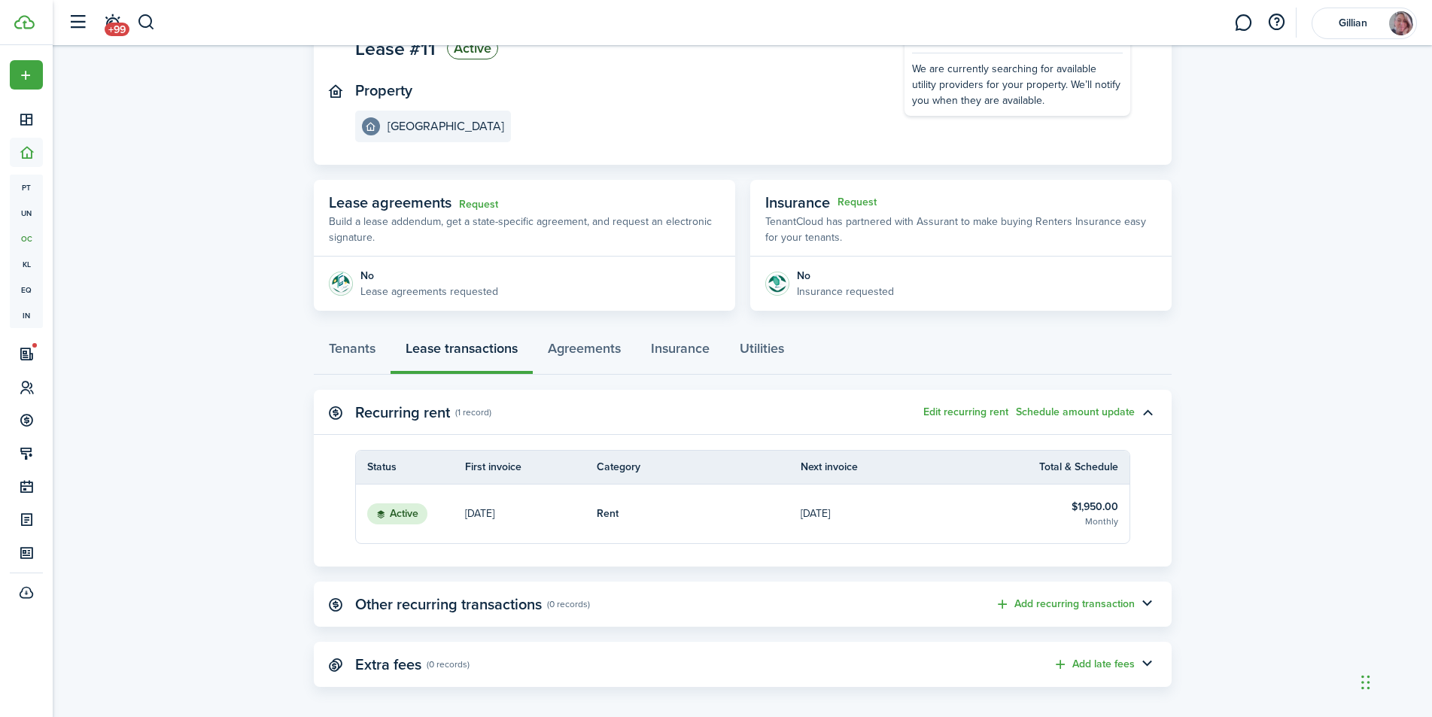
scroll to position [148, 0]
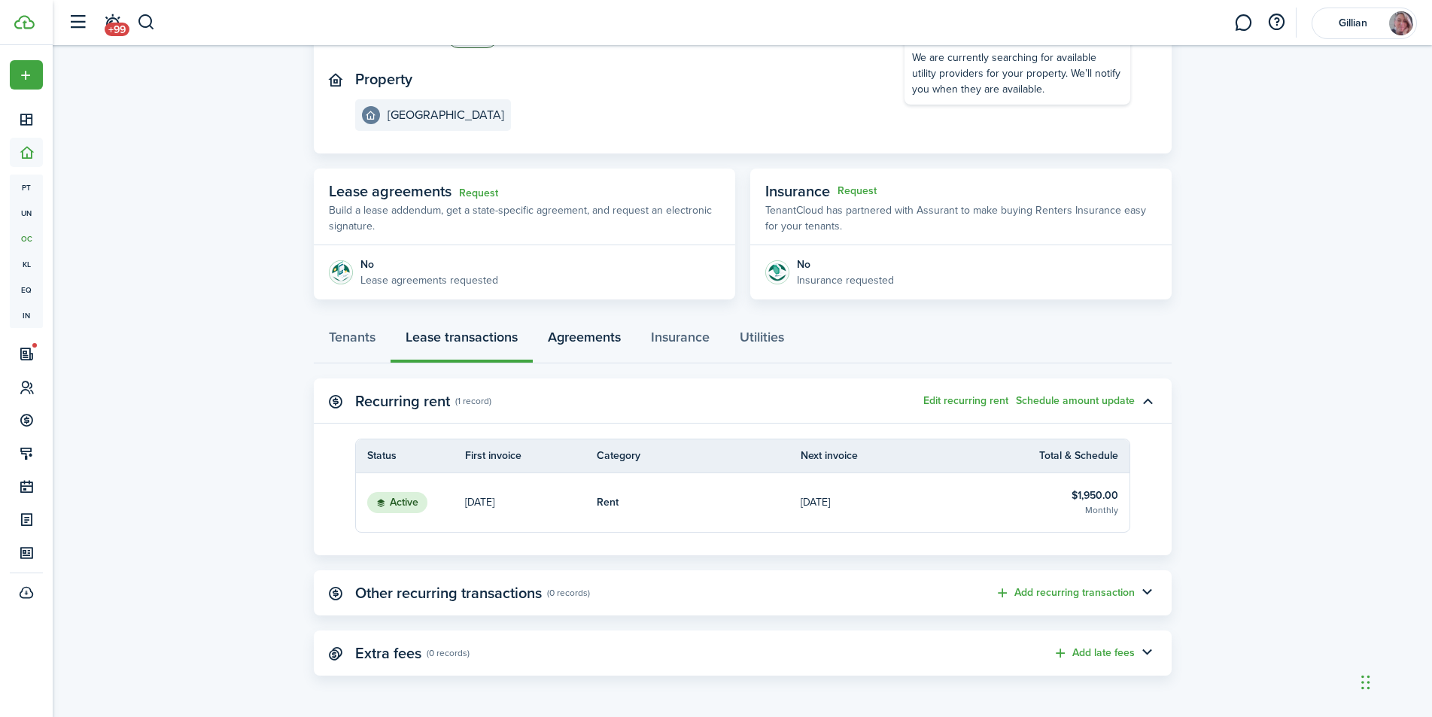
click at [596, 344] on link "Agreements" at bounding box center [584, 340] width 103 height 45
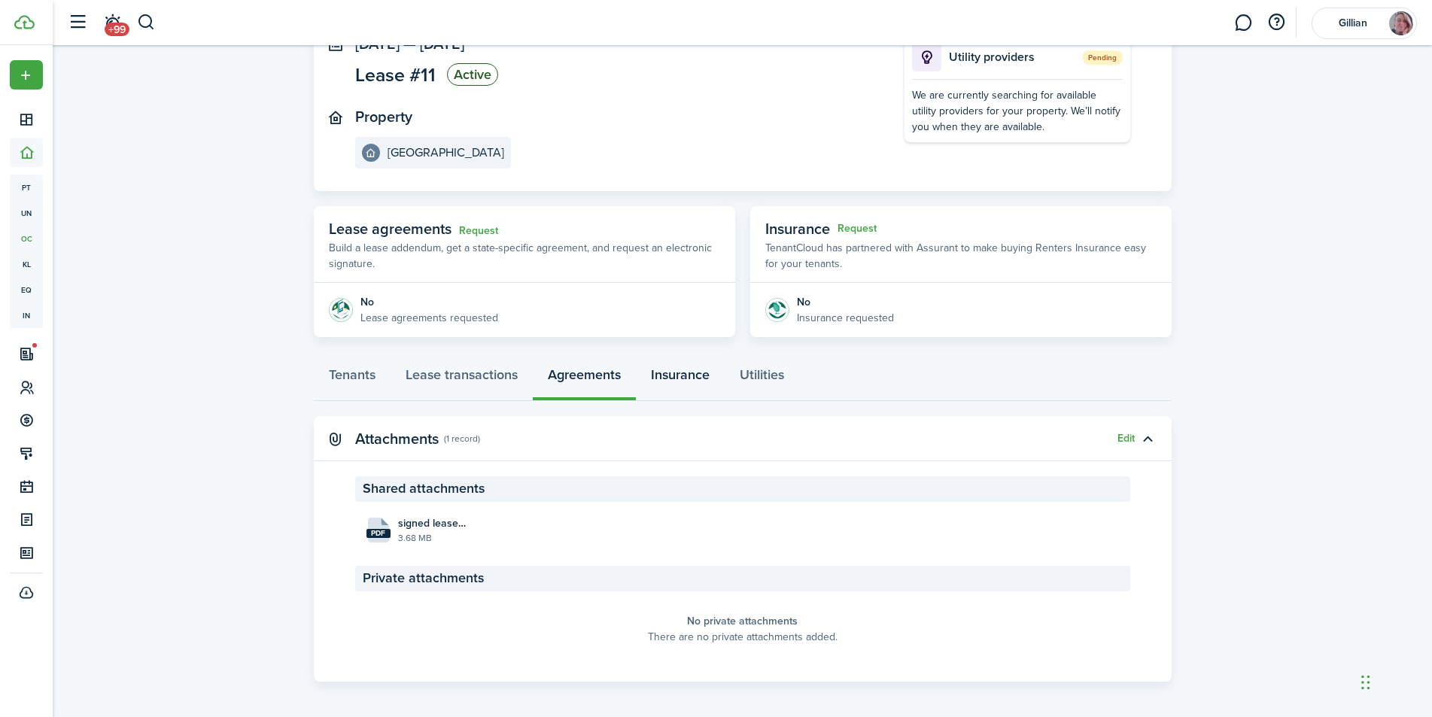
scroll to position [117, 0]
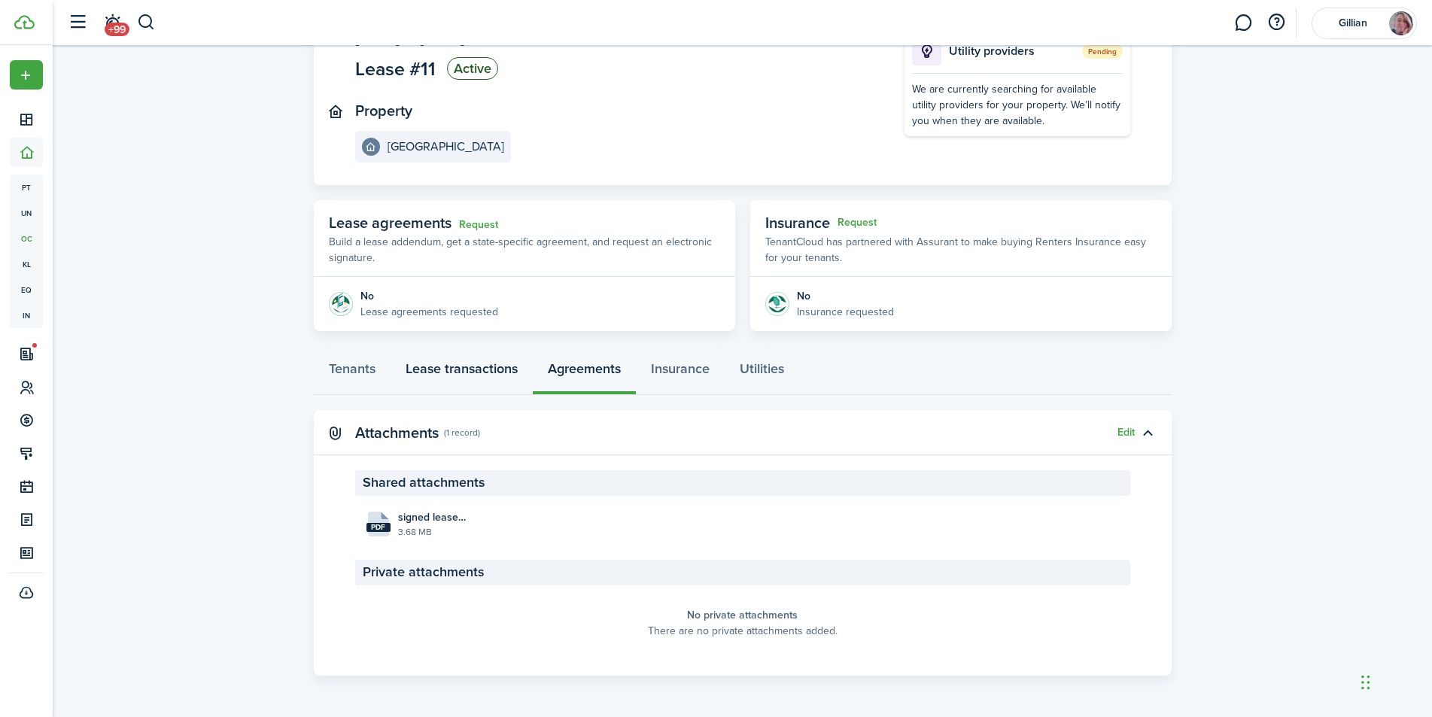
click at [441, 363] on link "Lease transactions" at bounding box center [461, 372] width 142 height 45
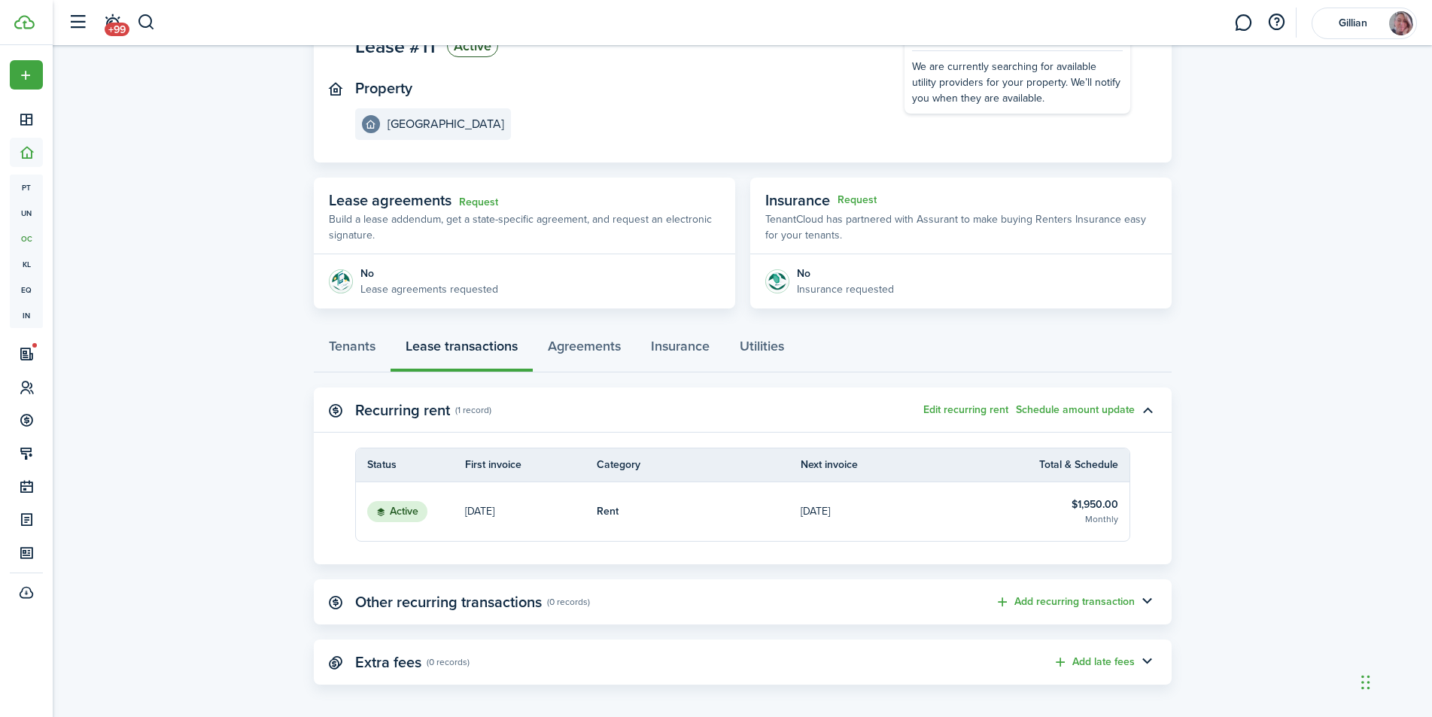
scroll to position [148, 0]
